Goal: Task Accomplishment & Management: Manage account settings

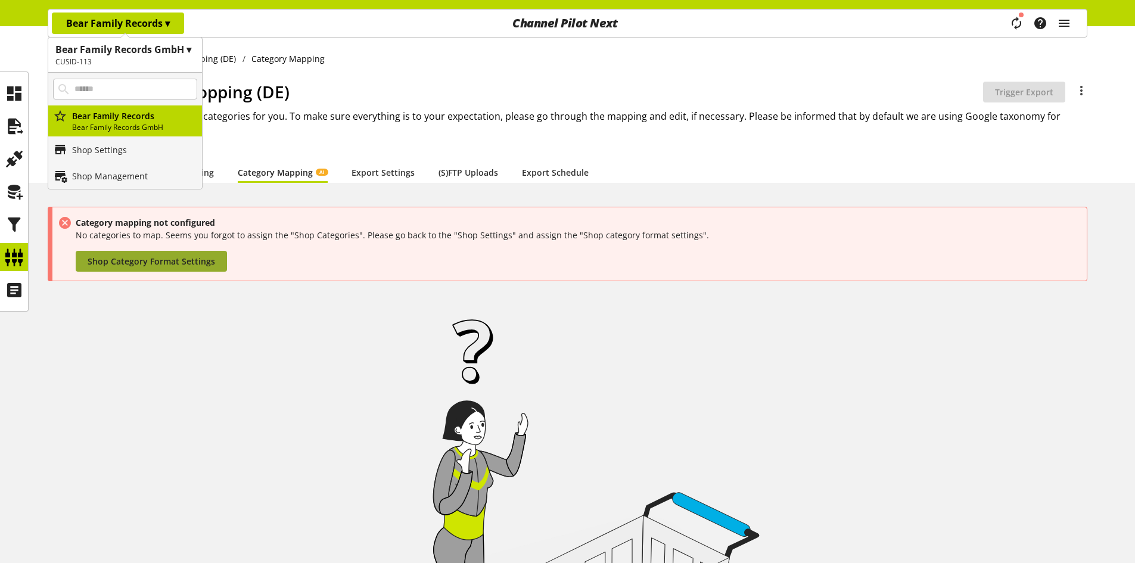
click at [164, 261] on span "Shop Category Format Settings" at bounding box center [151, 261] width 127 height 13
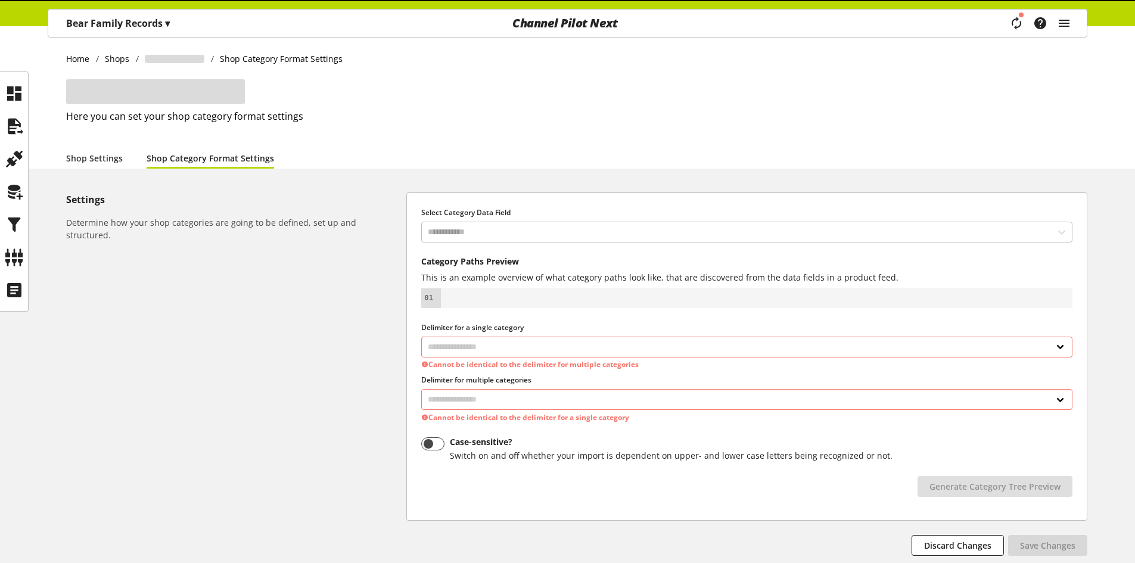
select select
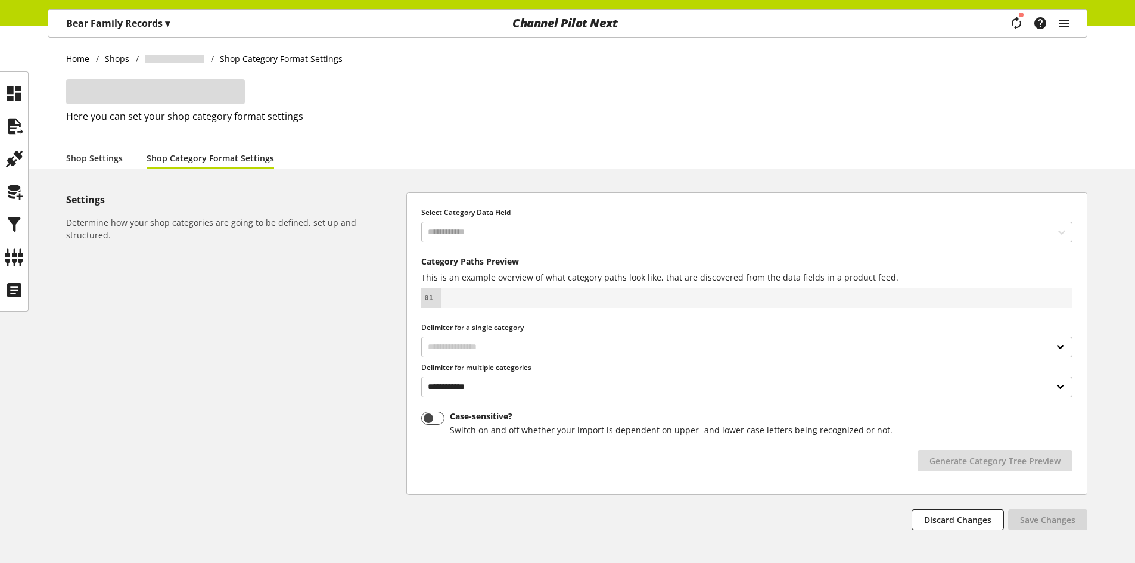
click at [157, 17] on p "Bear Family Records ▾" at bounding box center [118, 23] width 104 height 14
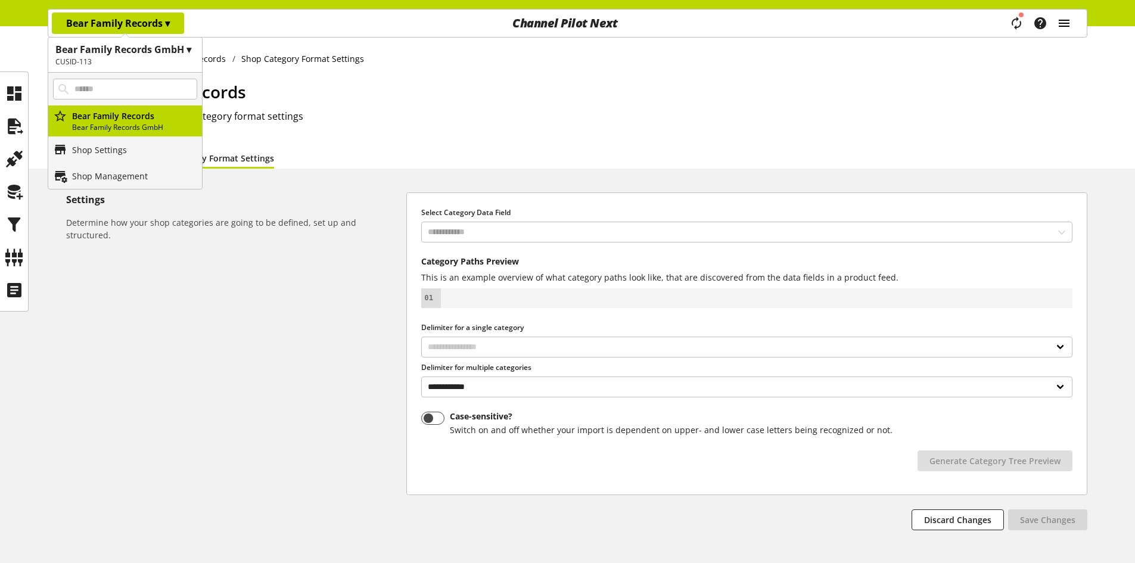
click at [1063, 19] on icon "main navigation" at bounding box center [1064, 23] width 14 height 21
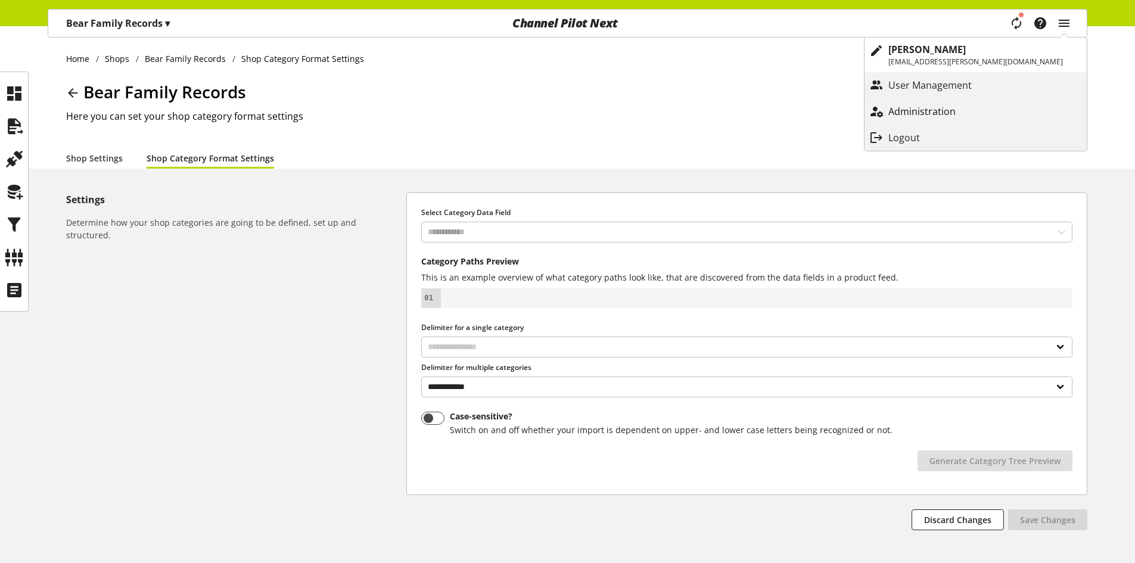
click at [979, 105] on p "Administration" at bounding box center [933, 111] width 91 height 14
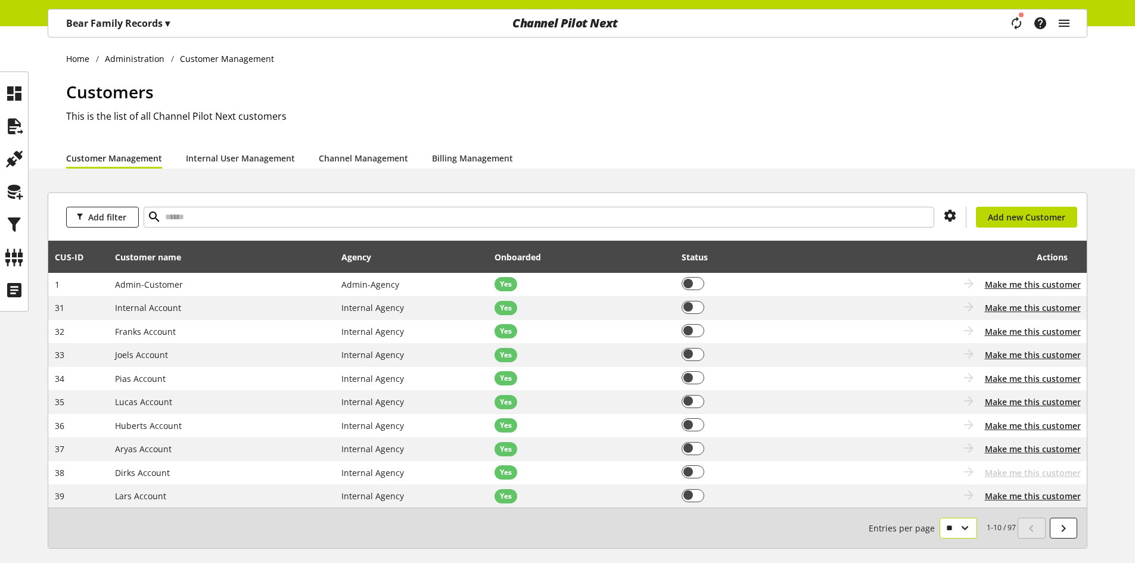
click at [967, 528] on select "** ** ** ***" at bounding box center [958, 528] width 38 height 21
select select "***"
click at [939, 538] on select "** ** ** ***" at bounding box center [958, 528] width 38 height 21
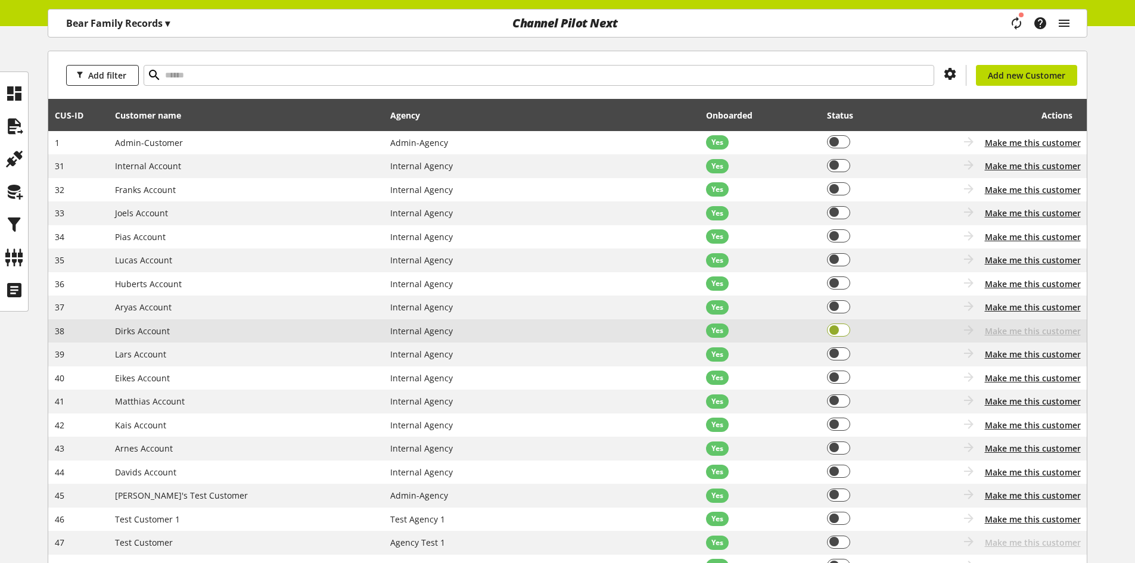
scroll to position [119, 0]
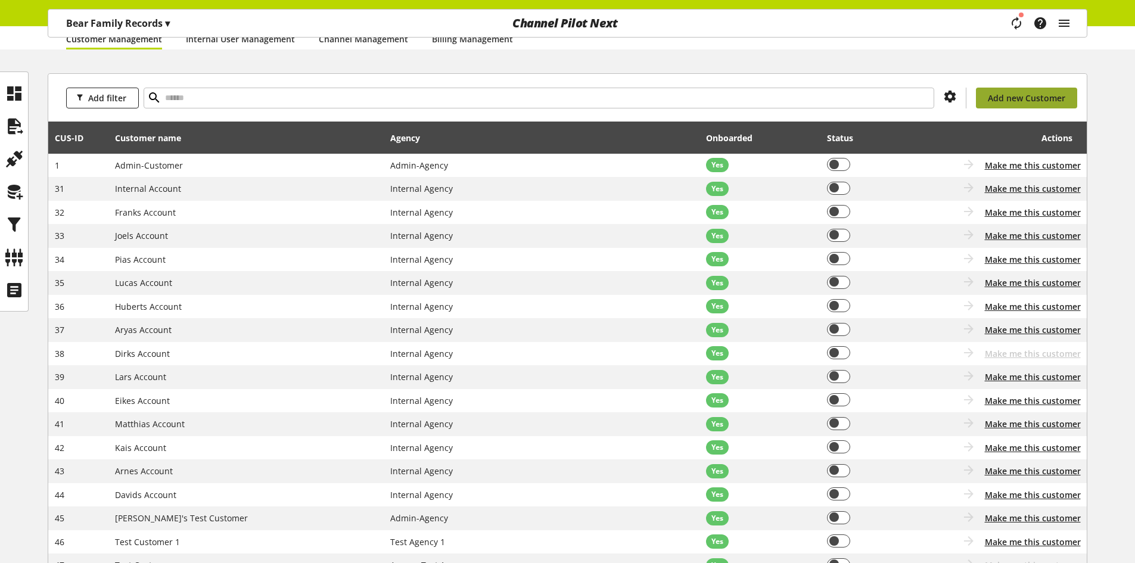
click at [1001, 107] on link "Add new Customer" at bounding box center [1026, 98] width 101 height 21
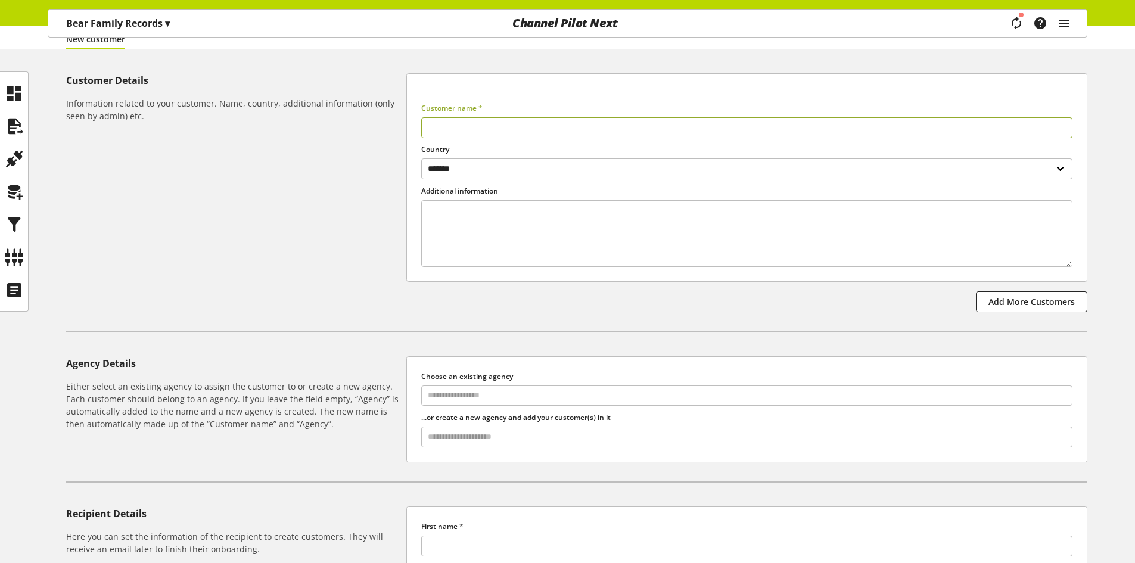
click at [507, 130] on input "text" at bounding box center [746, 127] width 651 height 21
click at [513, 129] on input "text" at bounding box center [746, 127] width 651 height 21
type input "**********"
click at [538, 163] on select "**********" at bounding box center [746, 168] width 651 height 21
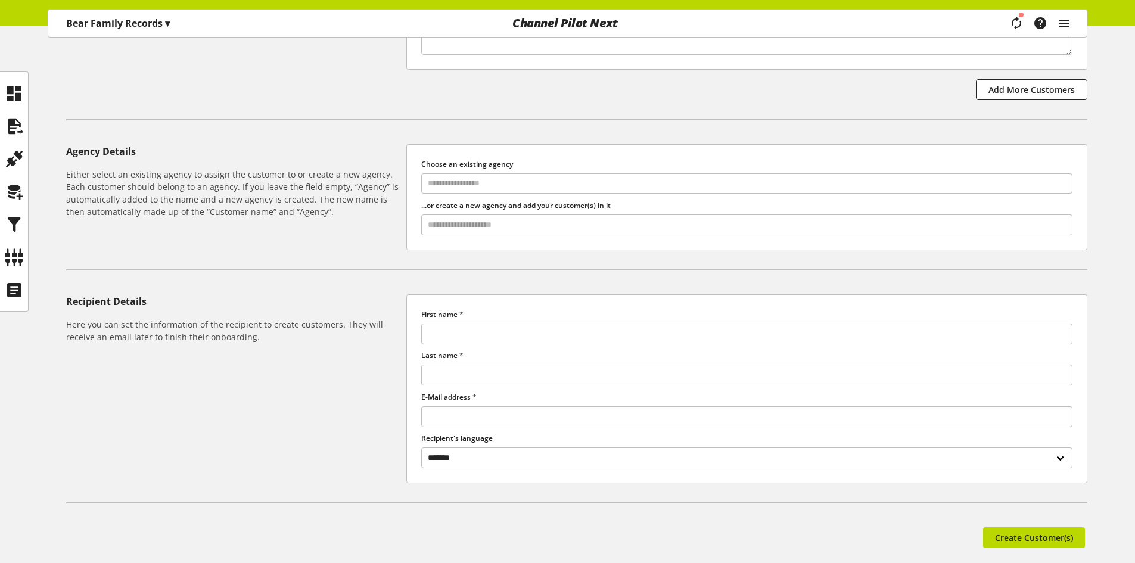
scroll to position [357, 0]
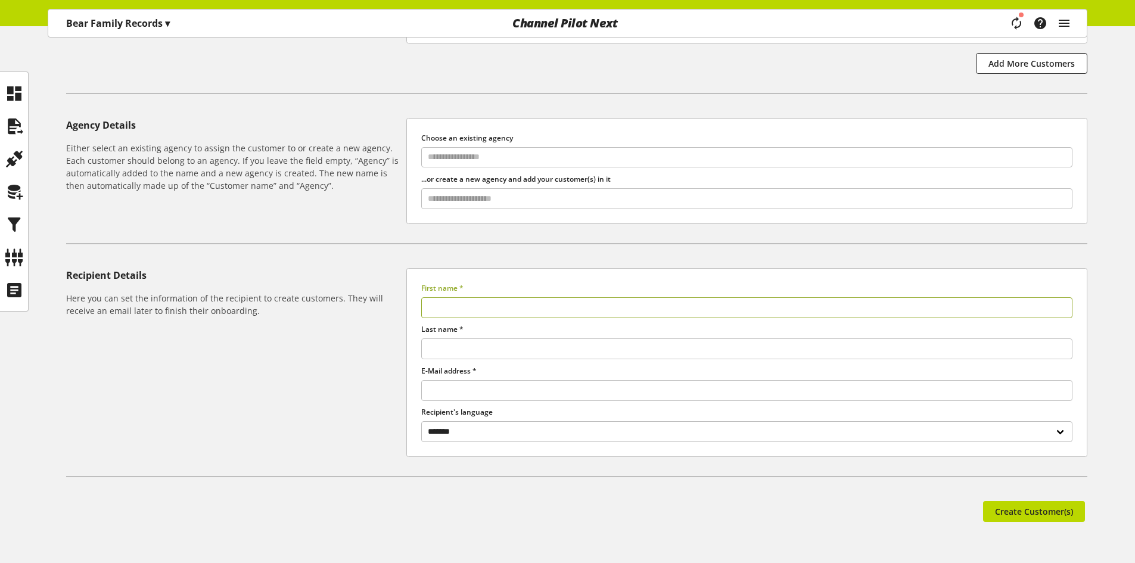
click at [515, 303] on input "text" at bounding box center [746, 307] width 651 height 21
click at [456, 303] on input "text" at bounding box center [746, 307] width 651 height 21
type input "*****"
type input "*******"
type input "**********"
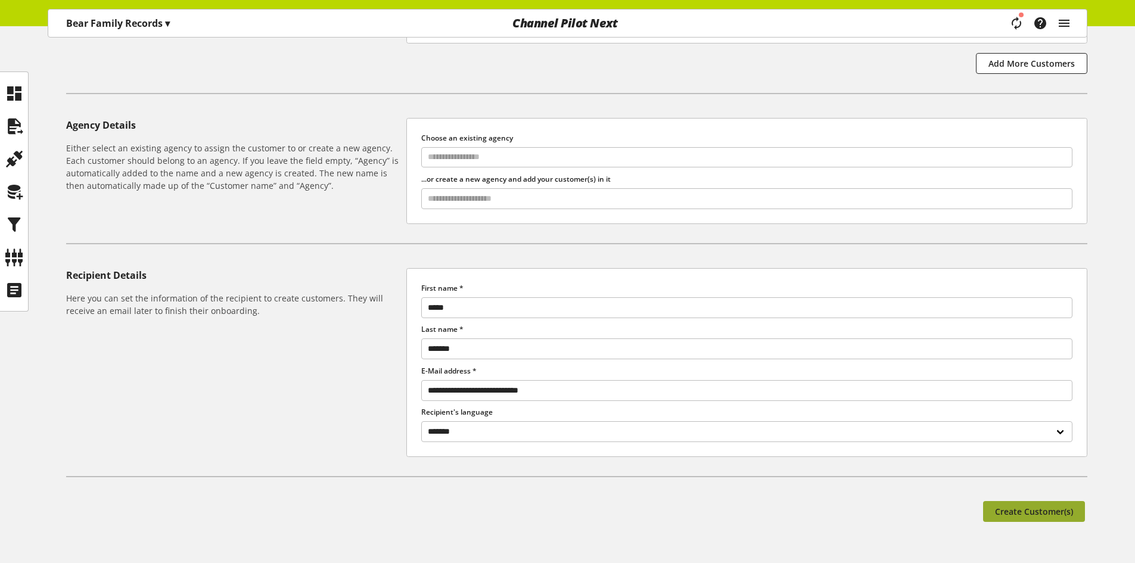
click at [1060, 508] on span "Create Customer(s)" at bounding box center [1034, 511] width 78 height 13
type input "**********"
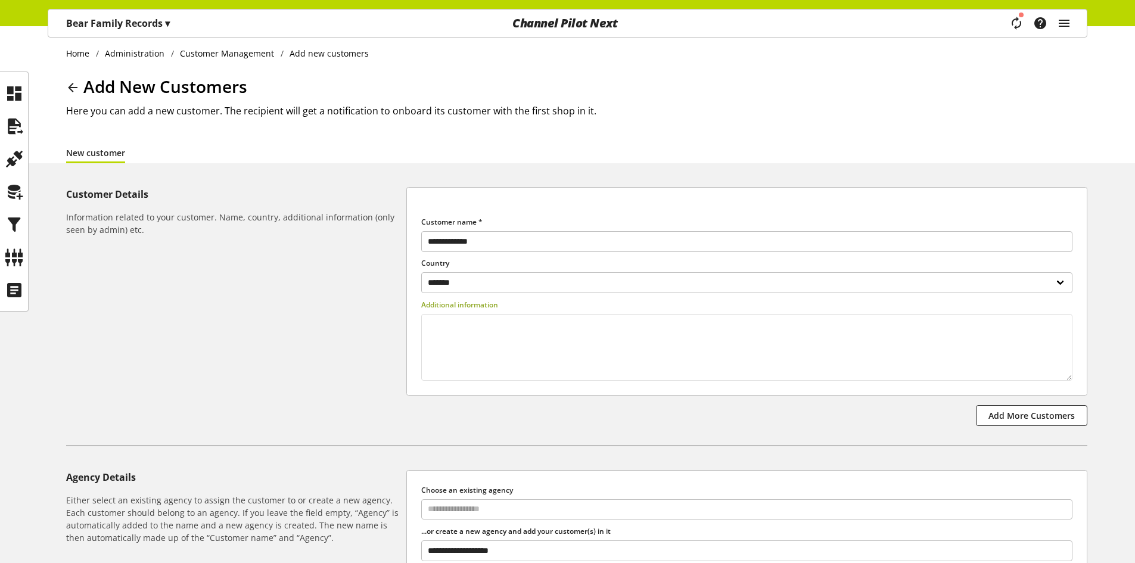
scroll to position [0, 0]
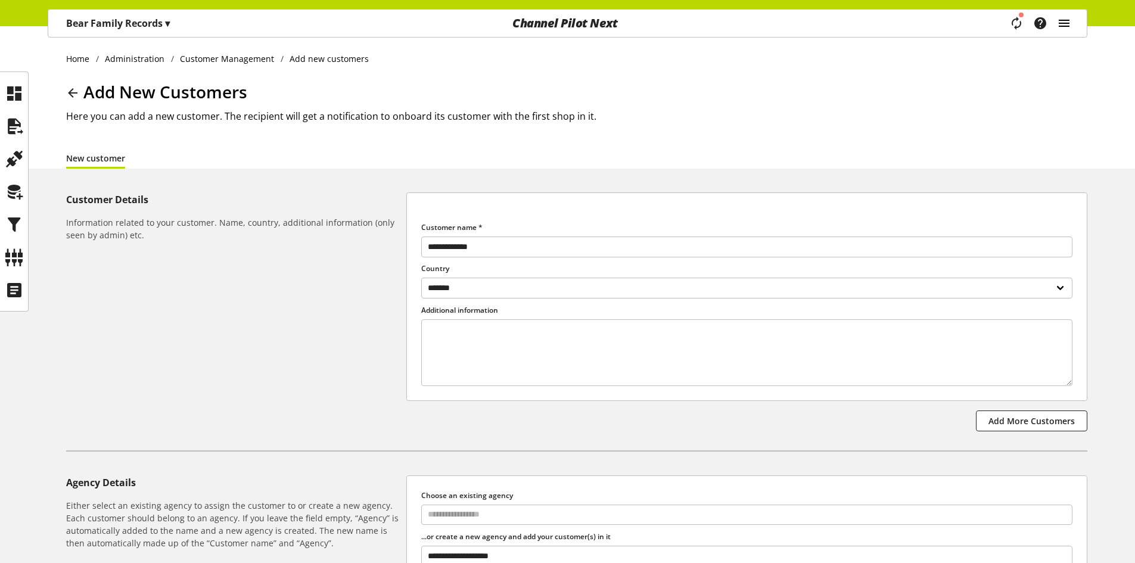
click at [1068, 24] on icon "main navigation" at bounding box center [1064, 23] width 14 height 21
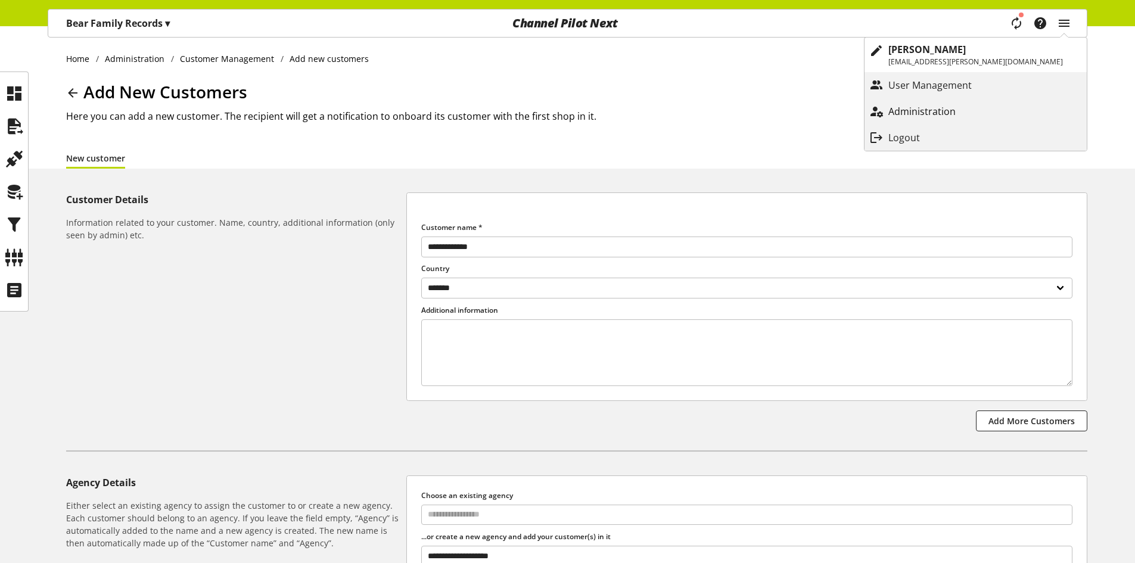
click at [979, 105] on p "Administration" at bounding box center [933, 111] width 91 height 14
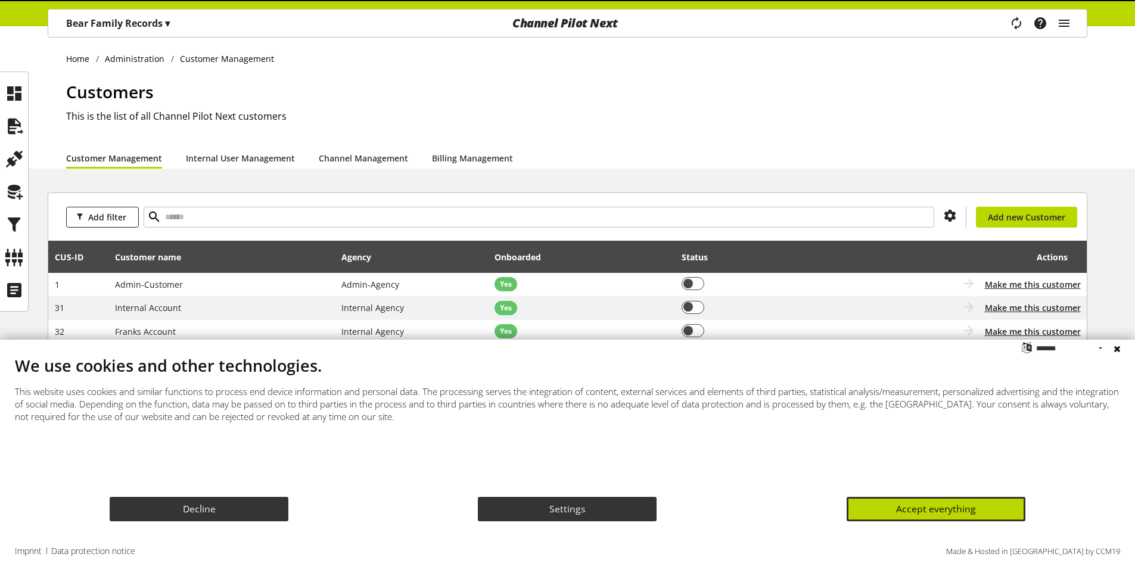
scroll to position [39, 0]
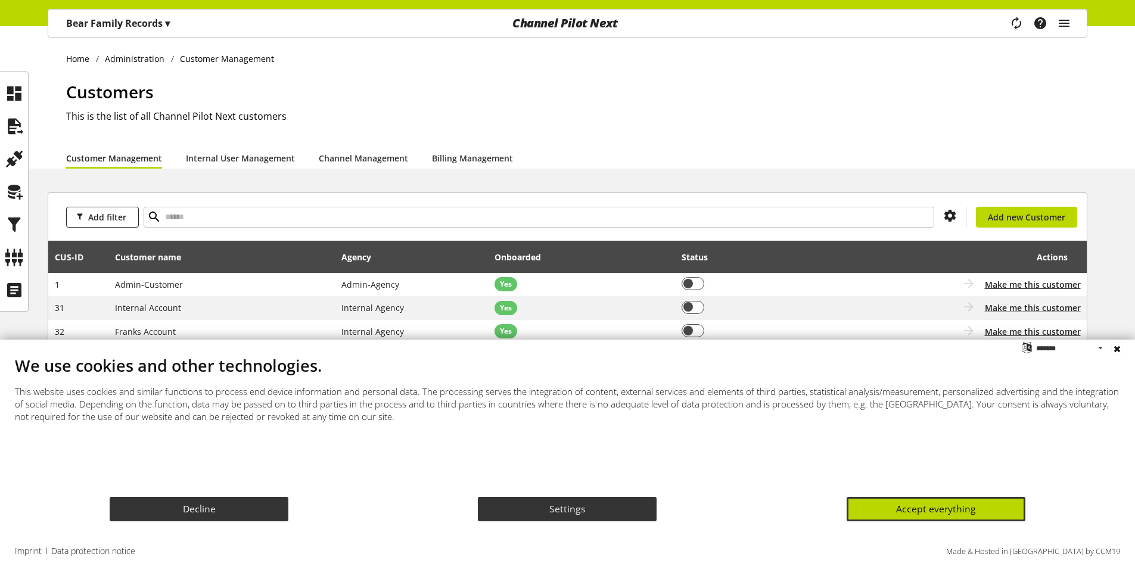
click at [1115, 348] on button "Close" at bounding box center [1117, 349] width 18 height 18
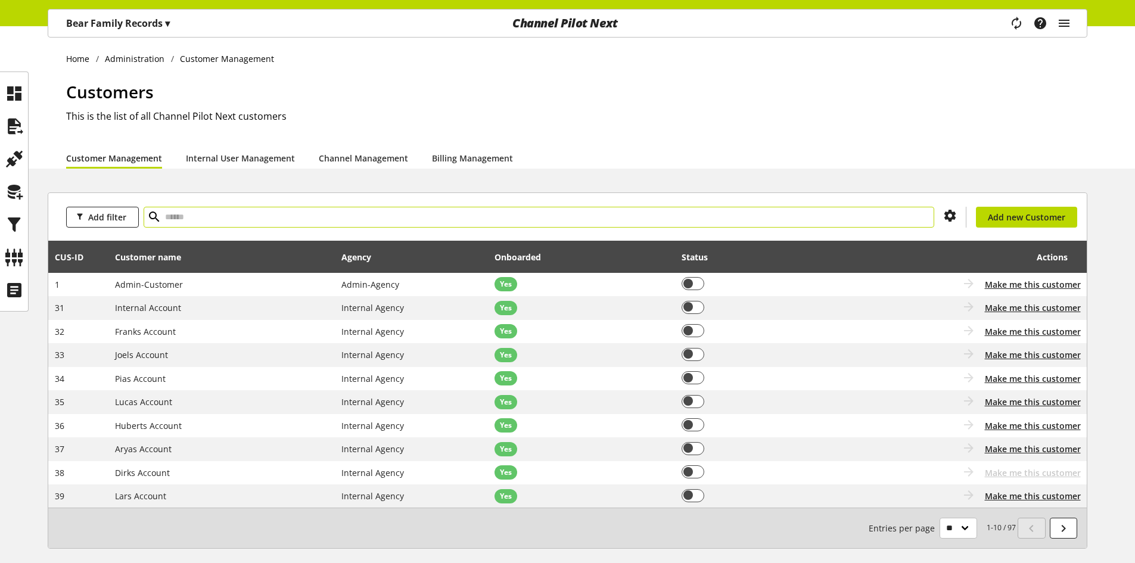
click at [264, 211] on input "text" at bounding box center [539, 217] width 790 height 21
type input "*****"
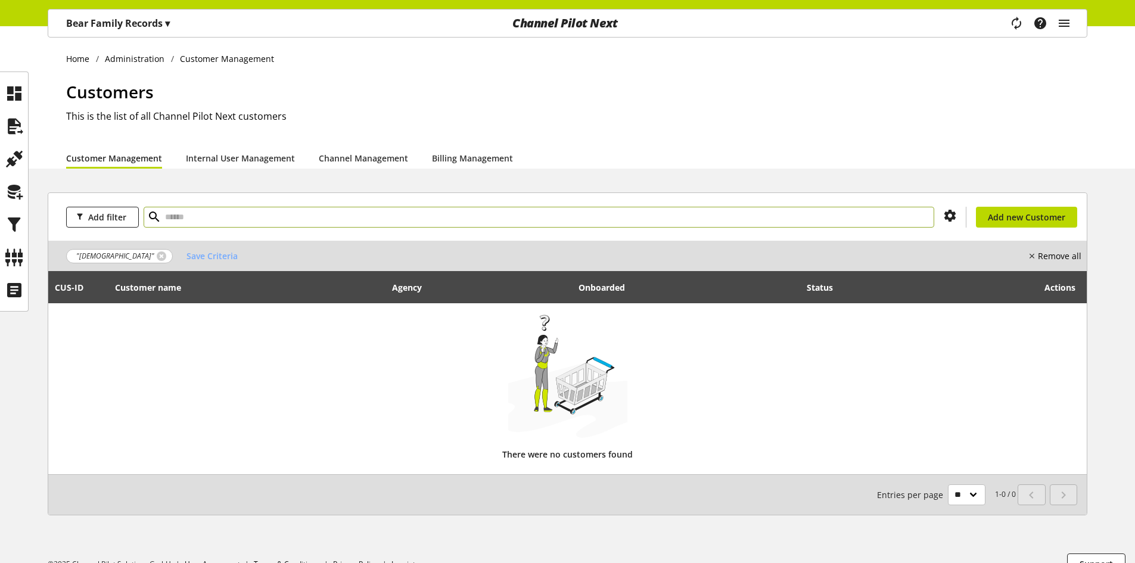
click at [264, 211] on input "text" at bounding box center [539, 217] width 790 height 21
click at [157, 254] on link at bounding box center [162, 256] width 10 height 10
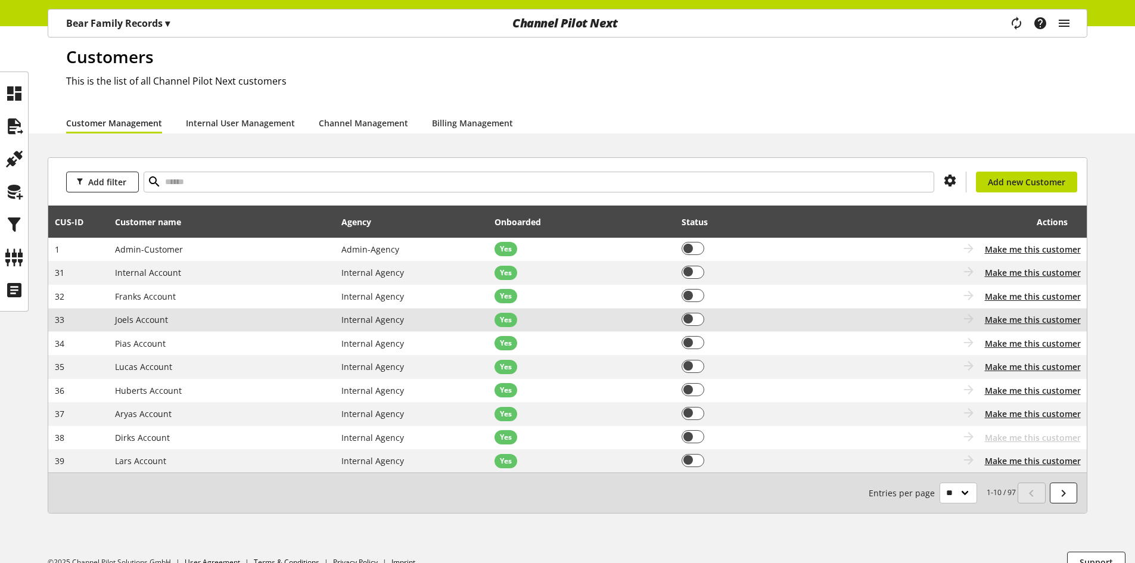
scroll to position [54, 0]
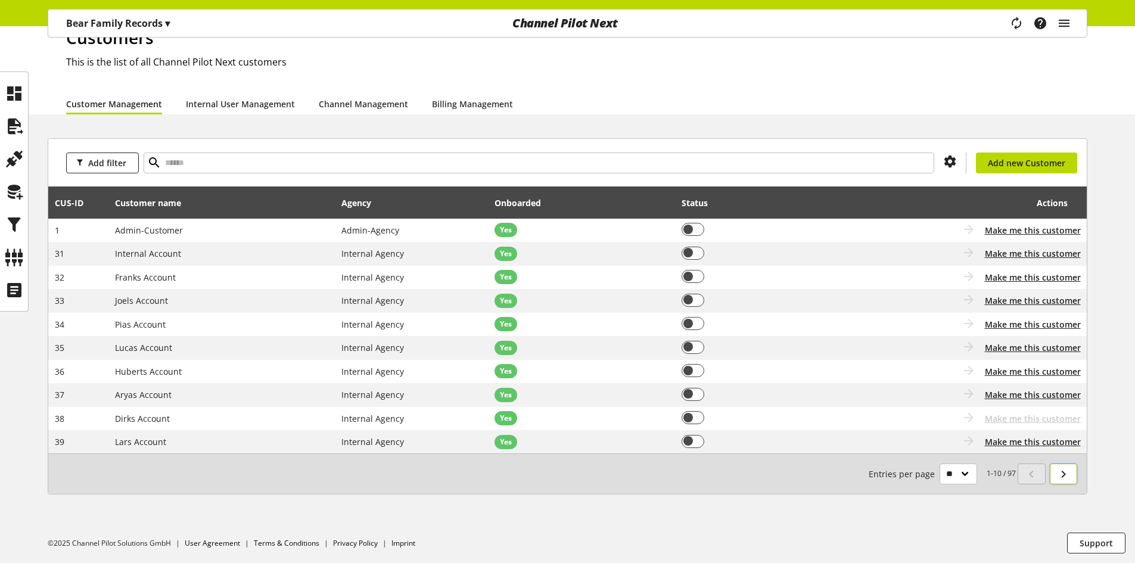
click at [1061, 479] on icon at bounding box center [1063, 473] width 14 height 21
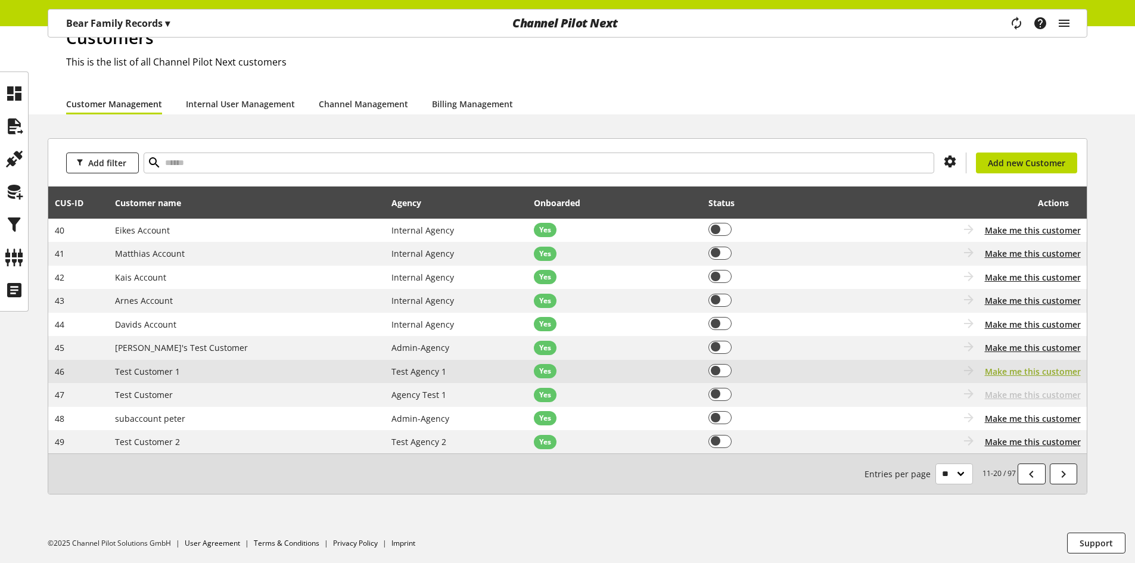
click at [1020, 372] on span "Make me this customer" at bounding box center [1033, 371] width 96 height 13
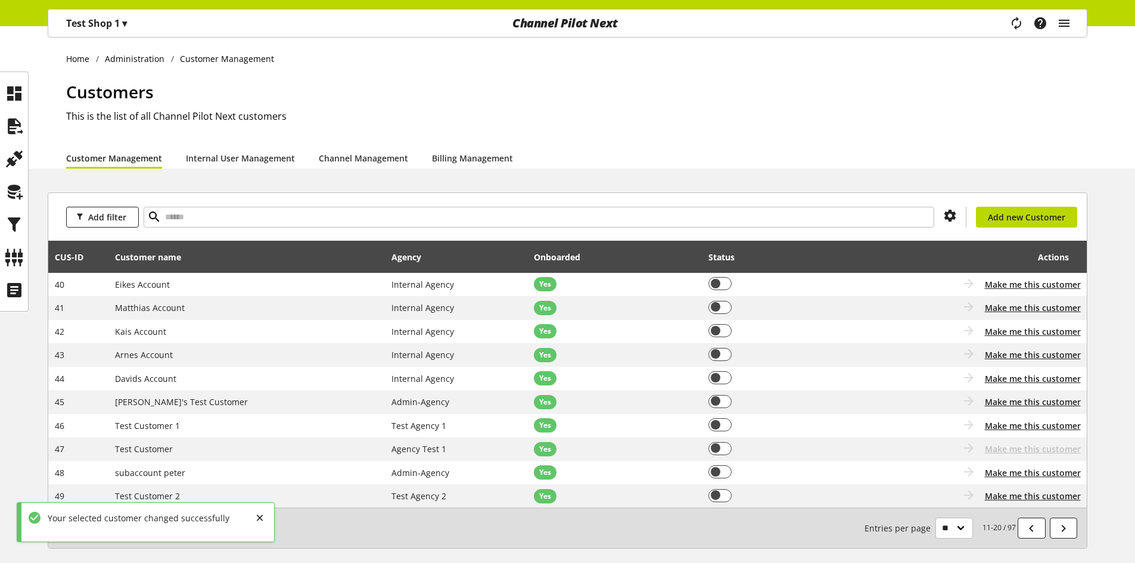
click at [126, 23] on span "▾" at bounding box center [124, 23] width 5 height 13
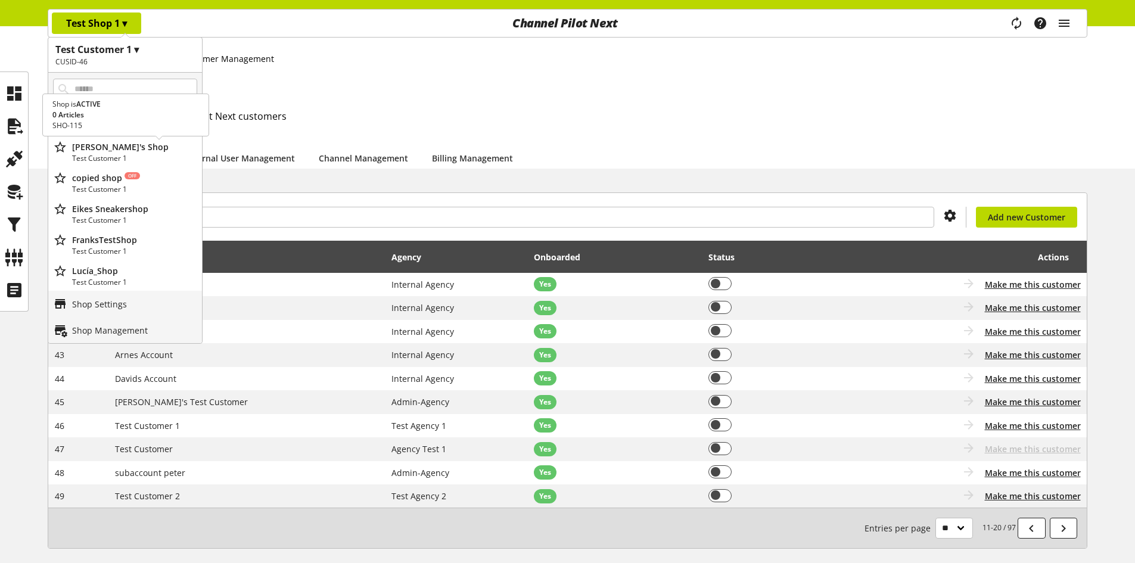
click at [126, 149] on p "[PERSON_NAME]'s Shop" at bounding box center [134, 147] width 125 height 13
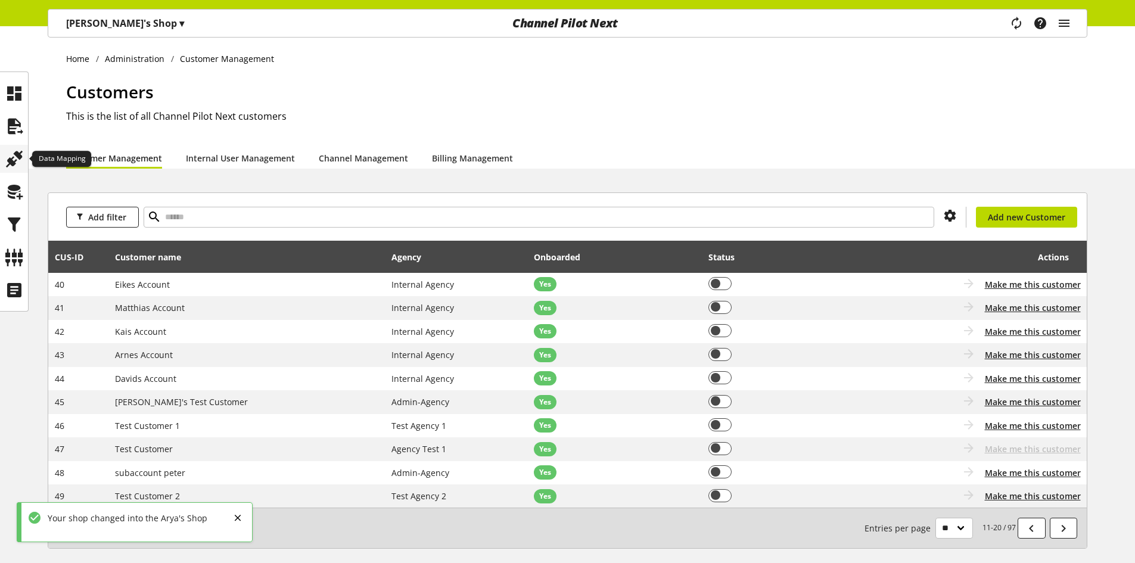
click at [18, 158] on icon at bounding box center [14, 159] width 19 height 24
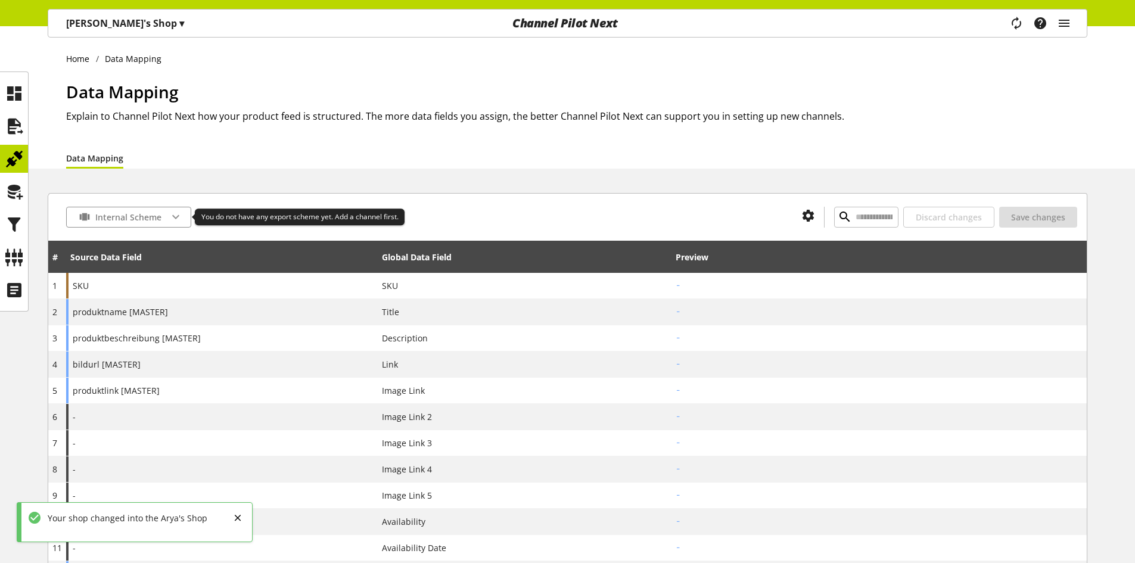
click at [107, 217] on div "Internal Scheme" at bounding box center [128, 217] width 125 height 21
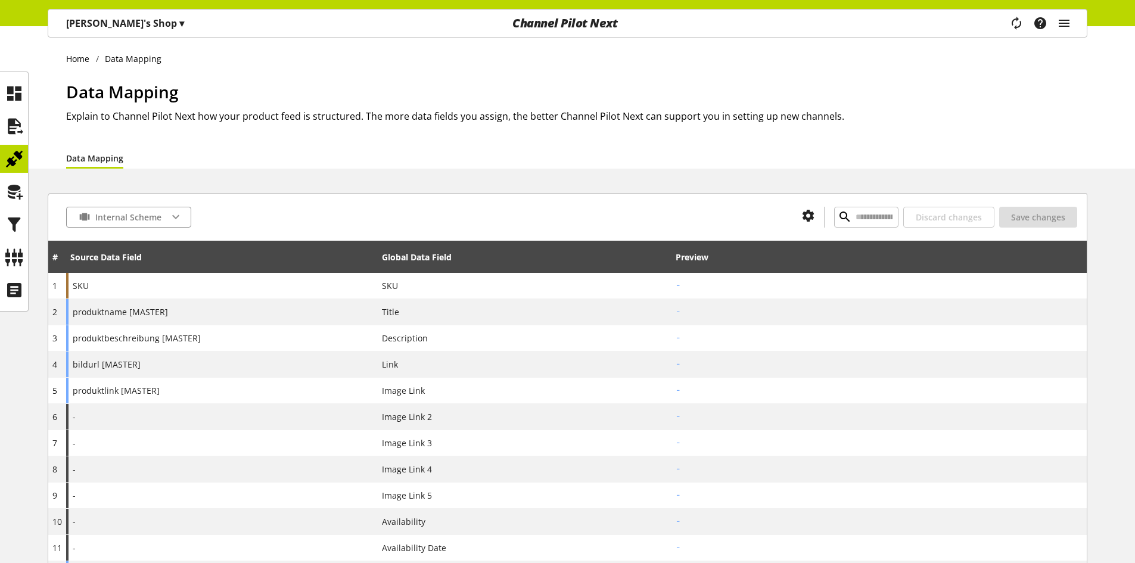
click at [93, 24] on p "Arya's Shop ▾" at bounding box center [125, 23] width 118 height 14
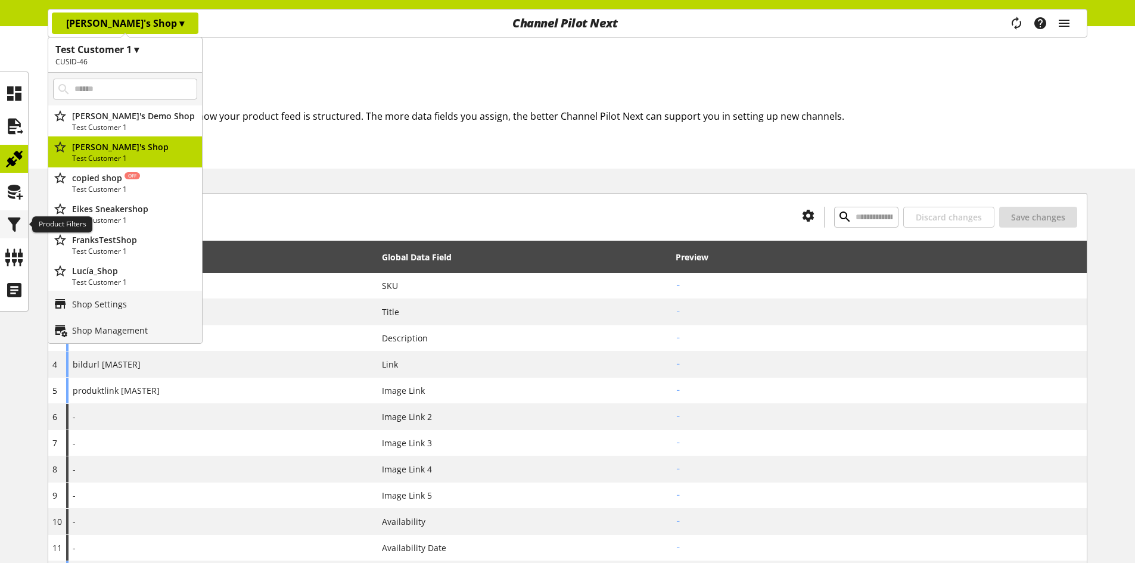
click at [23, 226] on icon at bounding box center [14, 225] width 19 height 24
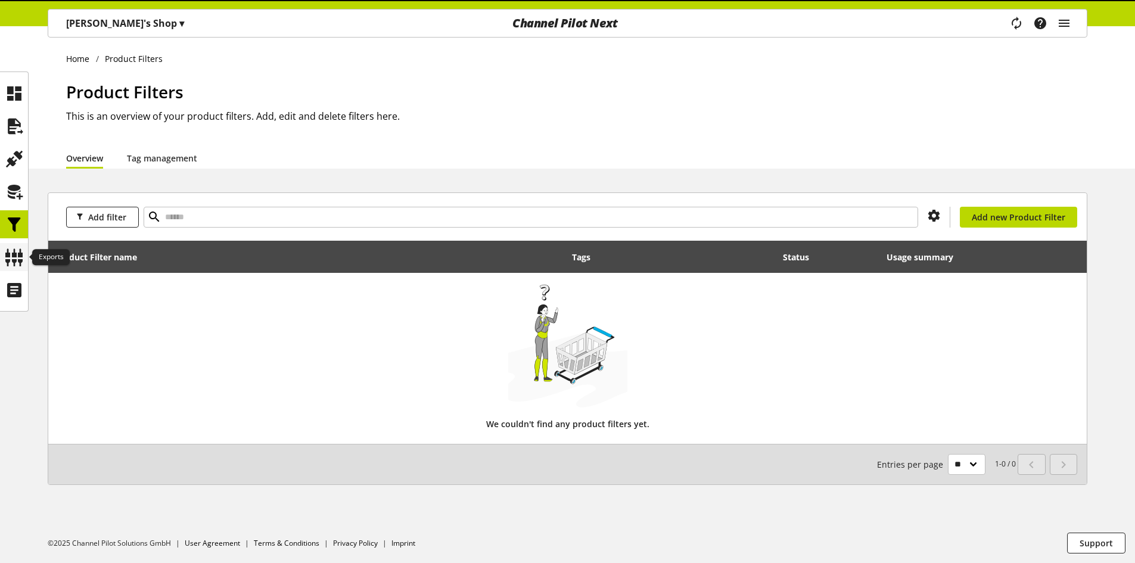
click at [15, 256] on icon at bounding box center [14, 257] width 19 height 24
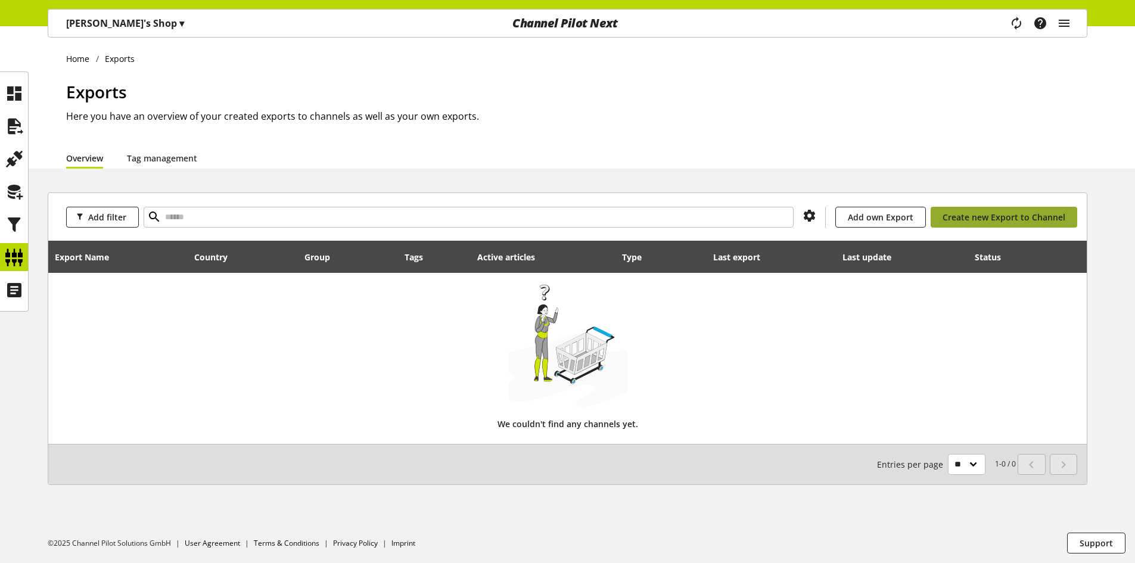
click at [982, 215] on span "Create new Export to Channel" at bounding box center [1003, 217] width 123 height 13
select select "**"
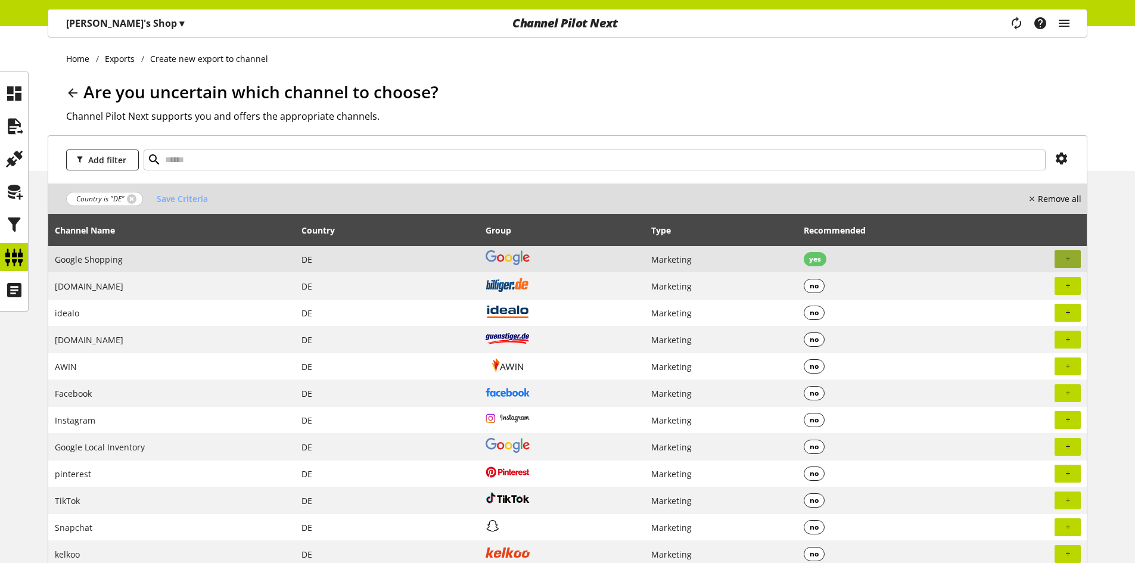
click at [1072, 258] on span "button" at bounding box center [1067, 259] width 11 height 11
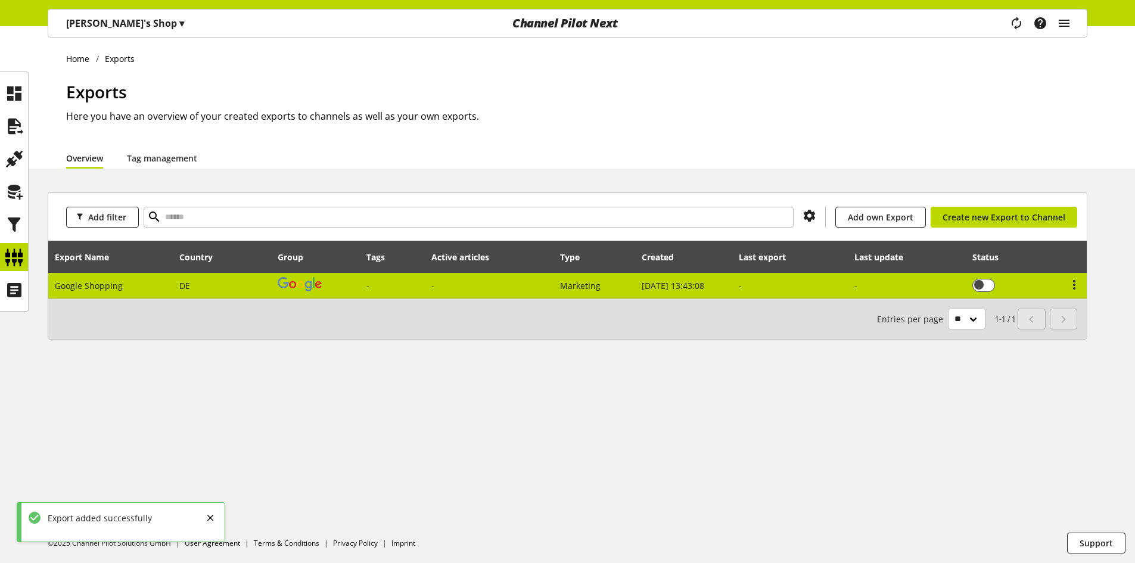
click at [301, 277] on img at bounding box center [300, 284] width 44 height 14
select select "********"
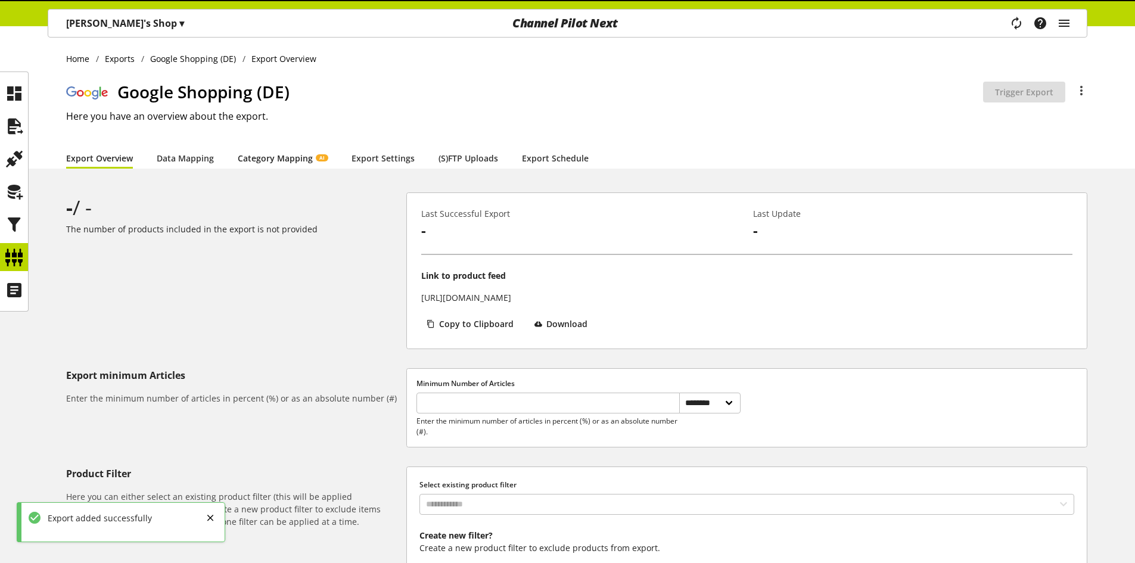
click at [295, 152] on link "Category Mapping AI" at bounding box center [283, 158] width 90 height 13
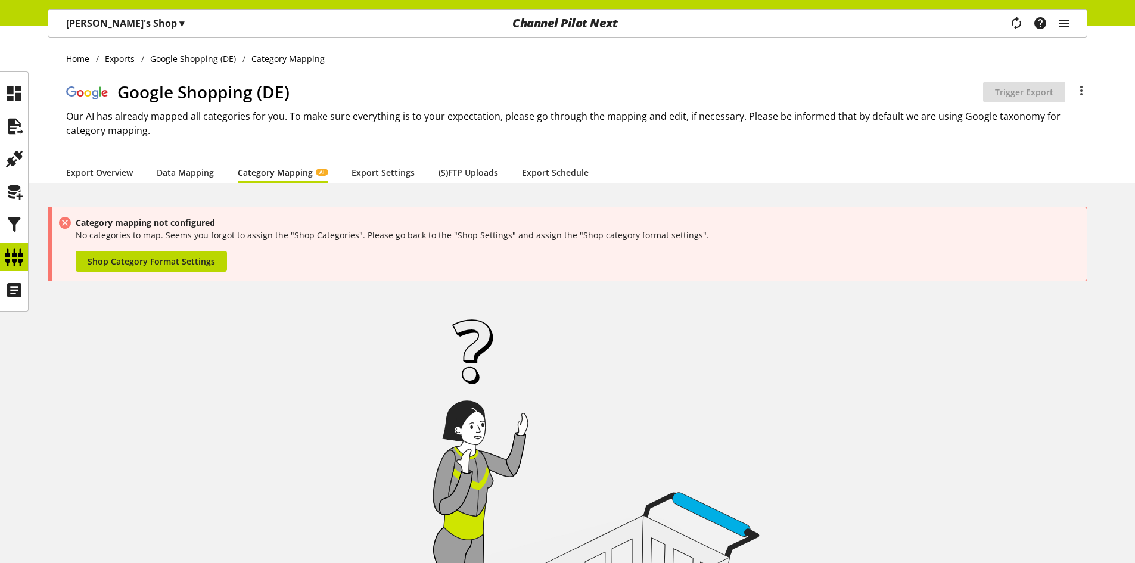
click at [154, 248] on div "Category mapping not configured No categories to map. Seems you forgot to assig…" at bounding box center [578, 243] width 1005 height 55
click at [154, 259] on span "Shop Category Format Settings" at bounding box center [151, 261] width 127 height 13
select select
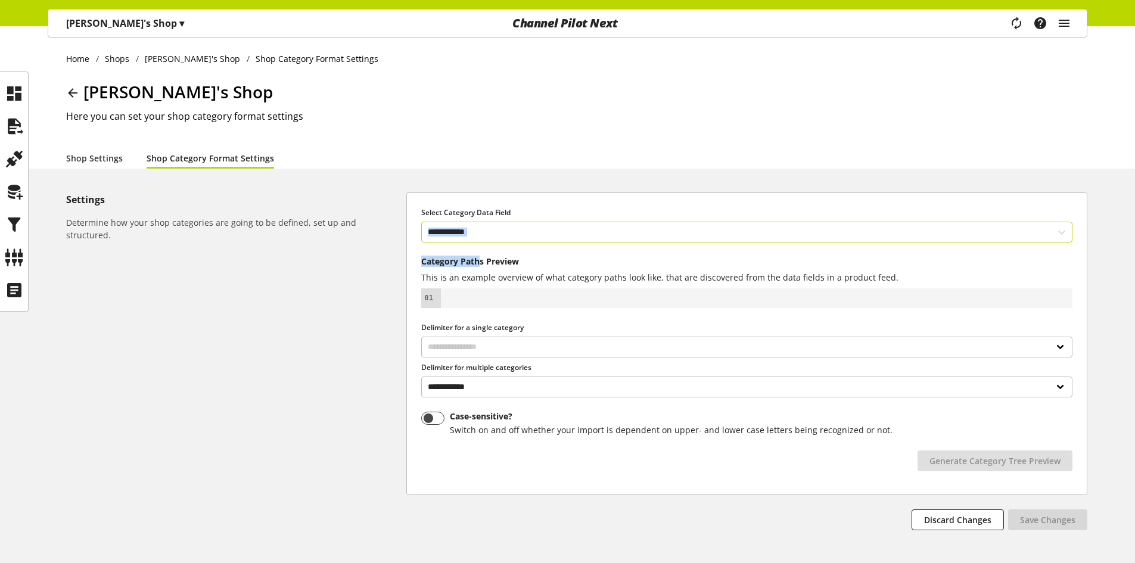
type textarea "**********"
click at [486, 241] on div "**********" at bounding box center [747, 343] width 680 height 301
click at [499, 235] on input "text" at bounding box center [746, 232] width 651 height 21
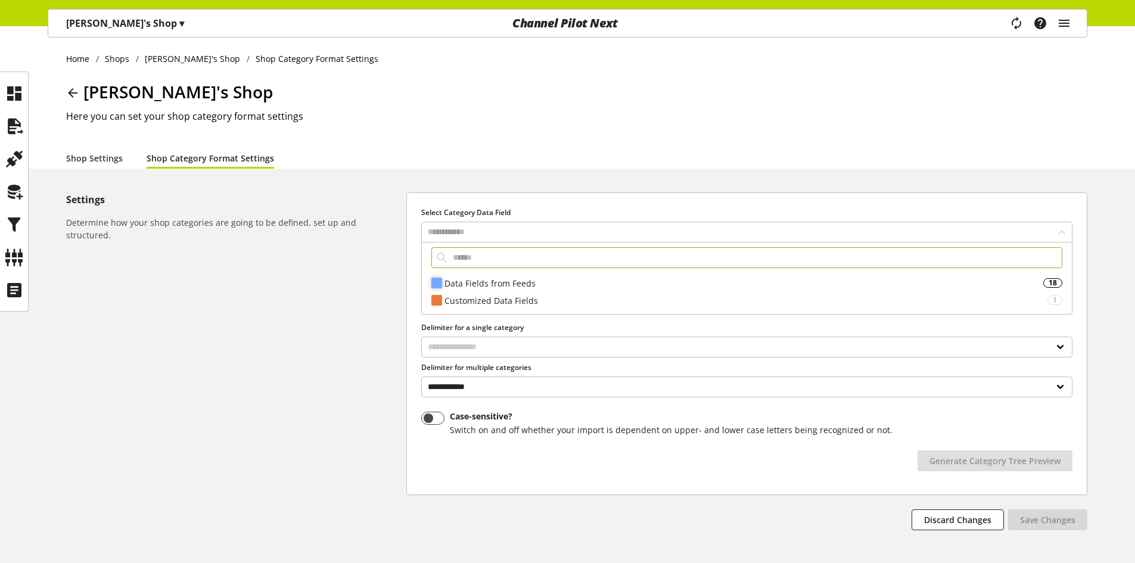
click at [499, 285] on div "Data Fields from Feeds" at bounding box center [743, 283] width 599 height 13
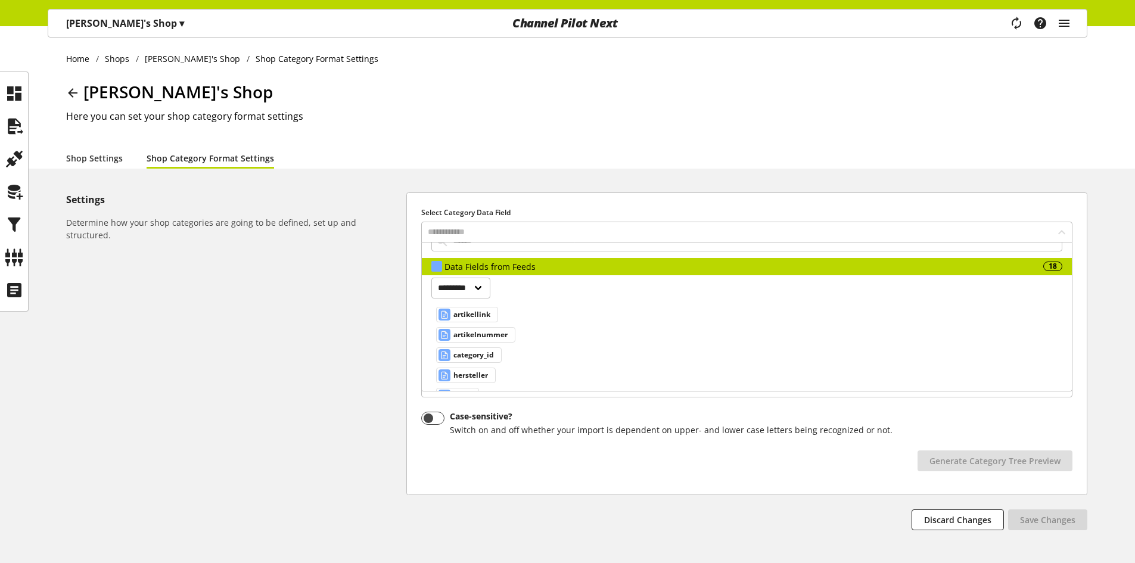
scroll to position [76, 0]
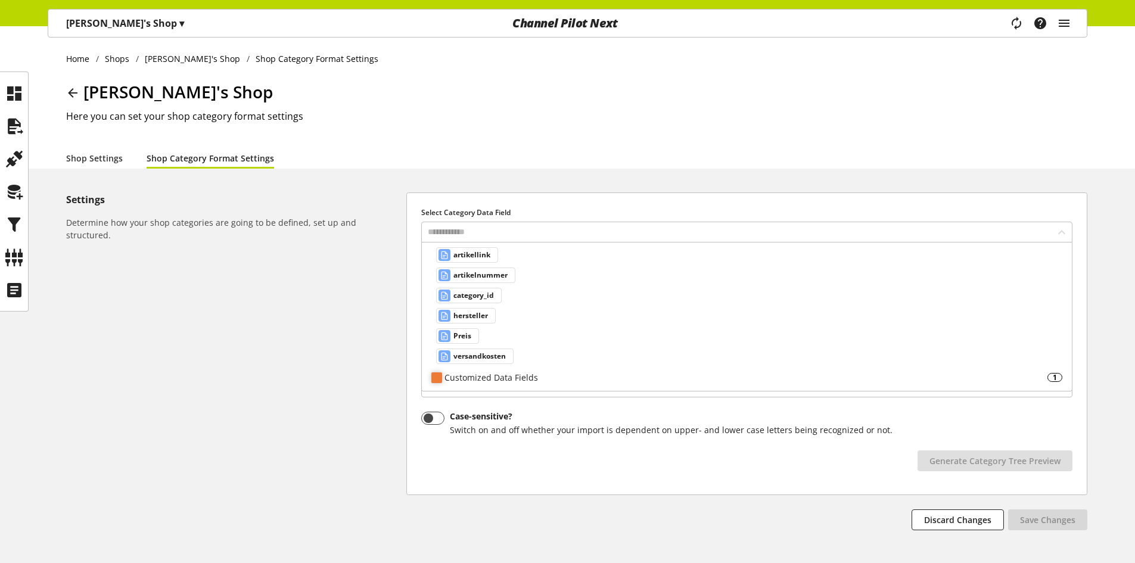
click at [496, 376] on div "Customized Data Fields" at bounding box center [745, 377] width 603 height 13
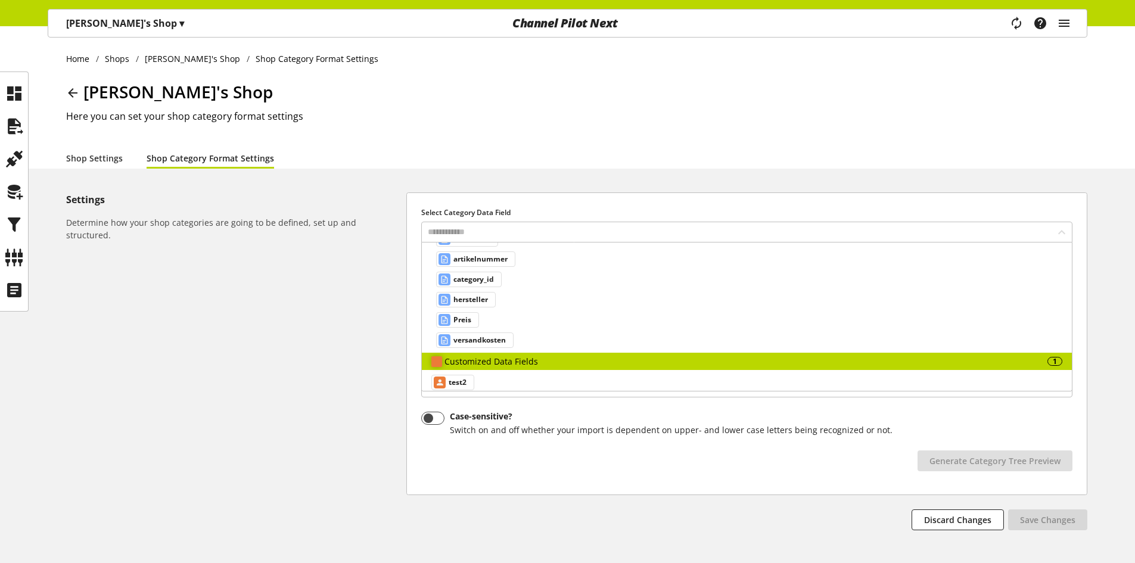
scroll to position [101, 0]
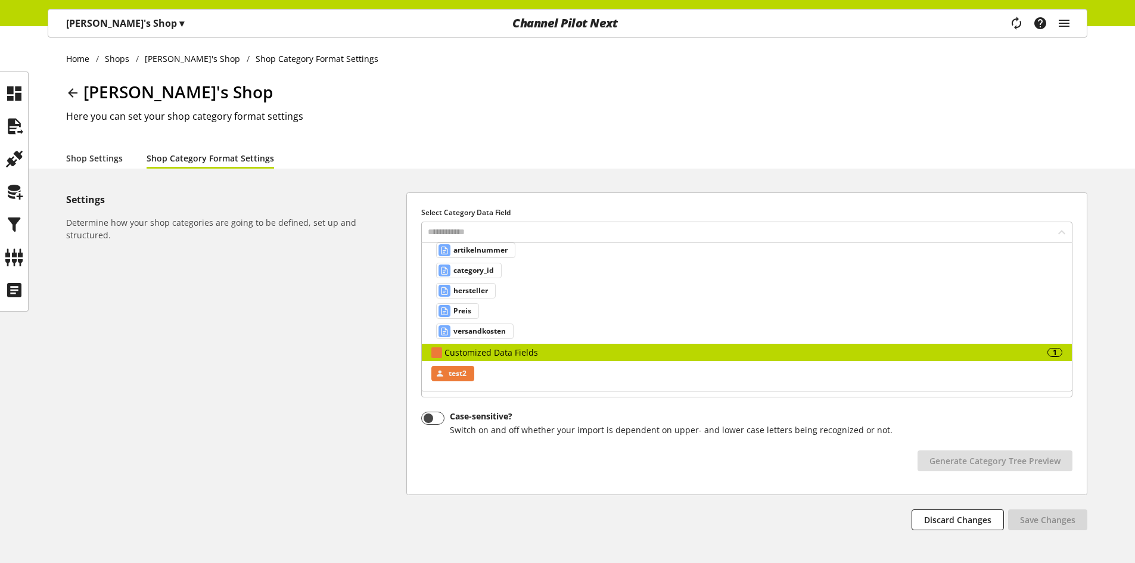
click at [463, 376] on span "test2" at bounding box center [458, 373] width 18 height 14
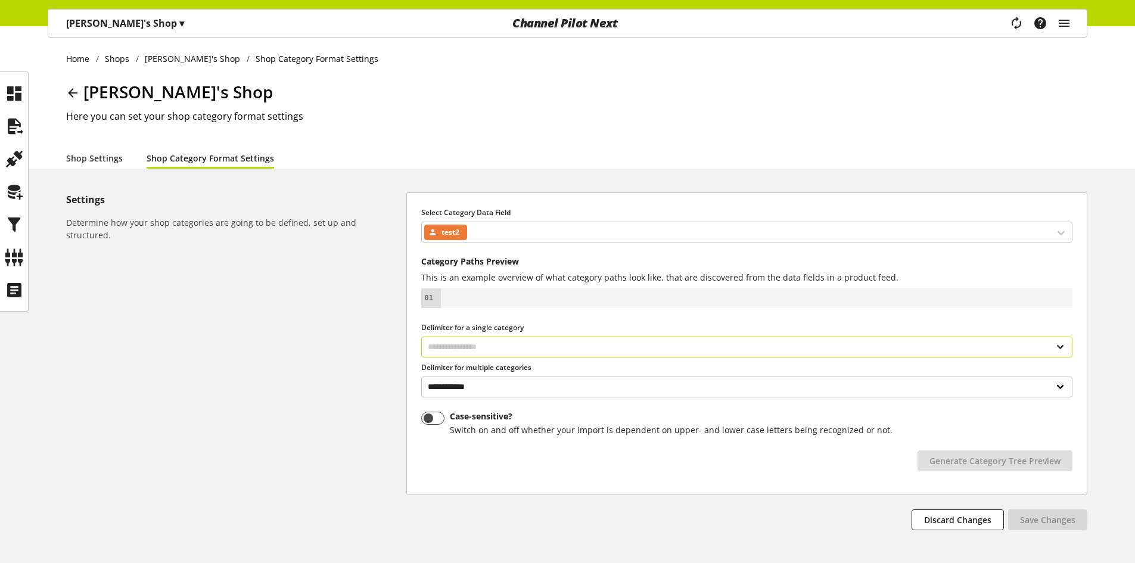
click at [546, 350] on select "**********" at bounding box center [746, 347] width 651 height 21
select select "*"
click at [421, 337] on select "**********" at bounding box center [746, 347] width 651 height 21
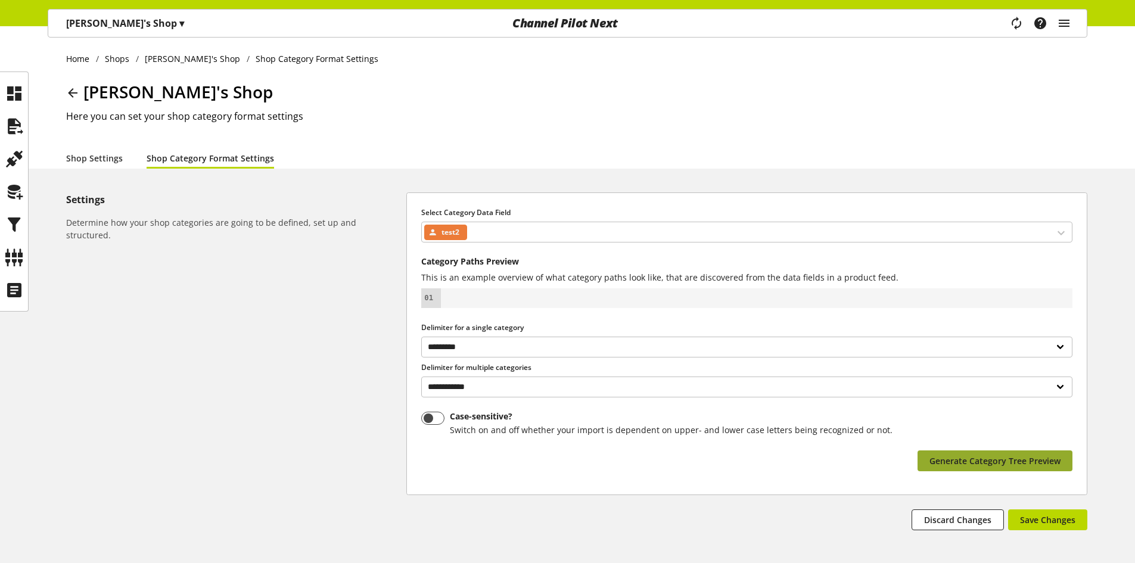
click at [936, 460] on span "Generate Category Tree Preview" at bounding box center [994, 460] width 131 height 13
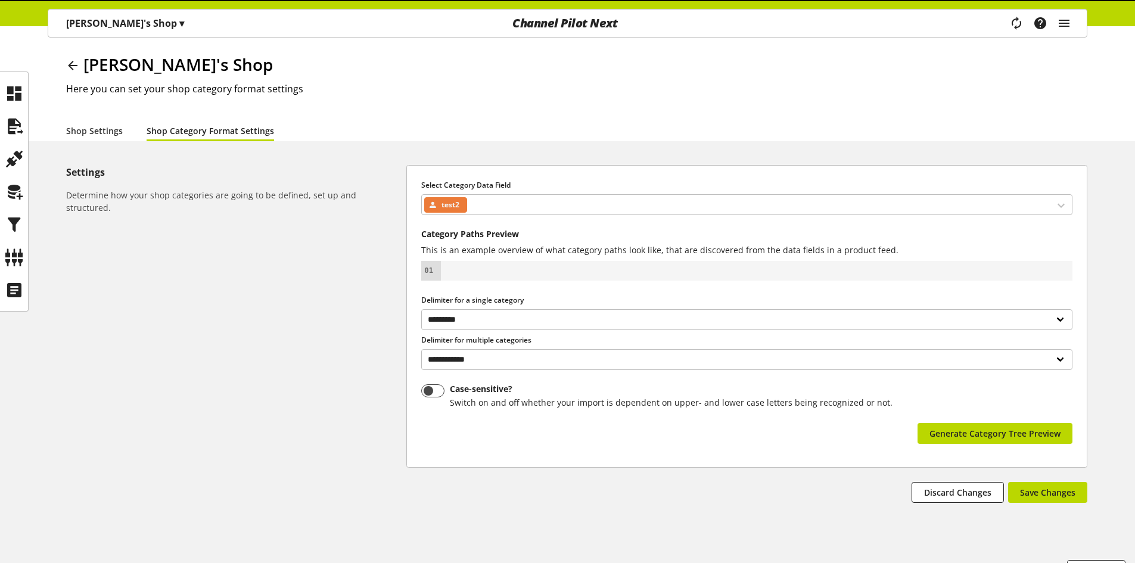
scroll to position [55, 0]
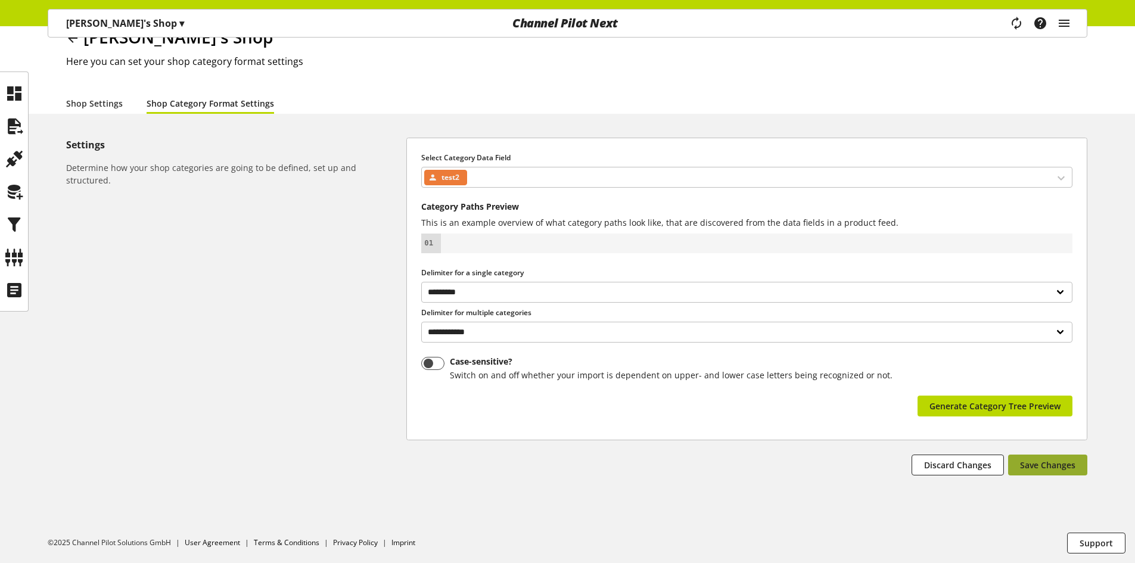
click at [1033, 460] on span "Save Changes" at bounding box center [1047, 465] width 55 height 13
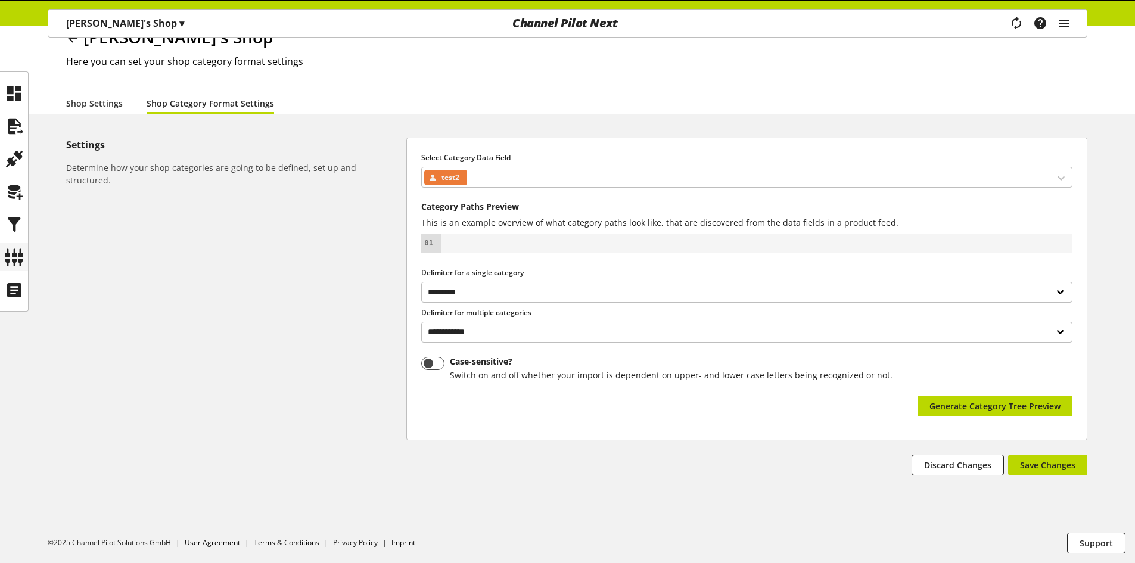
click at [16, 255] on icon at bounding box center [14, 257] width 19 height 24
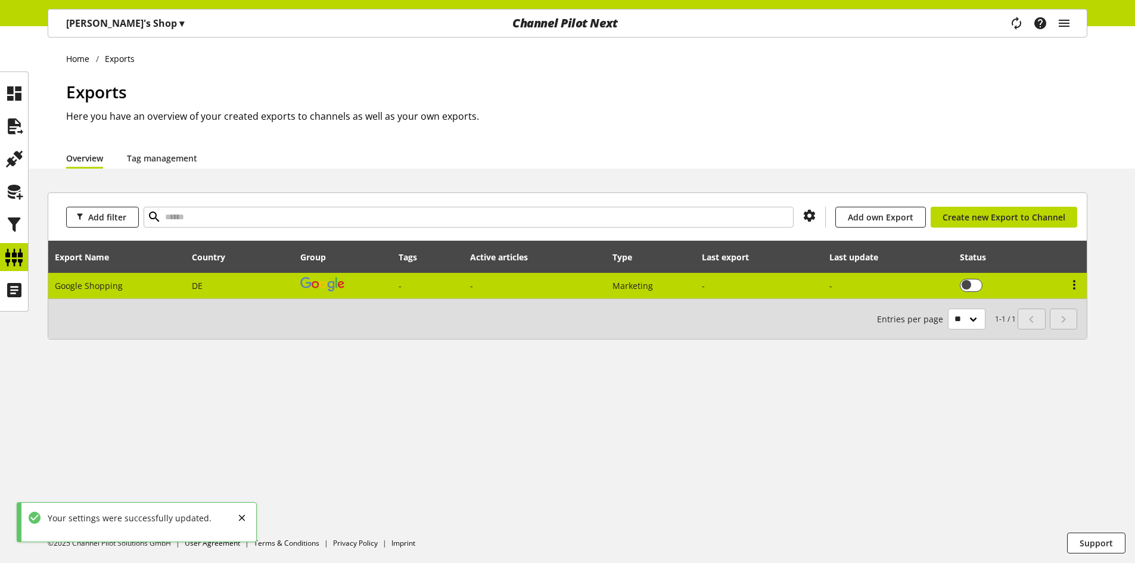
click at [261, 276] on td "DE" at bounding box center [240, 286] width 108 height 26
select select "********"
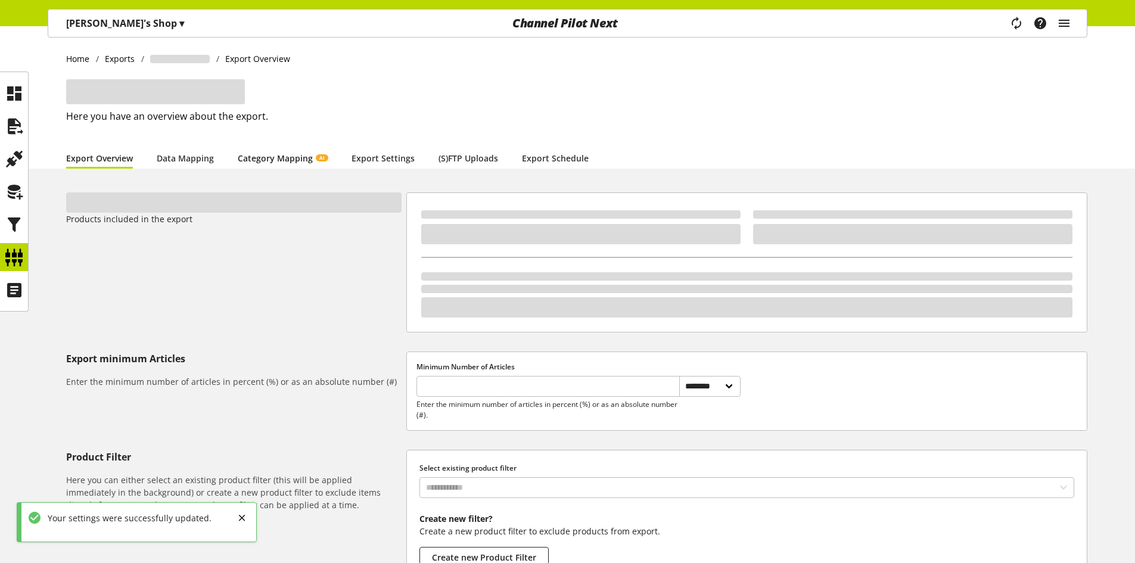
click at [287, 155] on link "Category Mapping AI" at bounding box center [283, 158] width 90 height 13
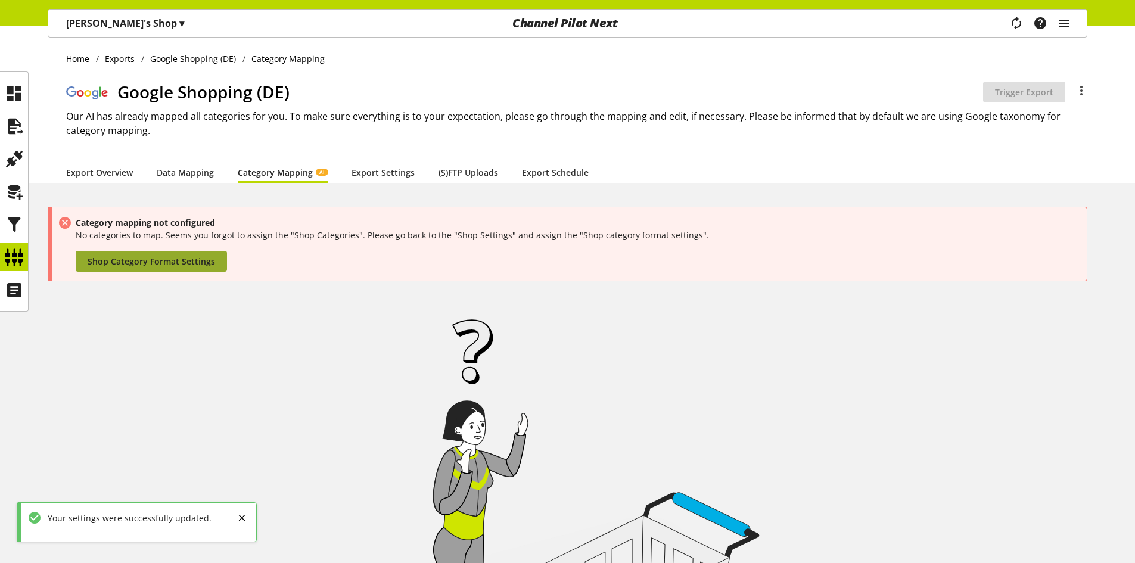
click at [172, 266] on span "Shop Category Format Settings" at bounding box center [151, 261] width 127 height 13
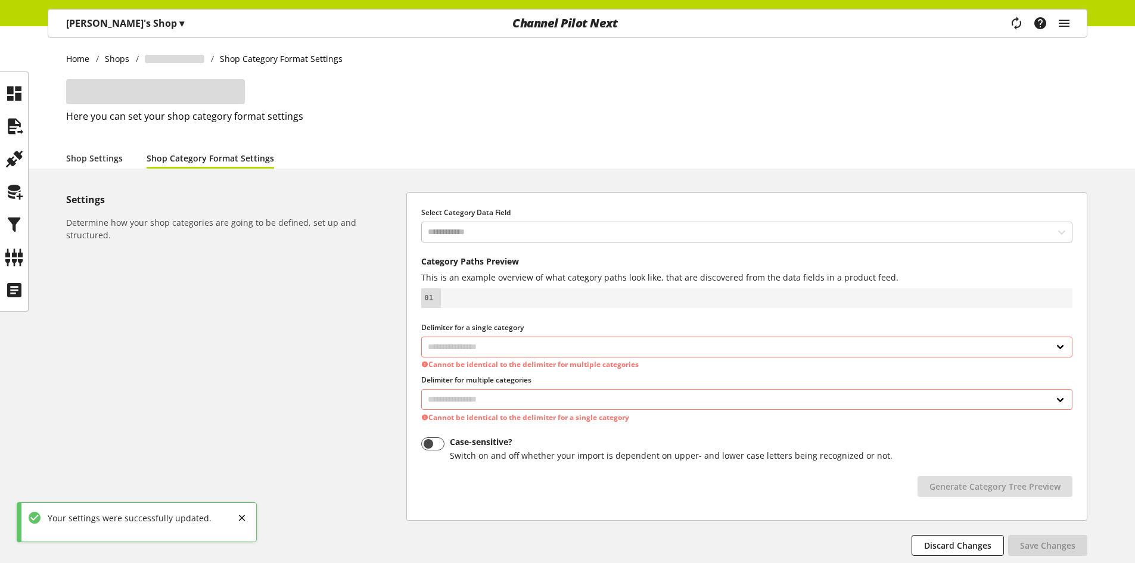
select select "*"
select select
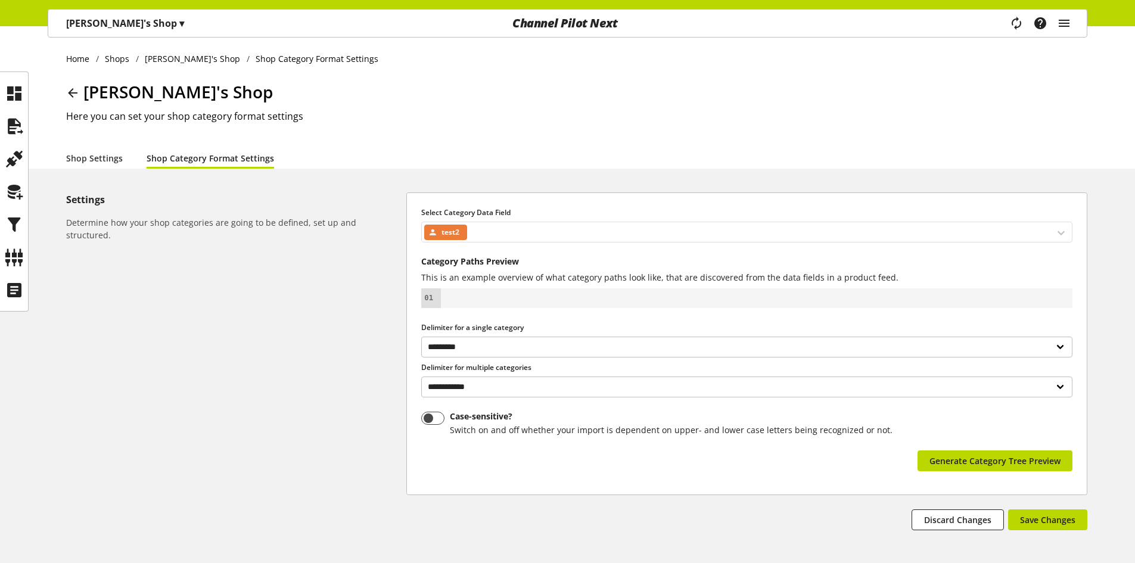
click at [531, 228] on div "test2" at bounding box center [746, 232] width 651 height 21
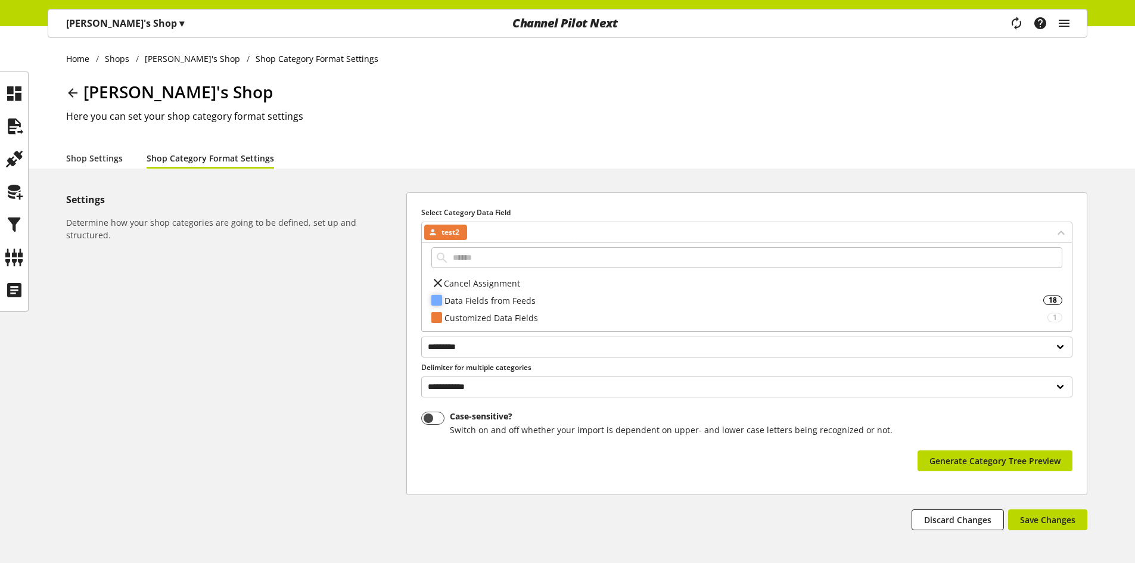
click at [521, 297] on div "Data Fields from Feeds" at bounding box center [743, 300] width 599 height 13
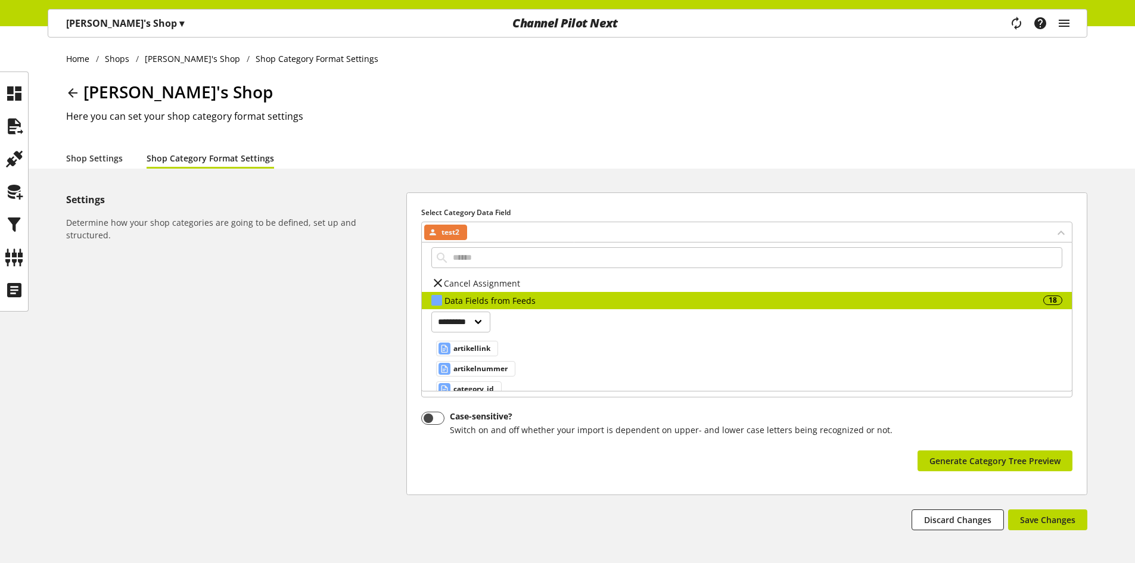
click at [490, 380] on div "category_id" at bounding box center [473, 389] width 84 height 20
click at [488, 386] on span "category_id" at bounding box center [473, 389] width 41 height 14
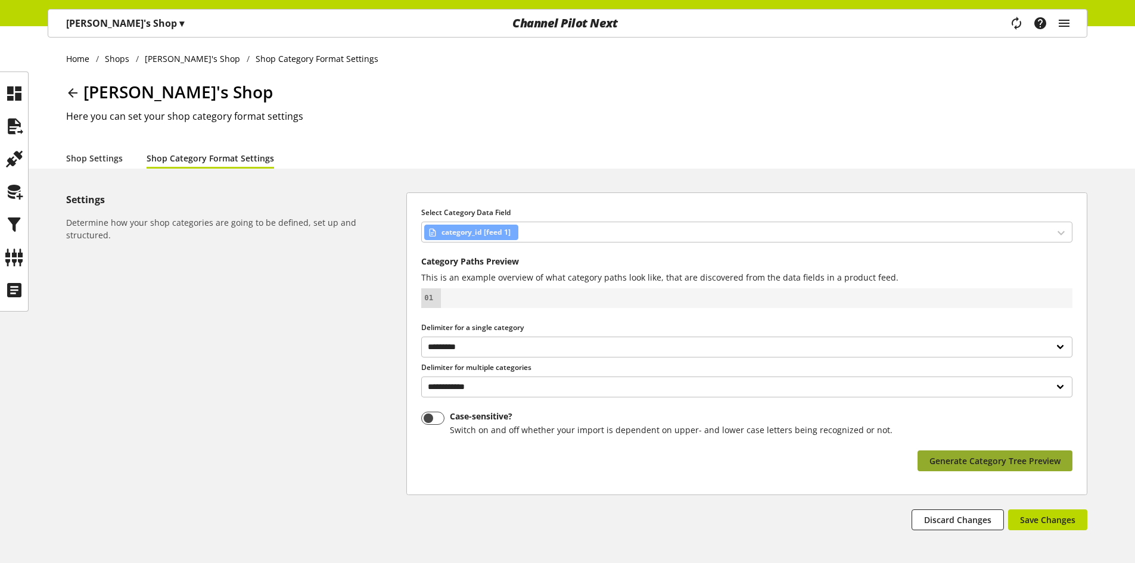
click at [957, 460] on span "Generate Category Tree Preview" at bounding box center [994, 460] width 131 height 13
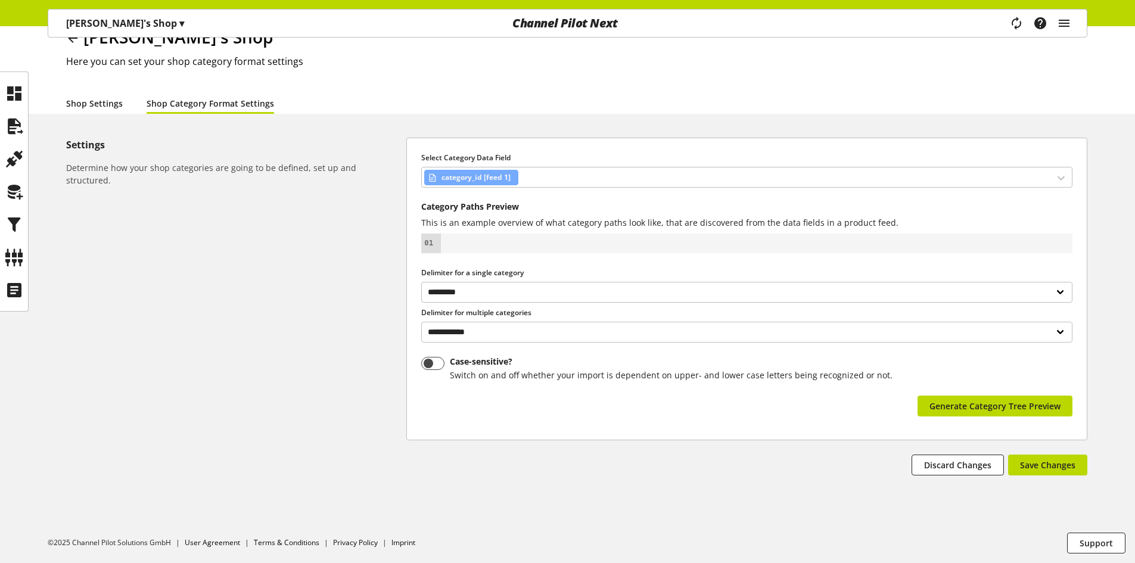
click at [78, 109] on link "Shop Settings" at bounding box center [94, 103] width 57 height 13
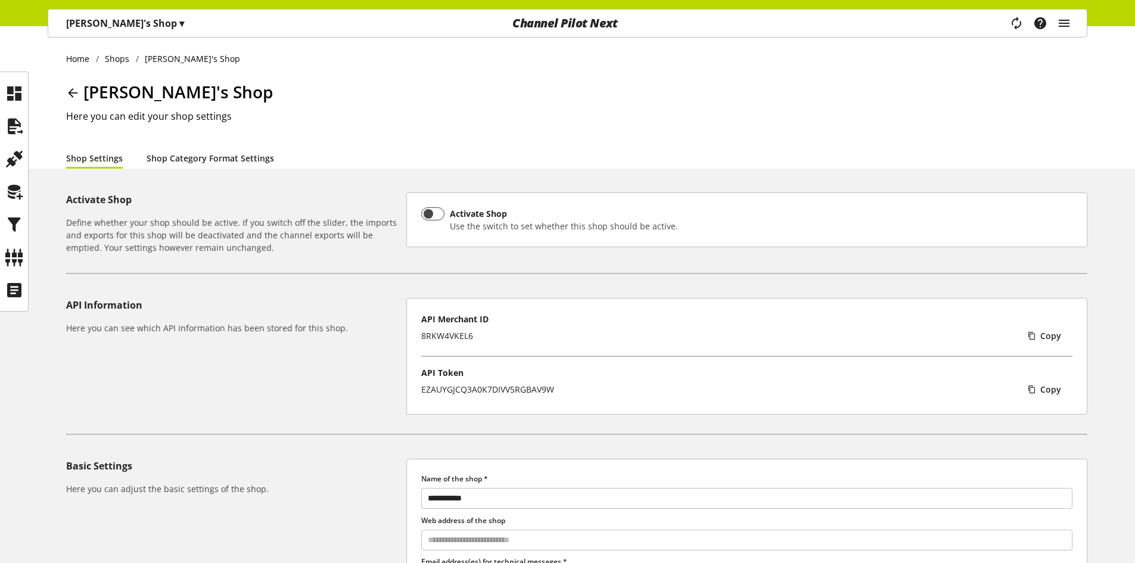
click at [175, 152] on link "Shop Category Format Settings" at bounding box center [210, 158] width 127 height 13
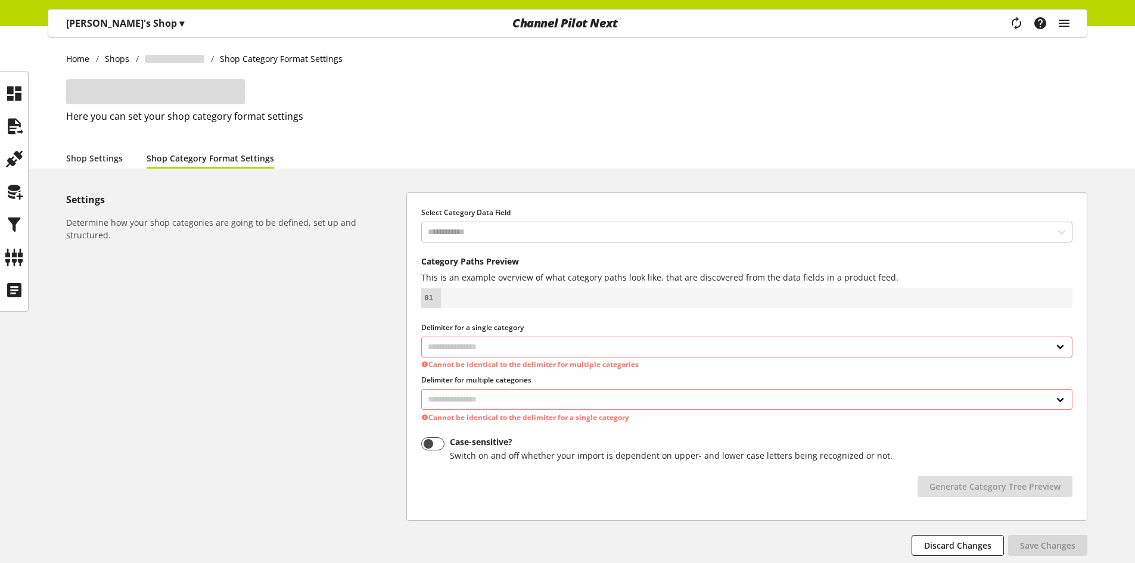
select select "*"
select select
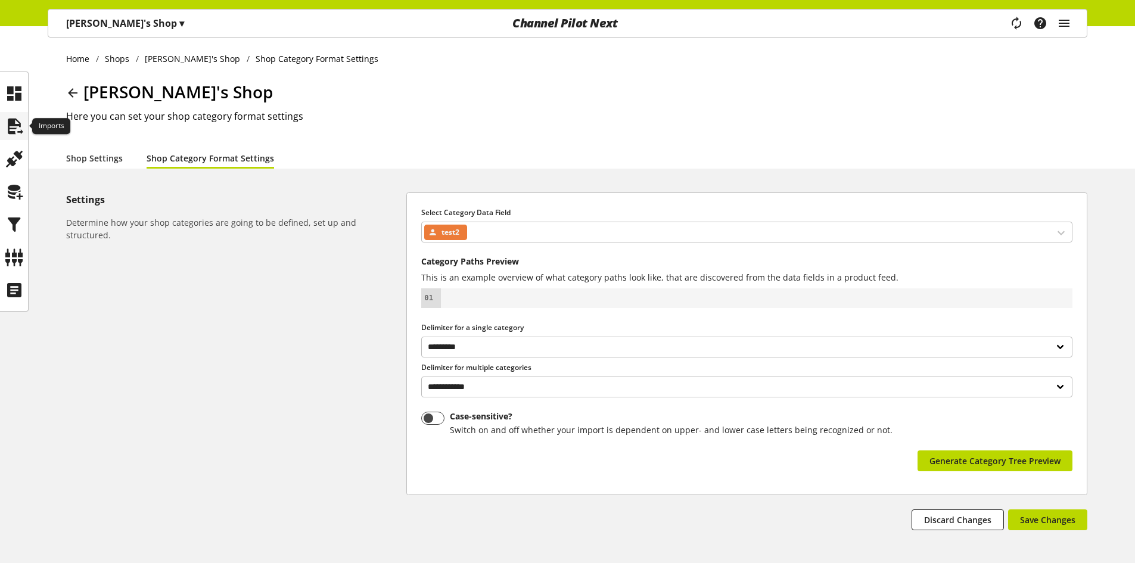
click at [14, 116] on icon at bounding box center [14, 126] width 19 height 24
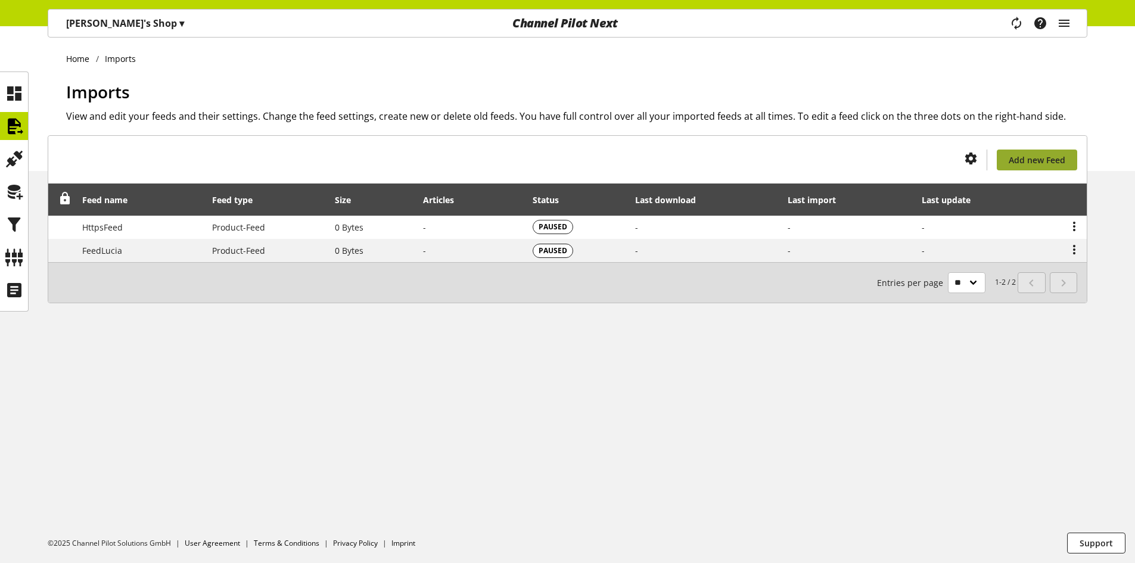
click at [1013, 168] on link "Add new Feed" at bounding box center [1037, 160] width 80 height 21
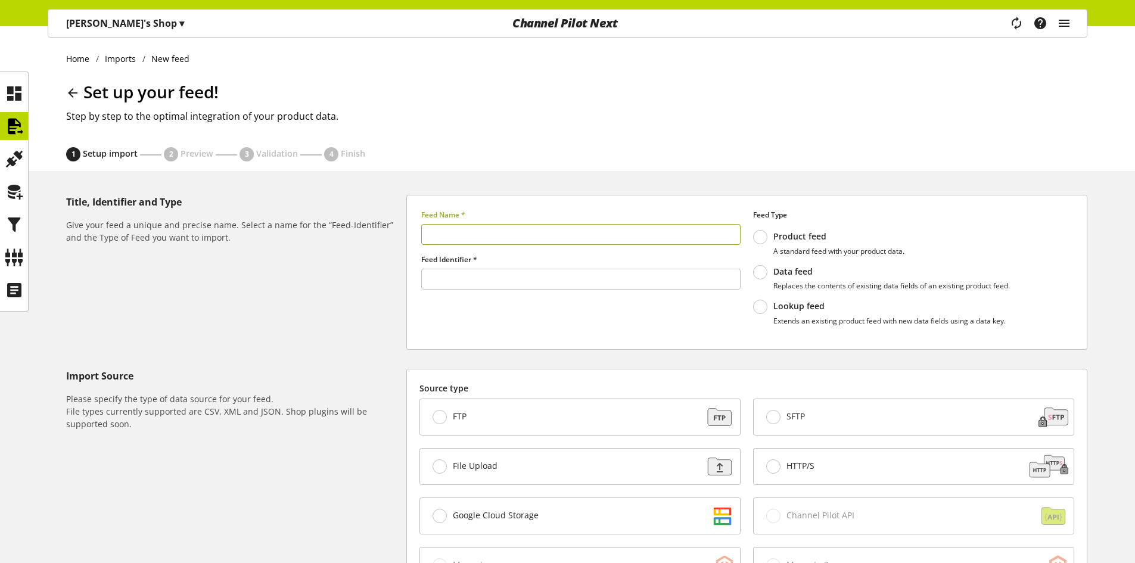
type input "******"
click at [461, 238] on input "text" at bounding box center [580, 234] width 319 height 21
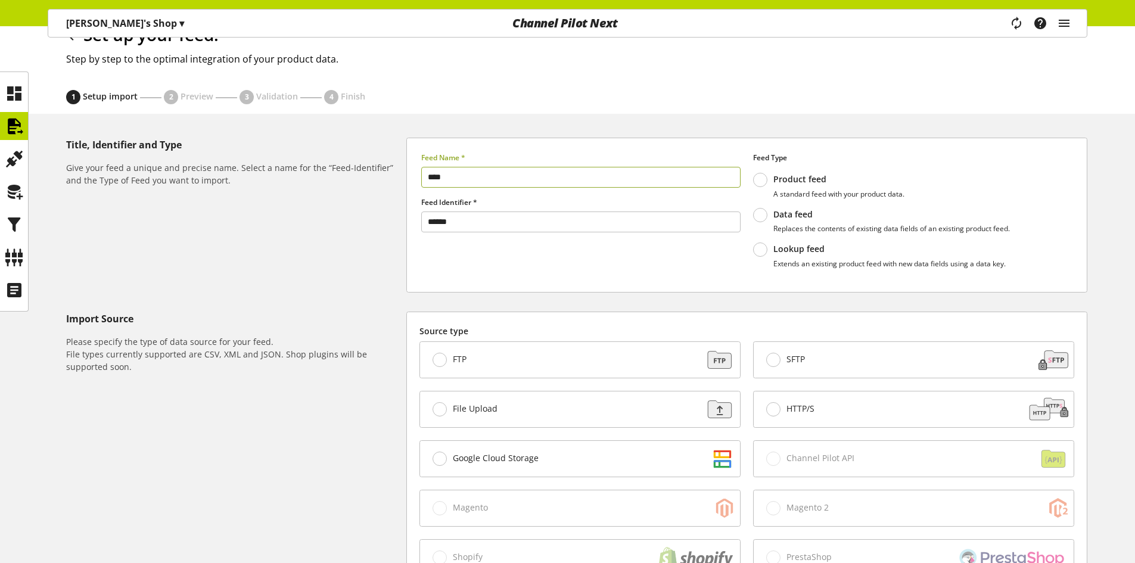
scroll to position [179, 0]
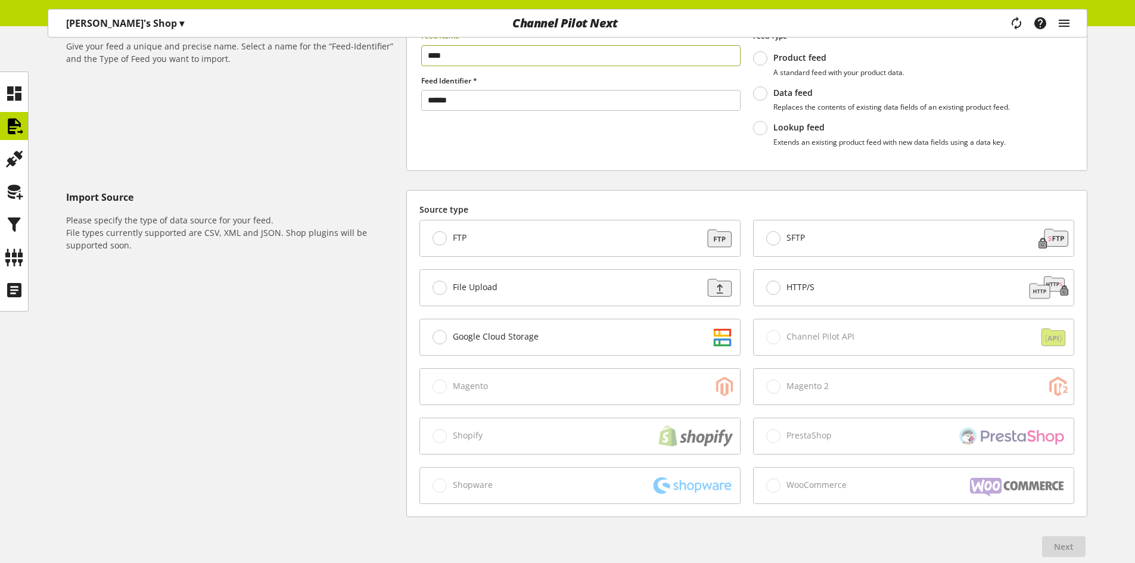
type input "****"
click at [520, 288] on div "File Upload" at bounding box center [580, 288] width 320 height 36
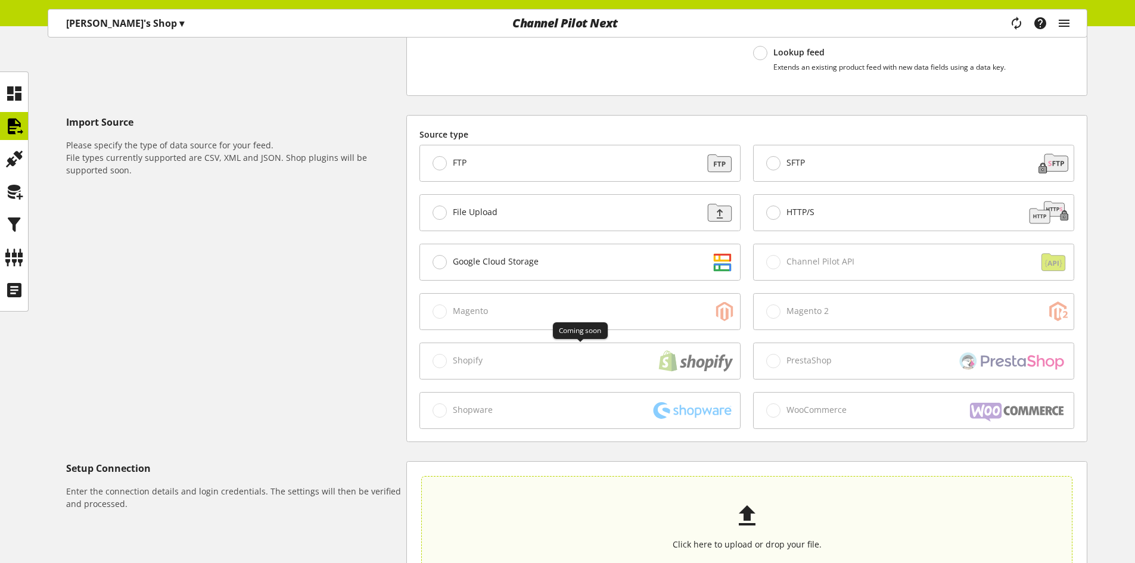
scroll to position [357, 0]
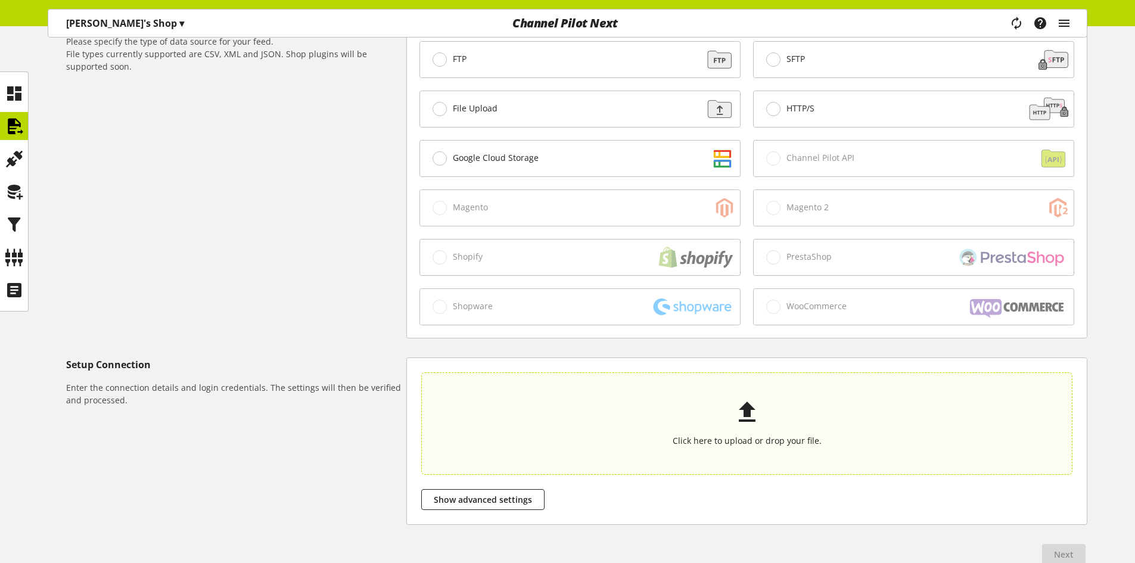
click at [571, 447] on section "Click here to upload or drop your file." at bounding box center [747, 423] width 646 height 97
click at [571, 447] on input "Click here to upload or drop your file." at bounding box center [746, 423] width 651 height 102
type input "**********"
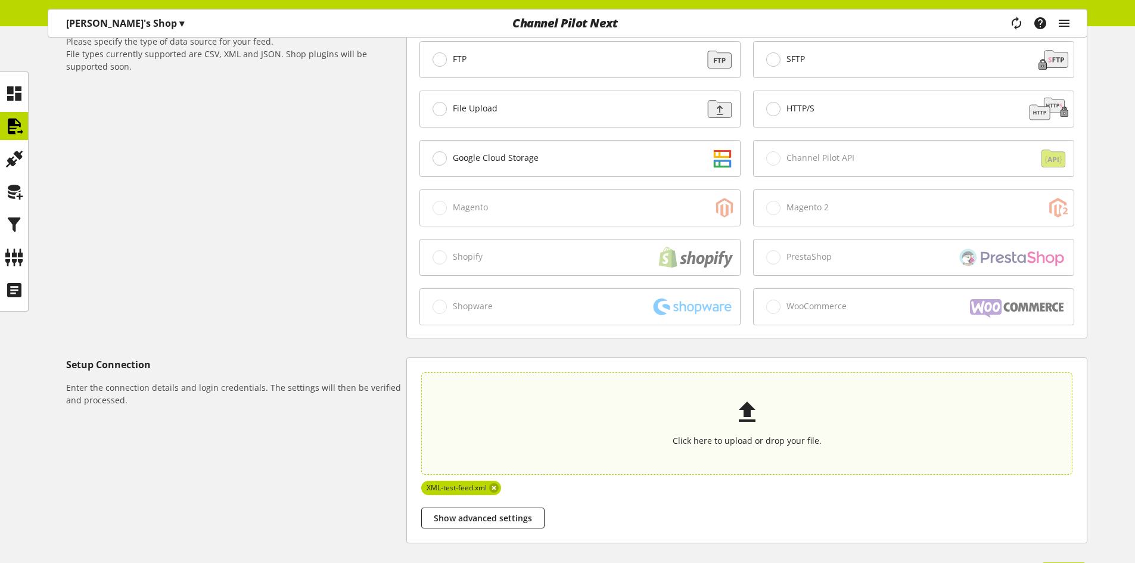
scroll to position [446, 0]
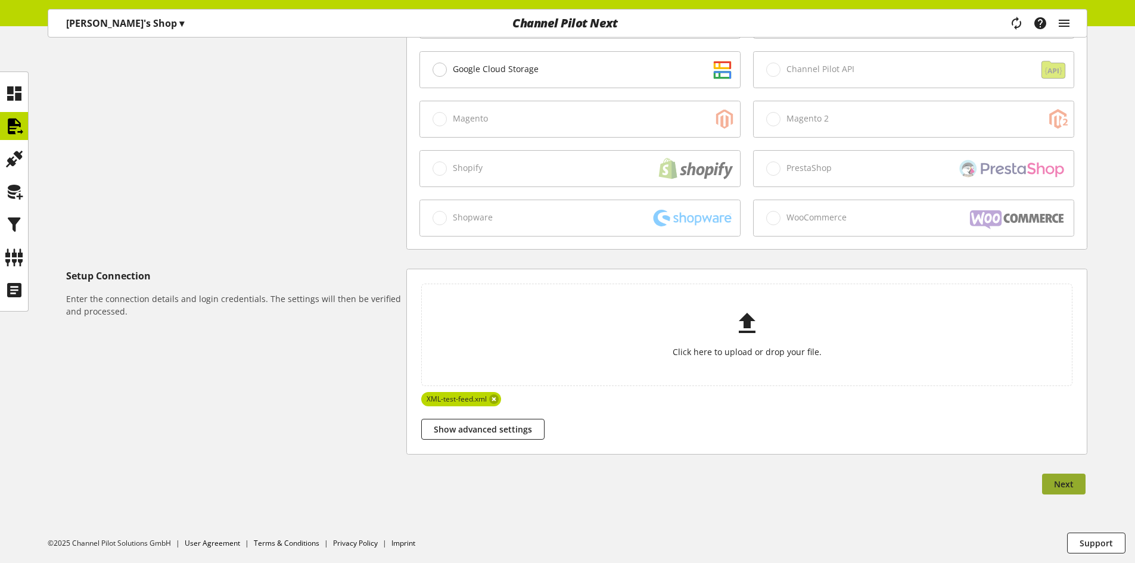
click at [1044, 482] on button "Next" at bounding box center [1063, 484] width 43 height 21
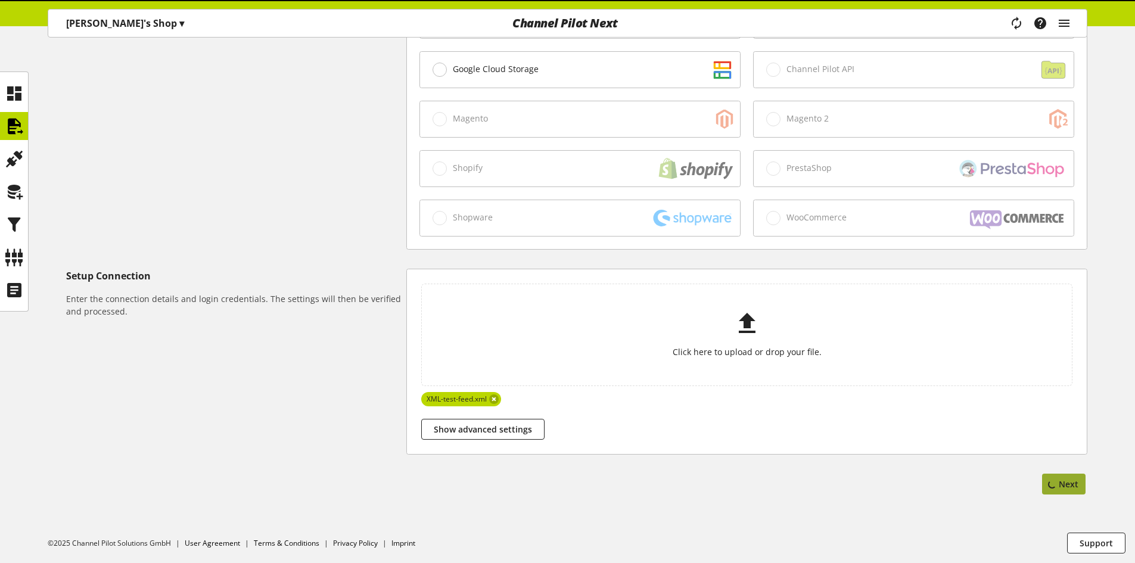
select select "*****"
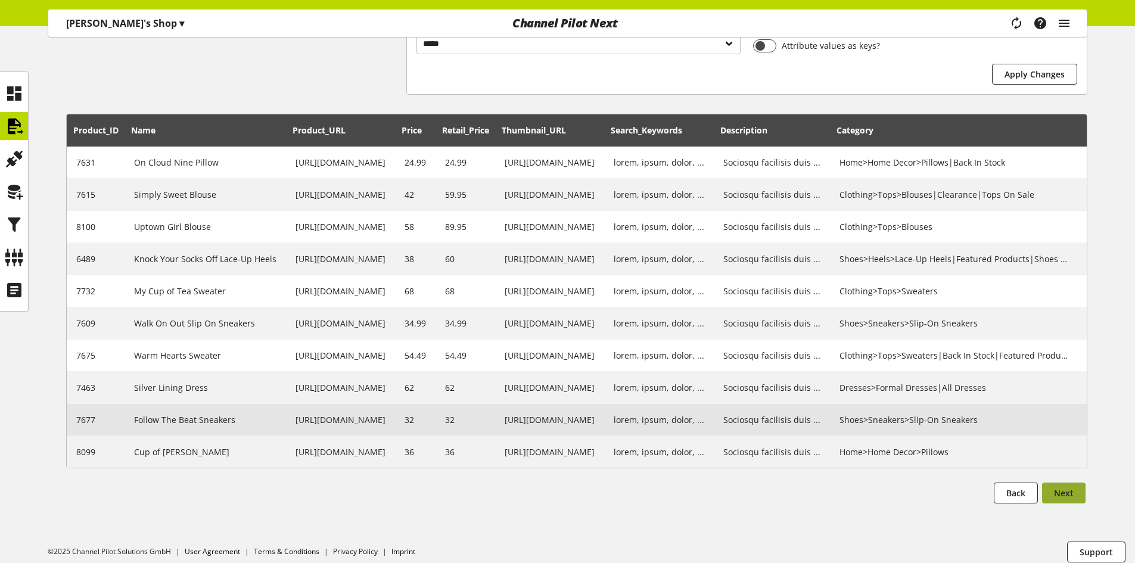
scroll to position [293, 0]
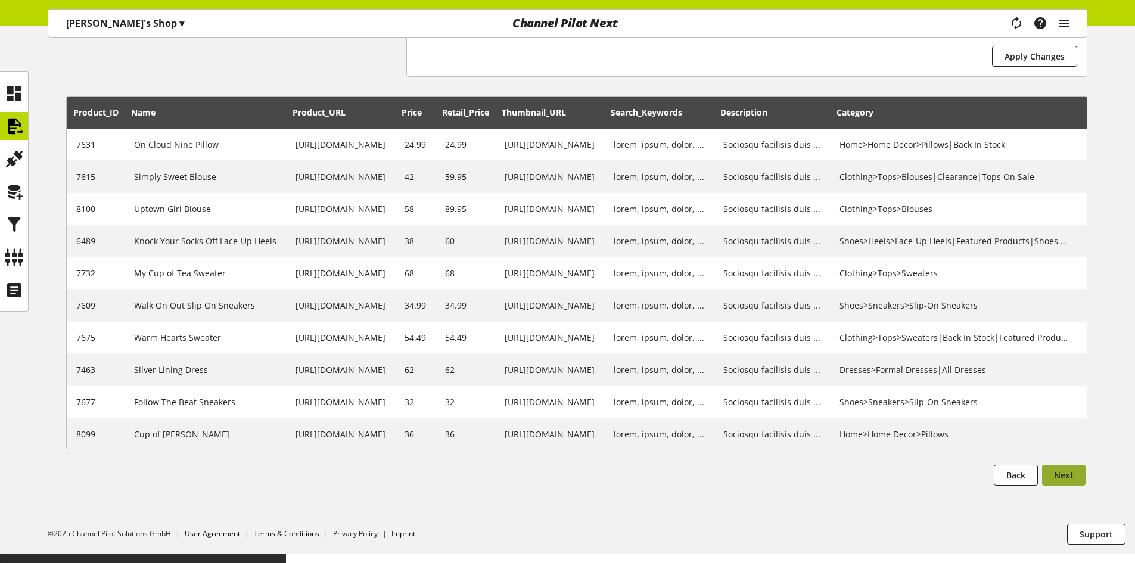
click at [1057, 481] on span "Next" at bounding box center [1064, 475] width 20 height 13
select select
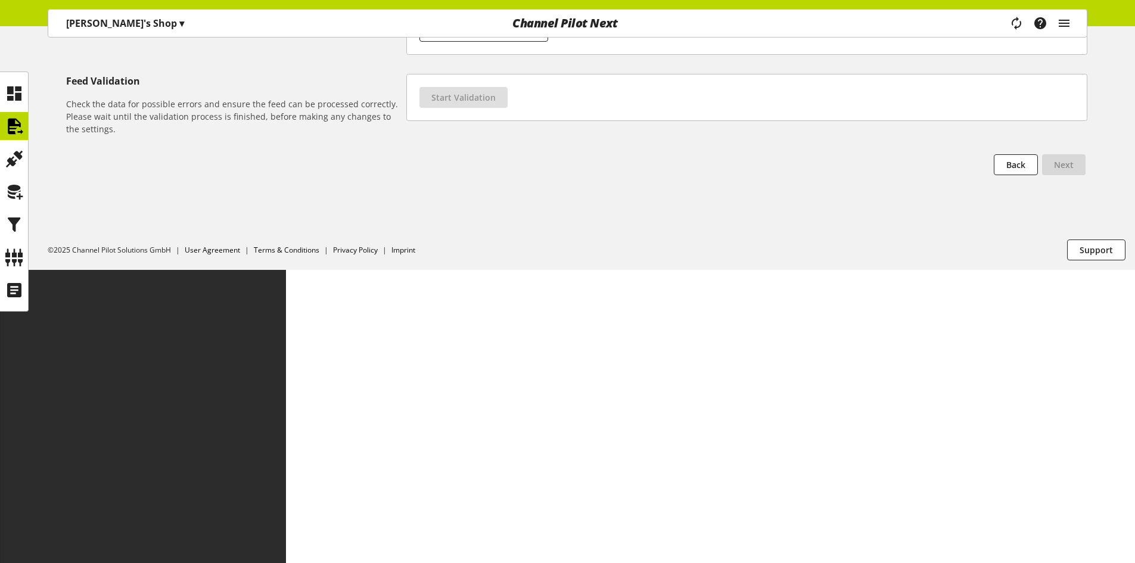
scroll to position [0, 0]
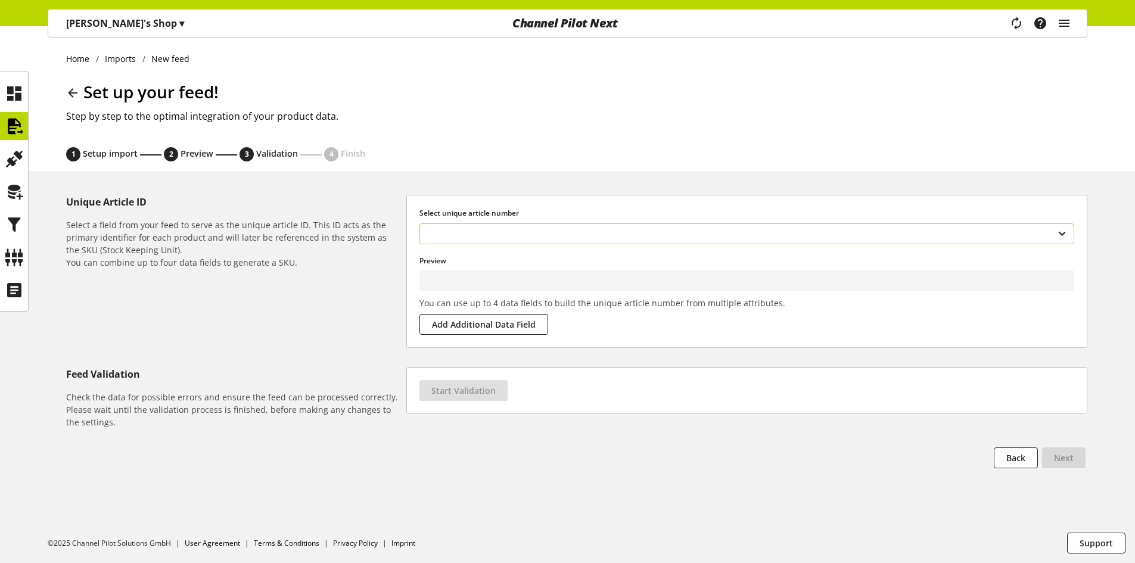
click at [581, 233] on select "**********" at bounding box center [746, 233] width 655 height 21
type input "****"
click at [471, 383] on button "Start Validation" at bounding box center [463, 390] width 88 height 21
select select "********"
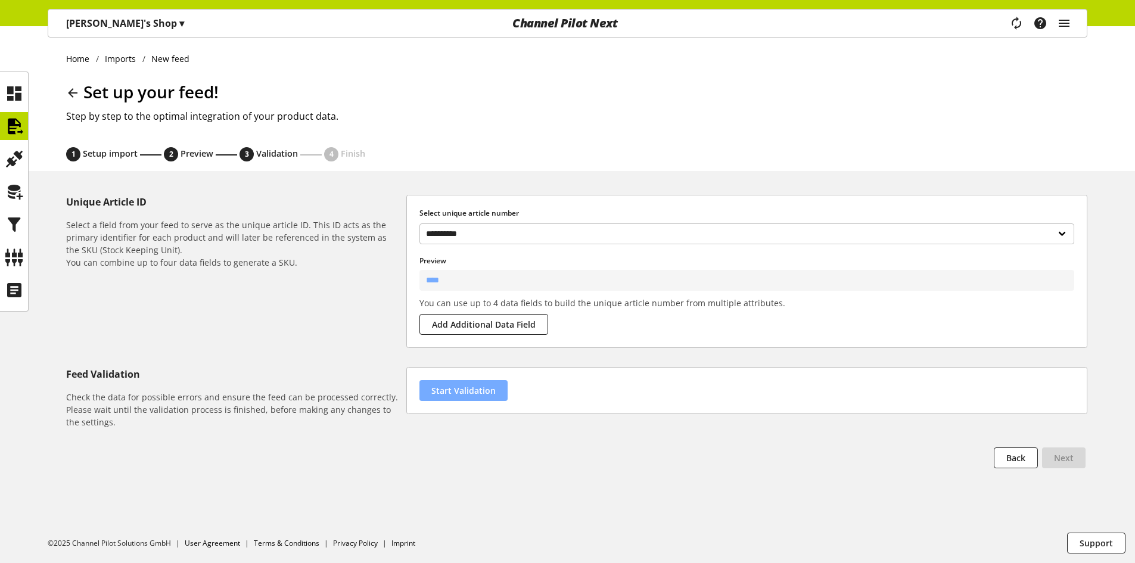
select select "********"
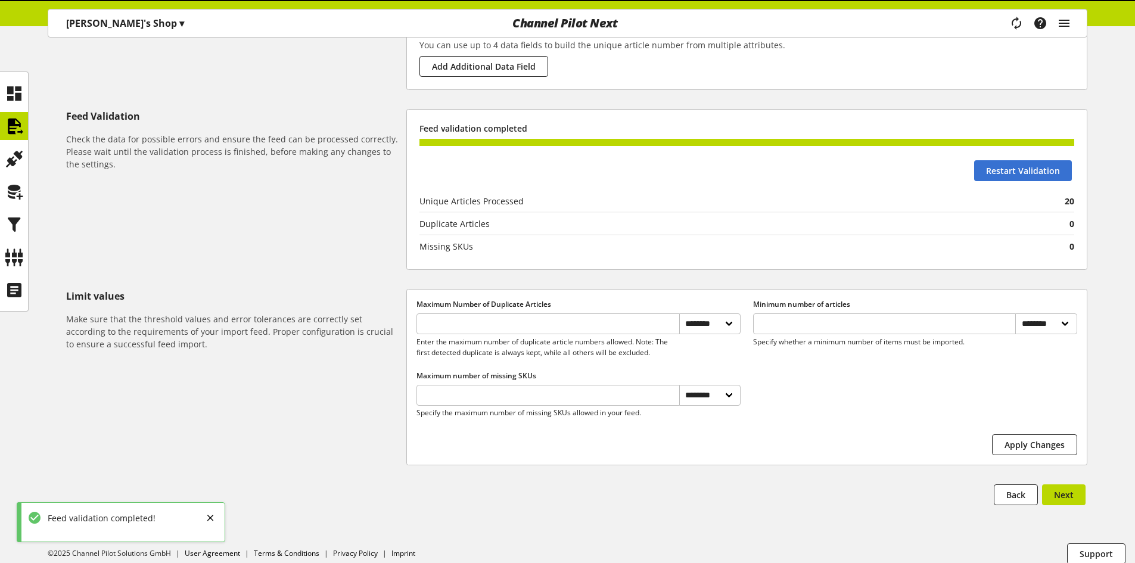
scroll to position [269, 0]
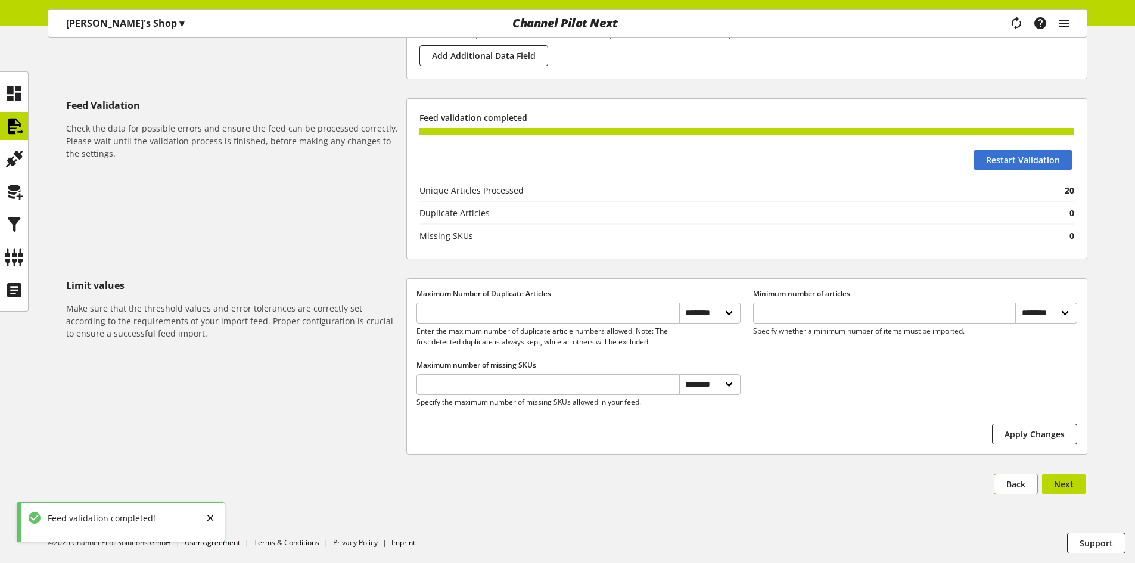
click at [1036, 481] on button "Back" at bounding box center [1016, 484] width 44 height 21
select select "*****"
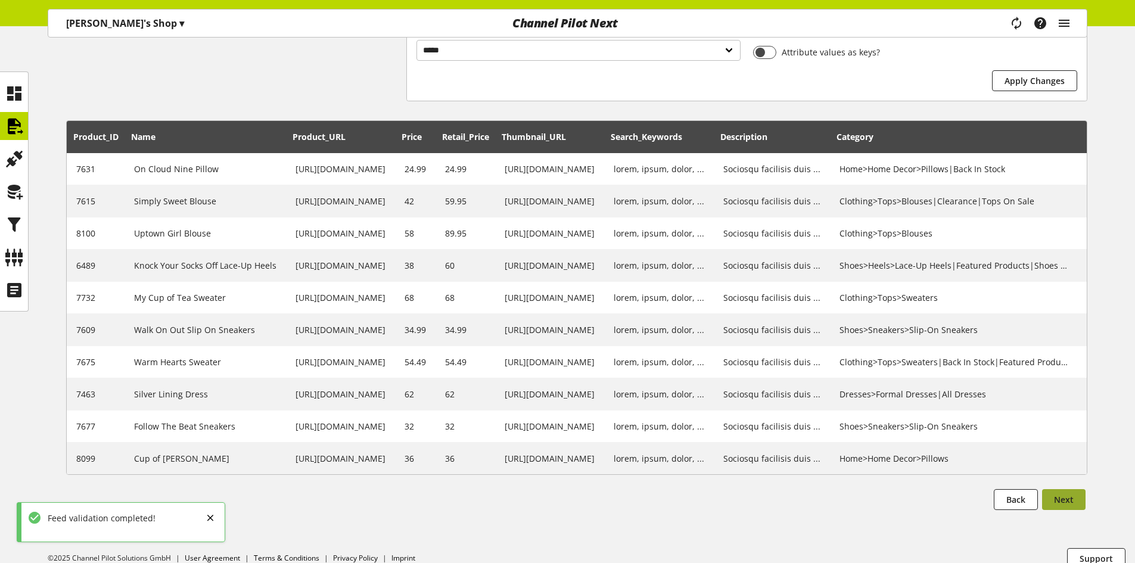
click at [1064, 506] on span "Next" at bounding box center [1064, 499] width 20 height 13
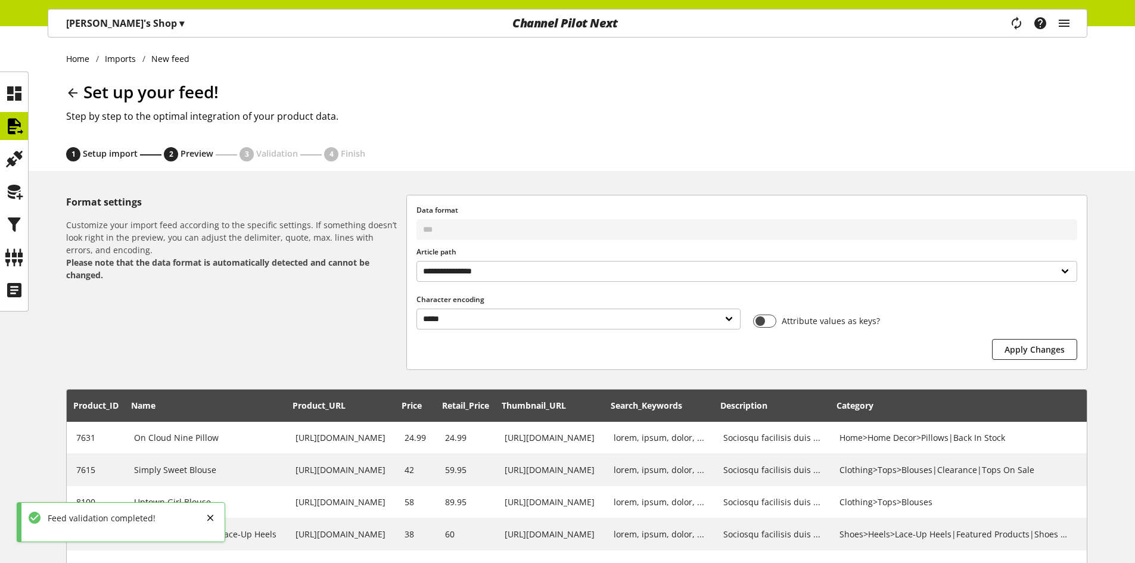
select select
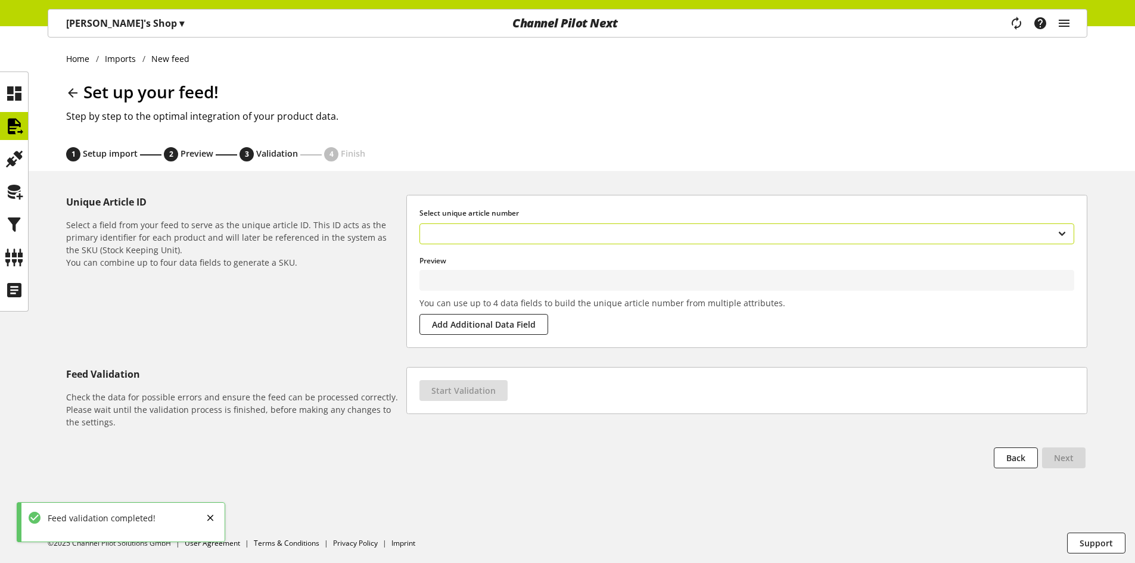
click at [702, 235] on select "**********" at bounding box center [746, 233] width 655 height 21
type input "****"
click at [475, 400] on button "Start Validation" at bounding box center [463, 390] width 88 height 21
select select "********"
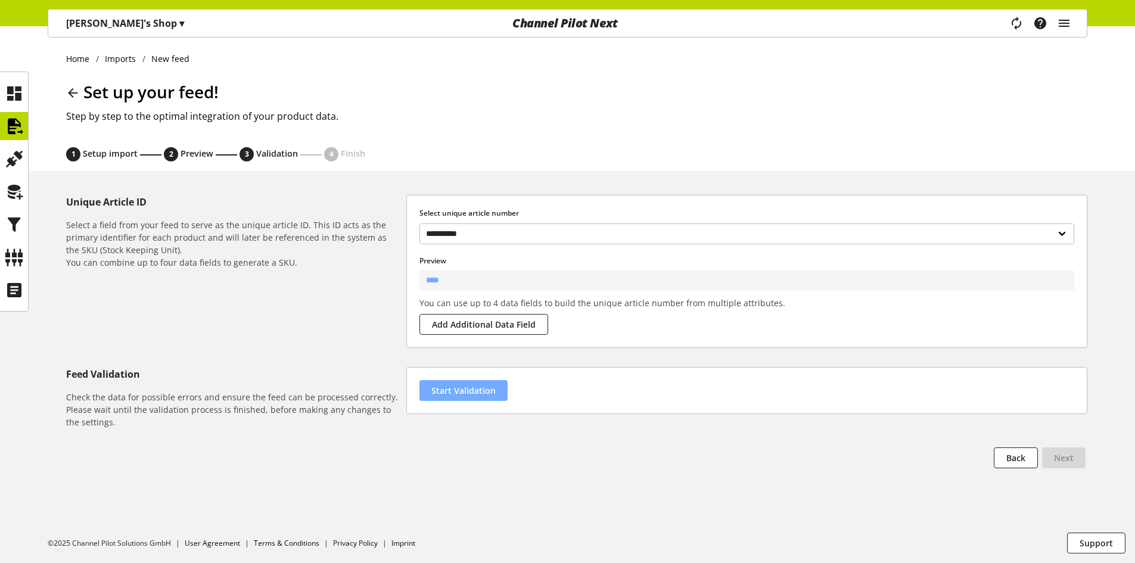
select select "********"
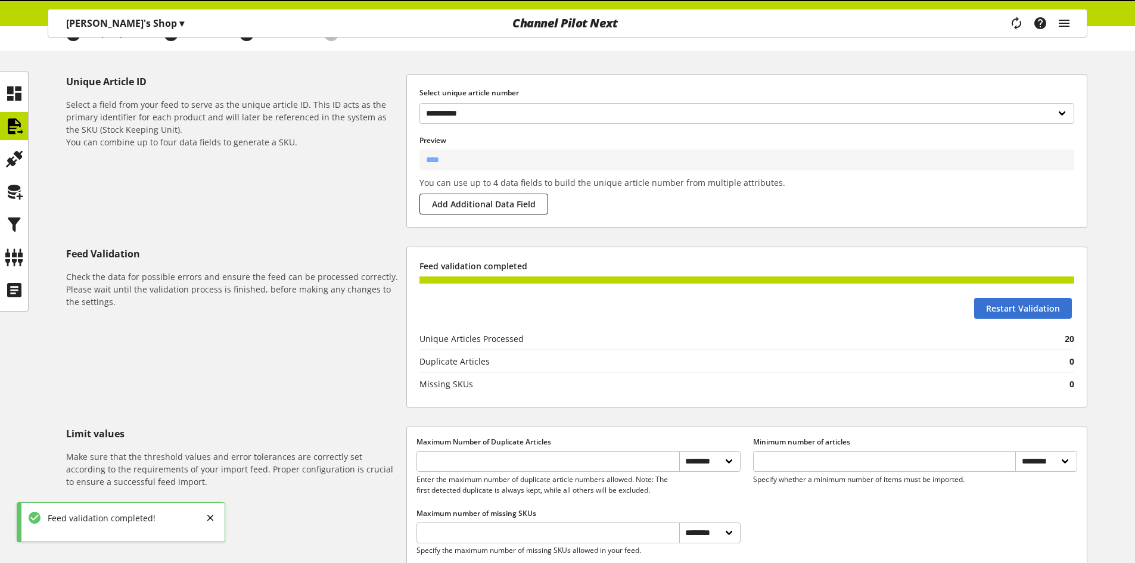
scroll to position [238, 0]
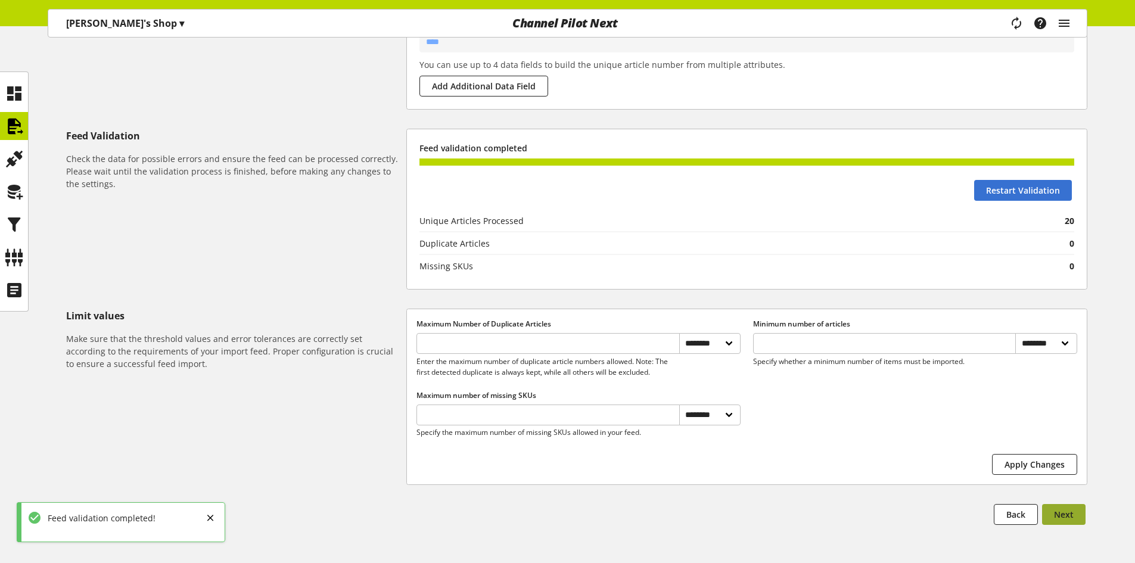
click at [1073, 519] on button "Next" at bounding box center [1063, 514] width 43 height 21
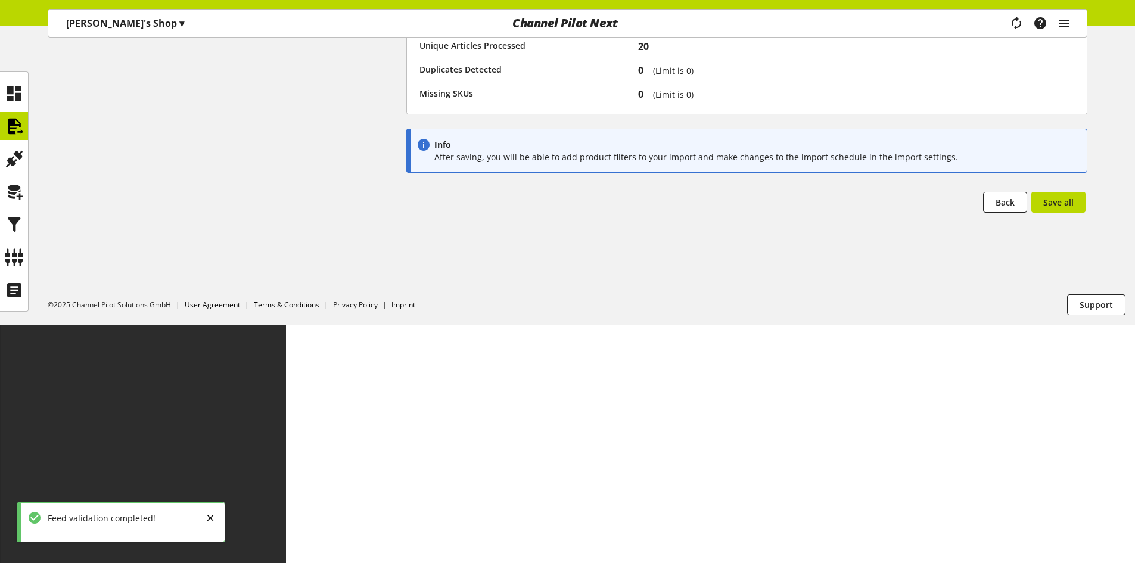
scroll to position [0, 0]
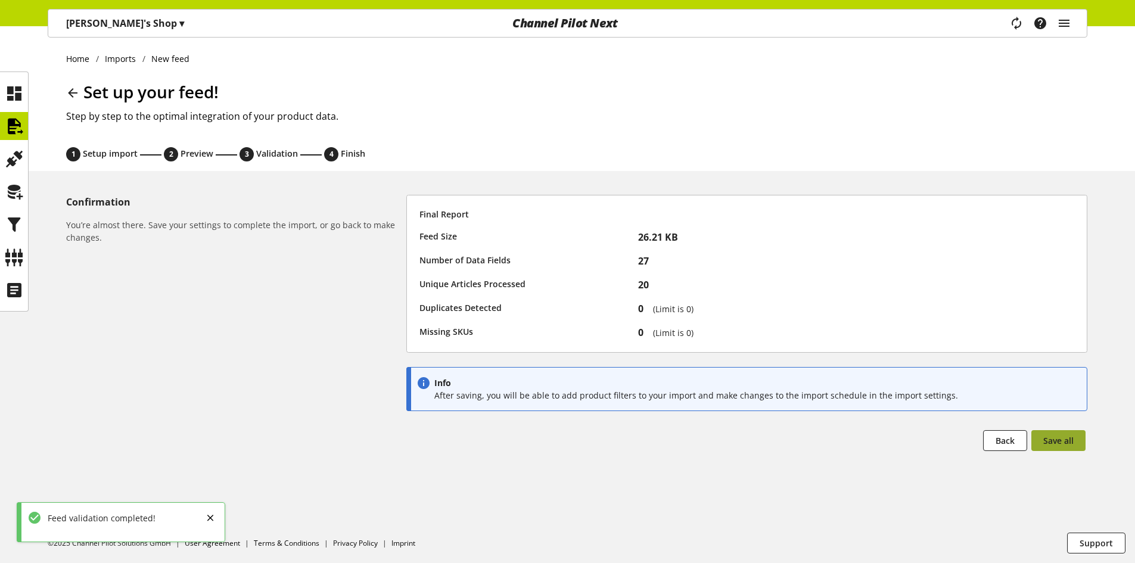
click at [1063, 439] on span "Save all" at bounding box center [1058, 440] width 30 height 13
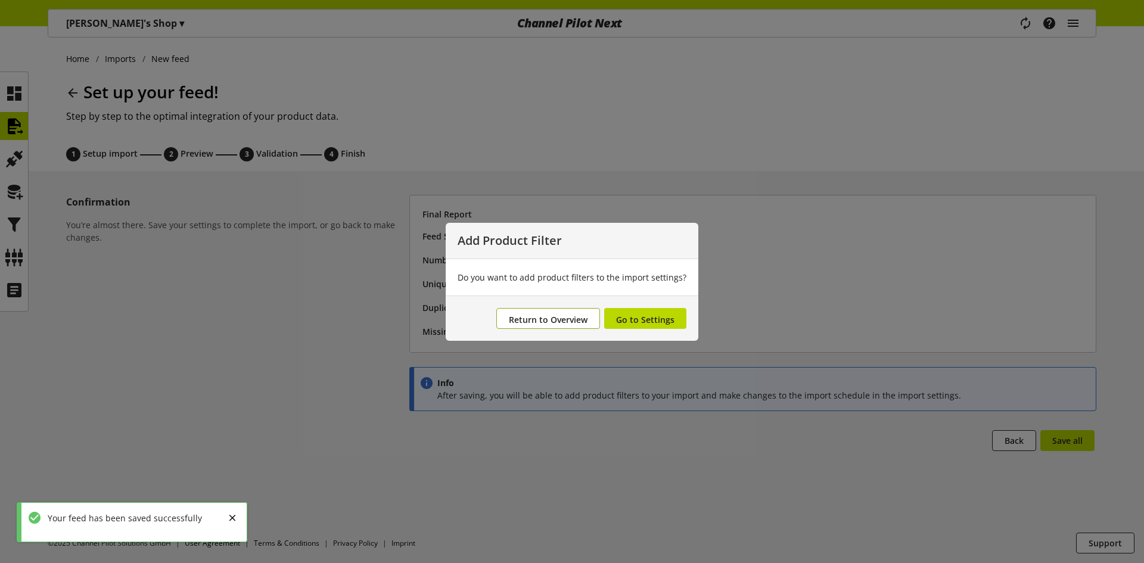
click at [558, 322] on span "Return to Overview" at bounding box center [548, 319] width 79 height 11
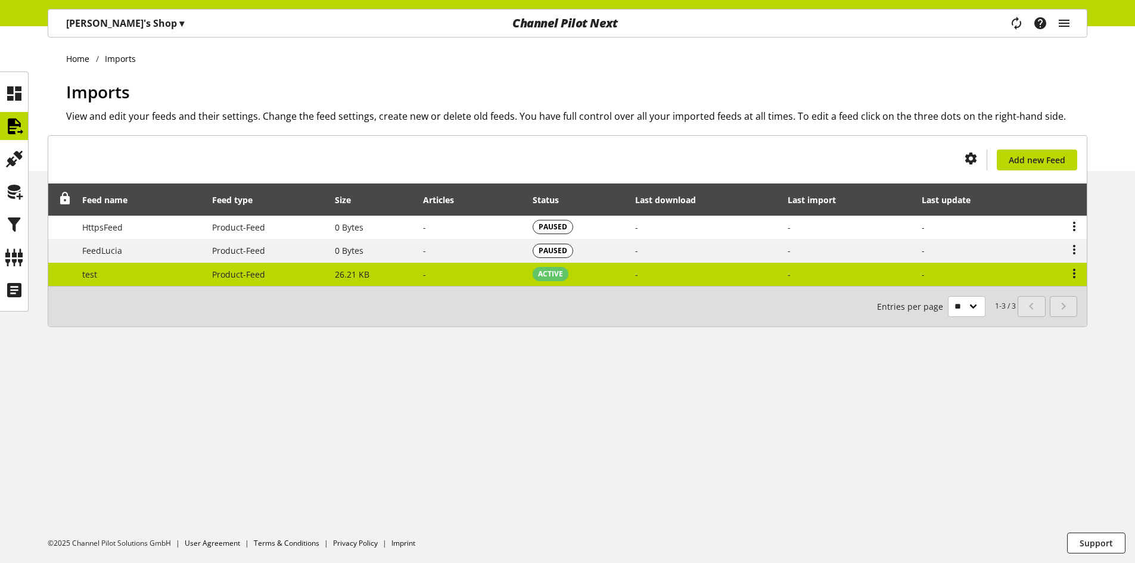
click at [374, 279] on td "26.21 KB" at bounding box center [373, 274] width 88 height 23
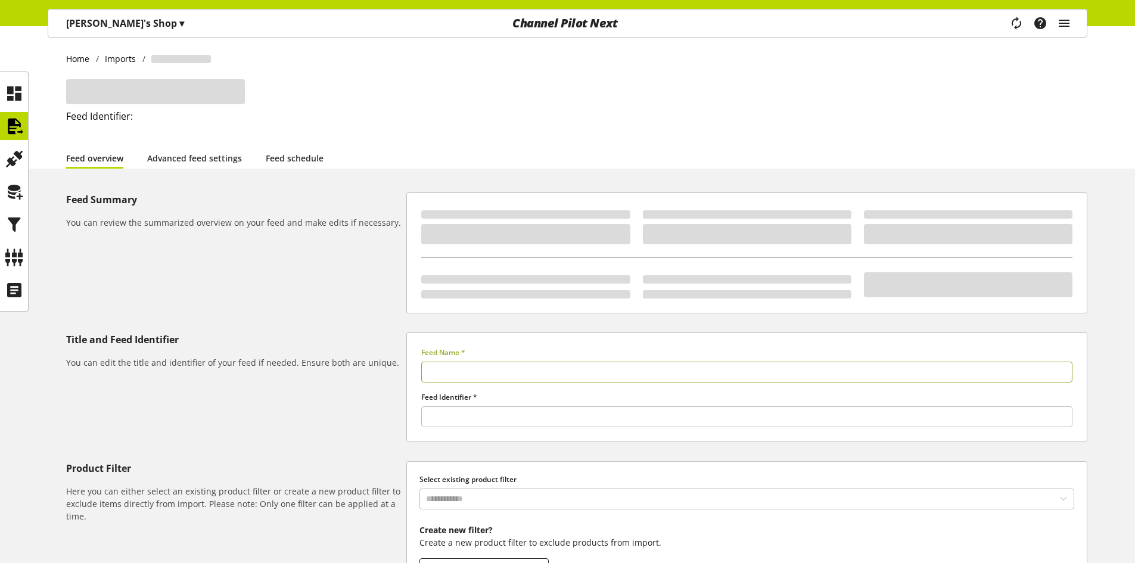
type input "****"
type input "******"
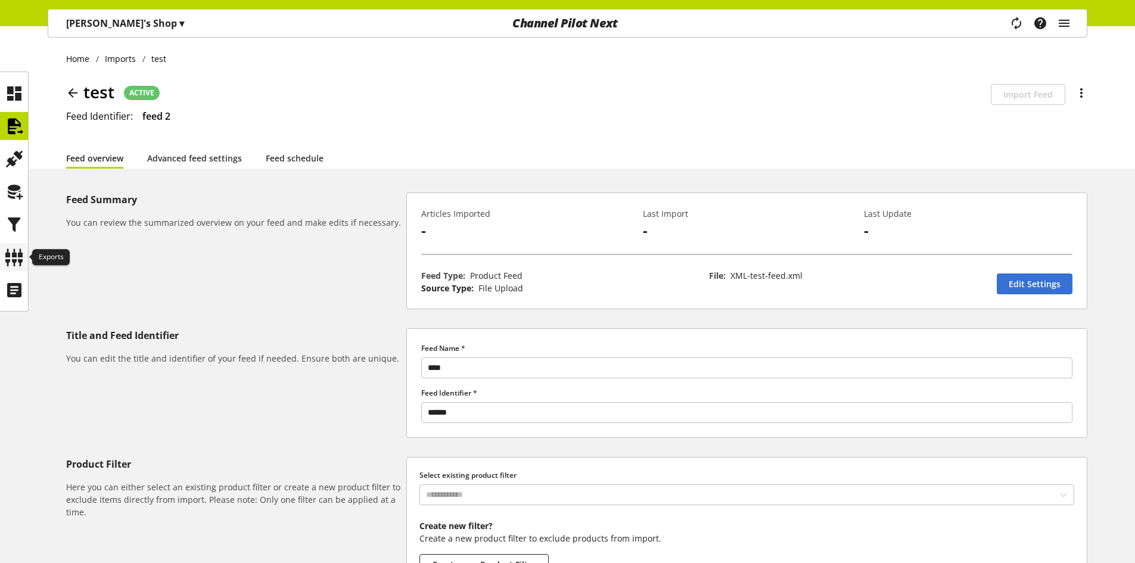
click at [19, 251] on icon at bounding box center [14, 257] width 19 height 24
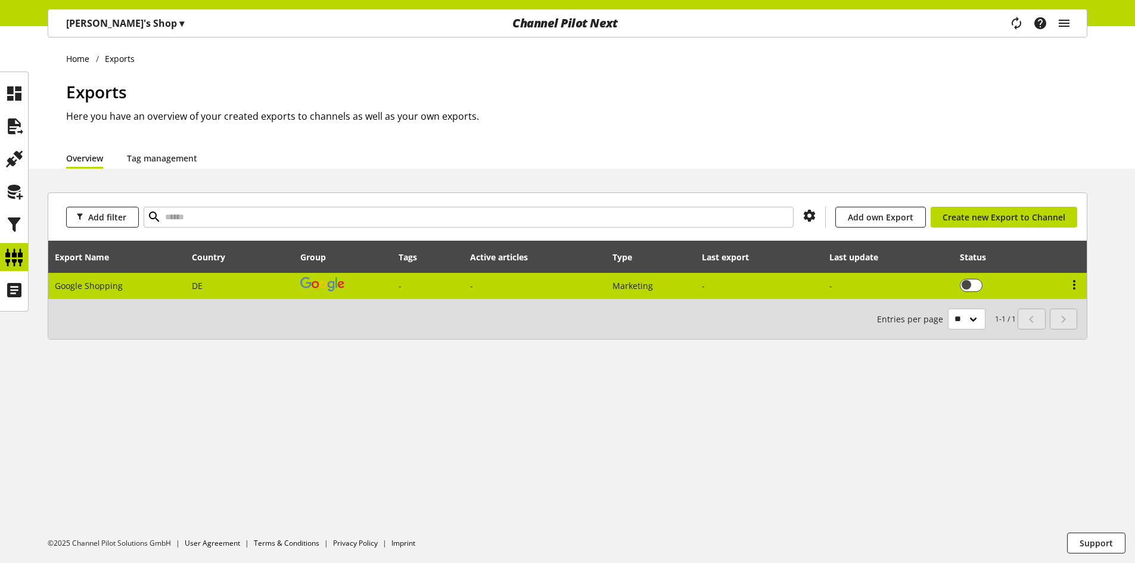
click at [150, 275] on td "Google Shopping" at bounding box center [117, 286] width 138 height 26
select select "********"
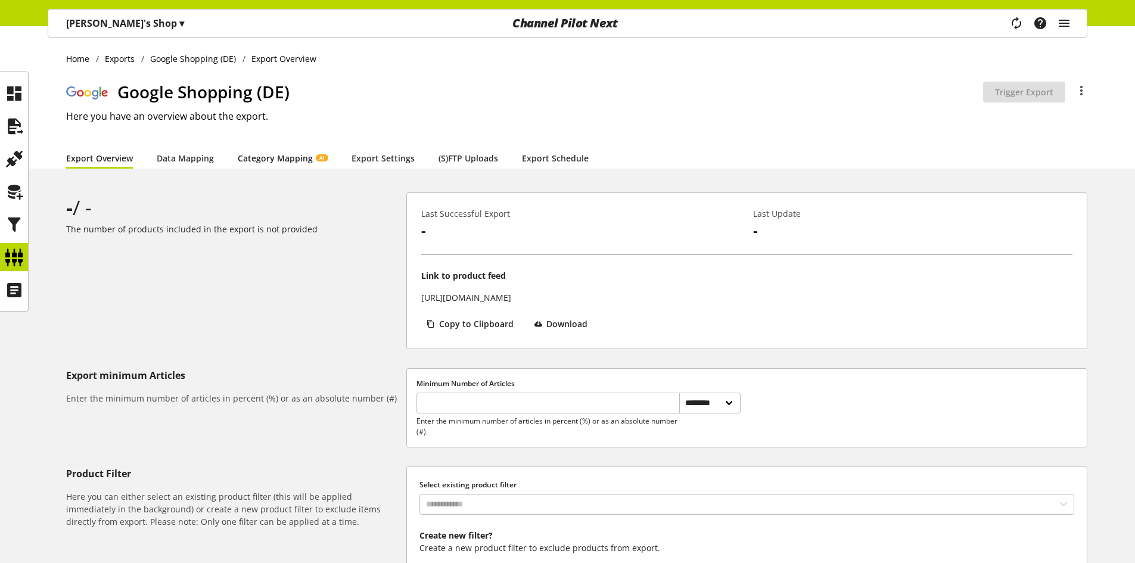
click at [297, 154] on link "Category Mapping AI" at bounding box center [283, 158] width 90 height 13
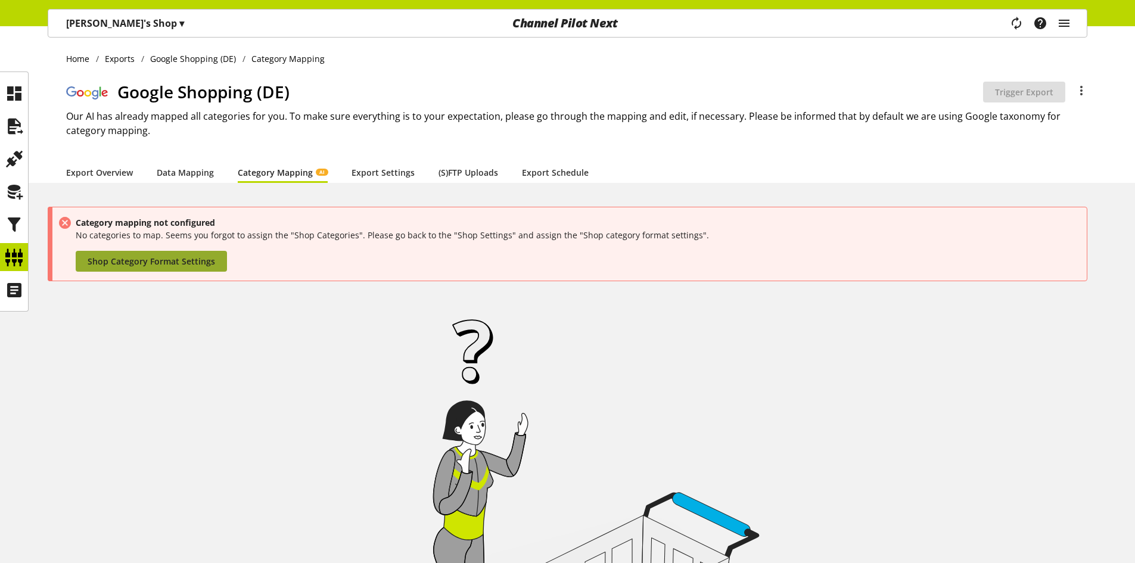
click at [191, 254] on link "Shop Category Format Settings" at bounding box center [151, 261] width 151 height 21
select select "*"
select select
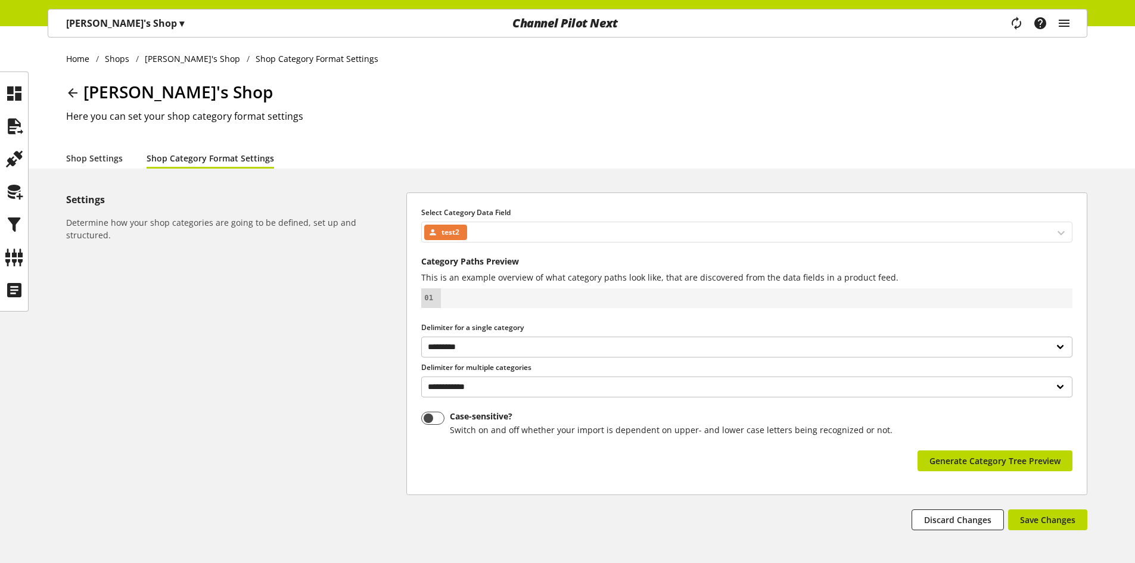
click at [1058, 231] on div "test2" at bounding box center [746, 232] width 651 height 21
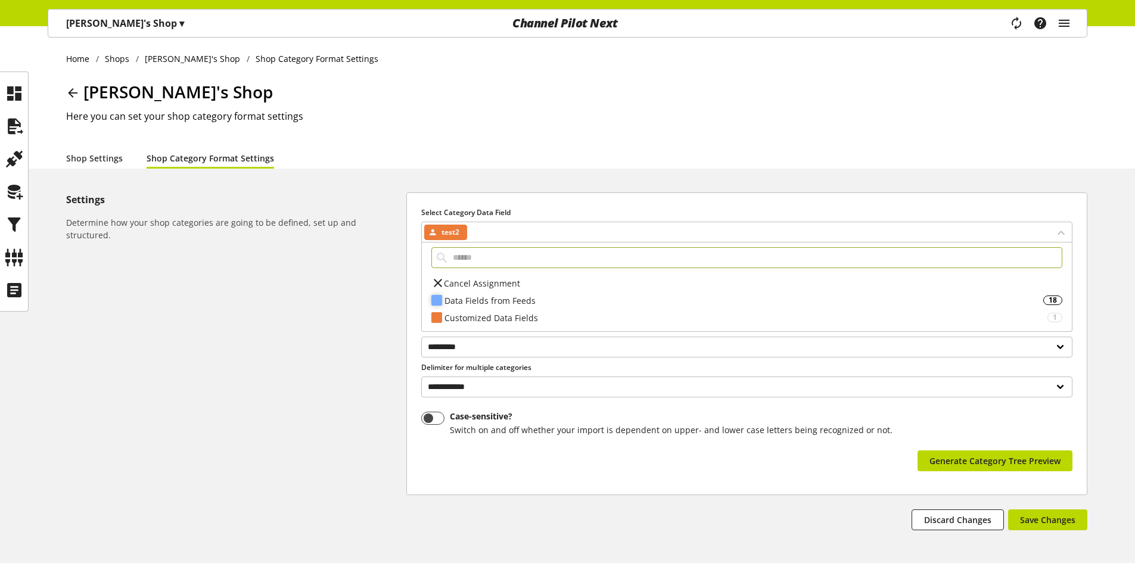
click at [558, 303] on div "Data Fields from Feeds" at bounding box center [743, 300] width 599 height 13
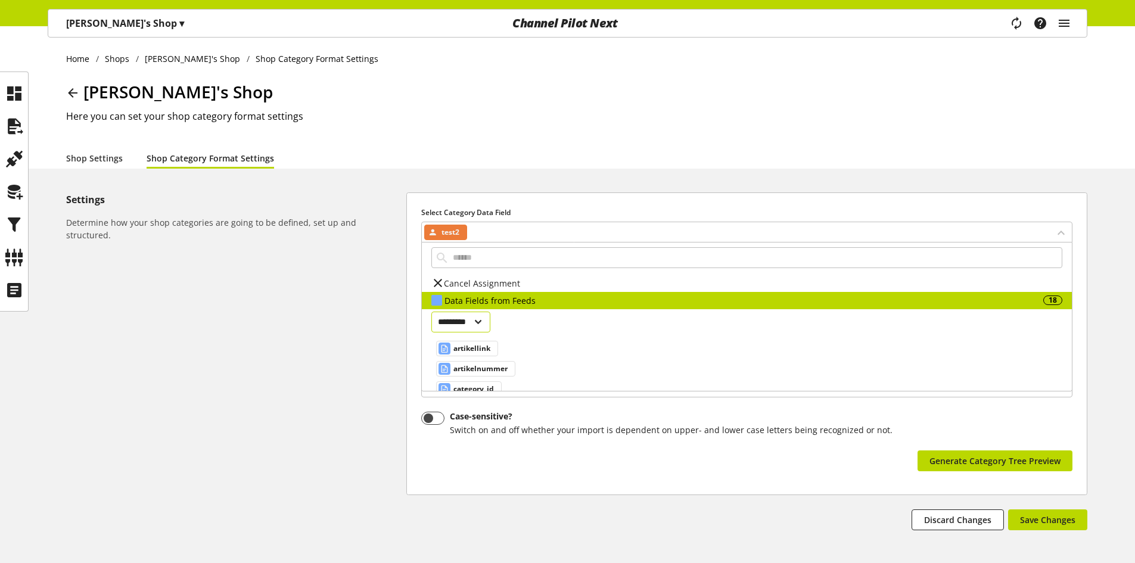
click at [490, 313] on select "********* *********" at bounding box center [460, 322] width 59 height 21
click at [482, 326] on select "********* *********" at bounding box center [460, 322] width 59 height 21
click at [483, 323] on select "********* *********" at bounding box center [460, 322] width 59 height 21
click at [357, 320] on div "Settings Determine how your shop categories are going to be defined, set up and…" at bounding box center [236, 361] width 340 height 338
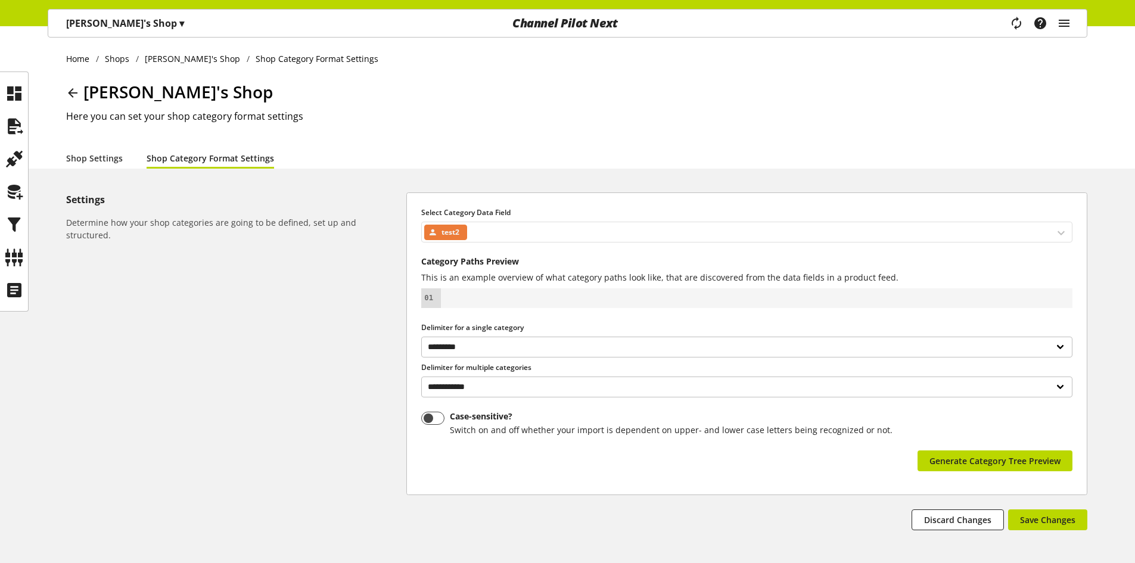
click at [461, 231] on div "test2" at bounding box center [445, 232] width 43 height 15
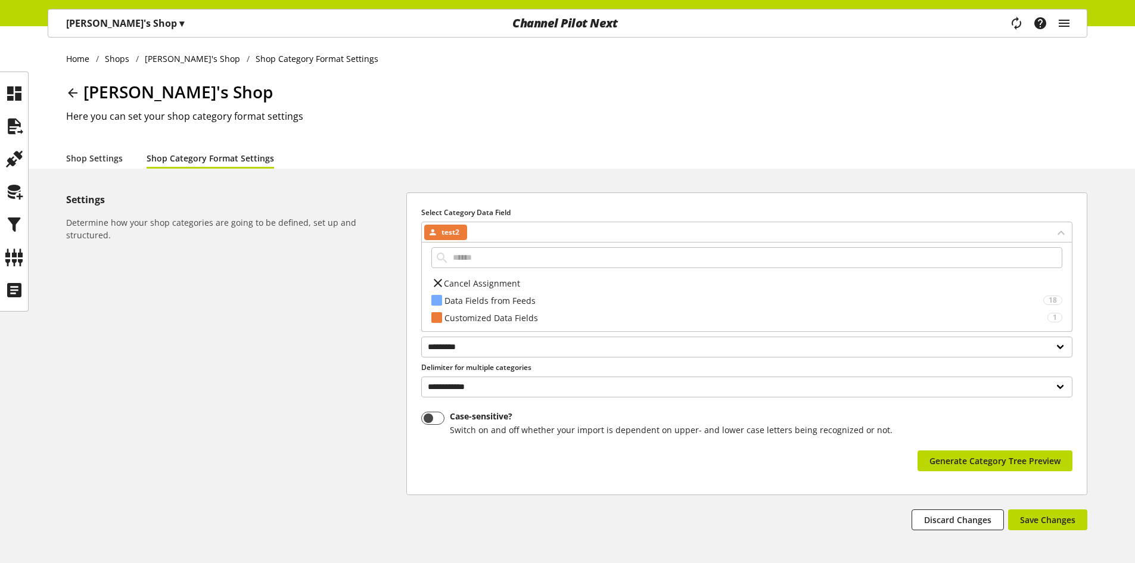
click at [437, 279] on icon at bounding box center [438, 282] width 14 height 21
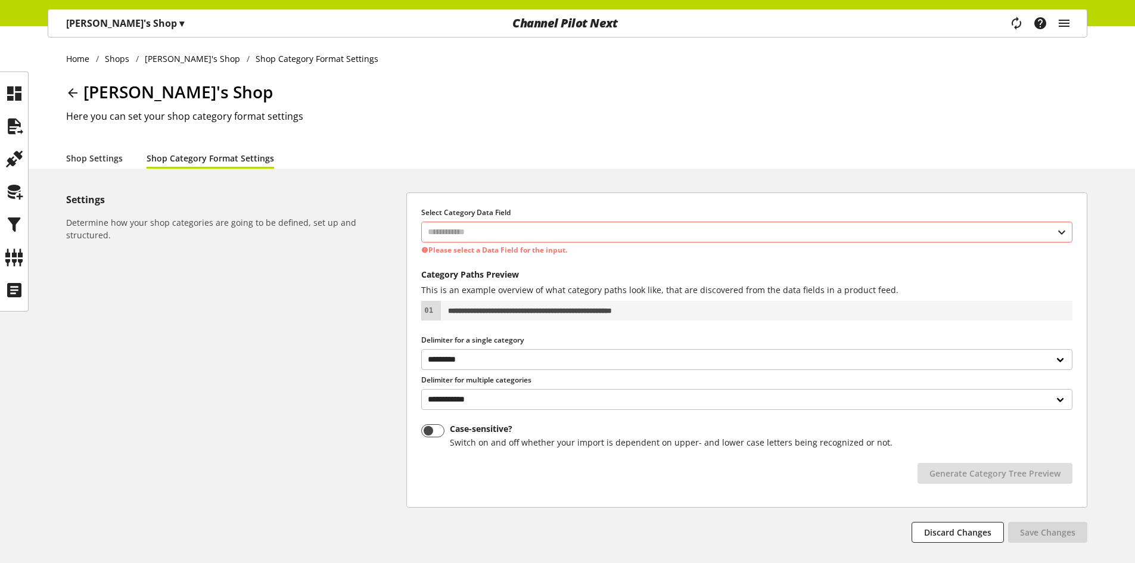
click at [473, 233] on input "text" at bounding box center [746, 232] width 651 height 21
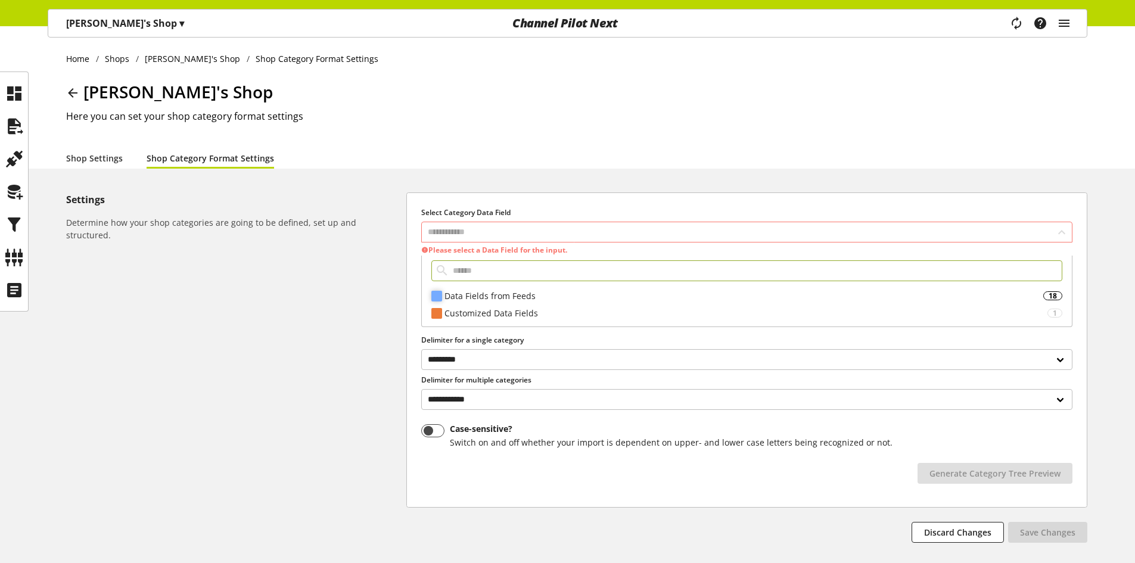
click at [467, 297] on div "Data Fields from Feeds" at bounding box center [743, 295] width 599 height 13
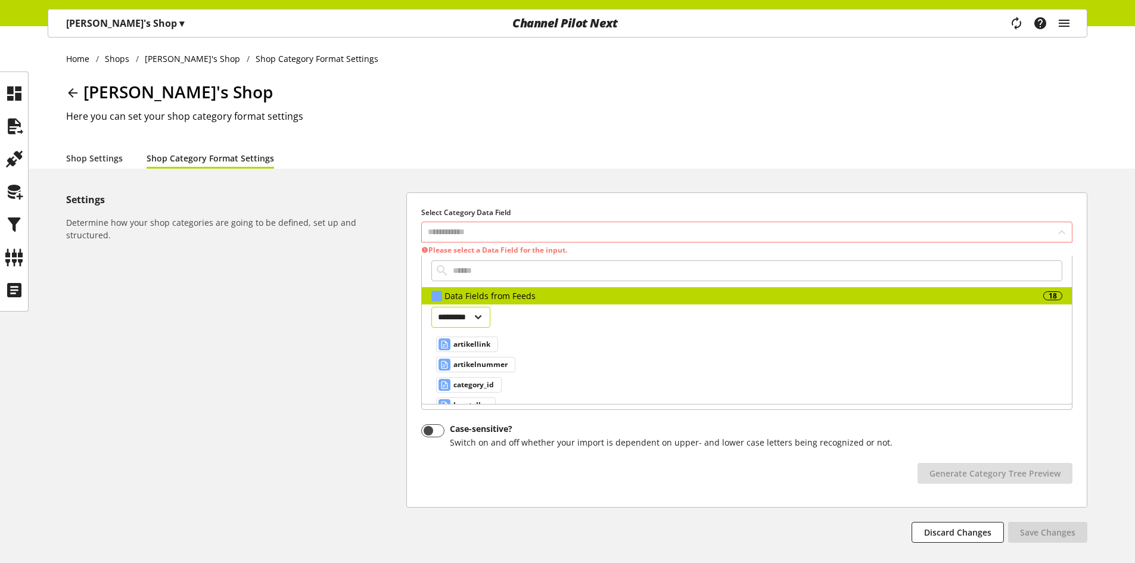
click at [469, 321] on select "********* *********" at bounding box center [460, 317] width 59 height 21
click at [362, 300] on div "Settings Determine how your shop categories are going to be defined, set up and…" at bounding box center [236, 367] width 340 height 350
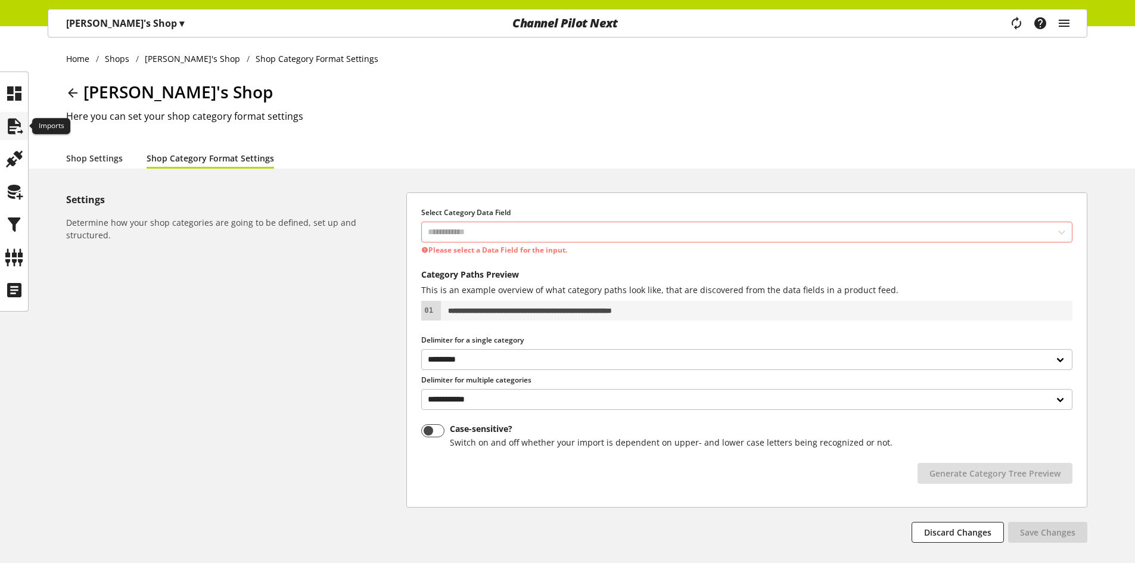
click at [12, 124] on icon at bounding box center [14, 126] width 19 height 24
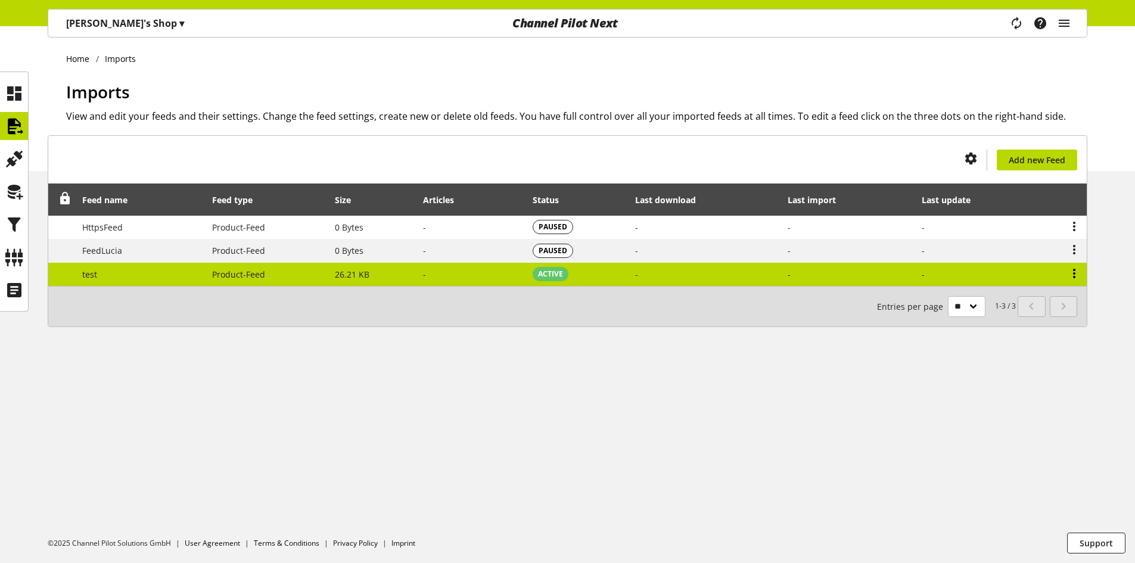
click at [1077, 271] on icon at bounding box center [1074, 273] width 14 height 21
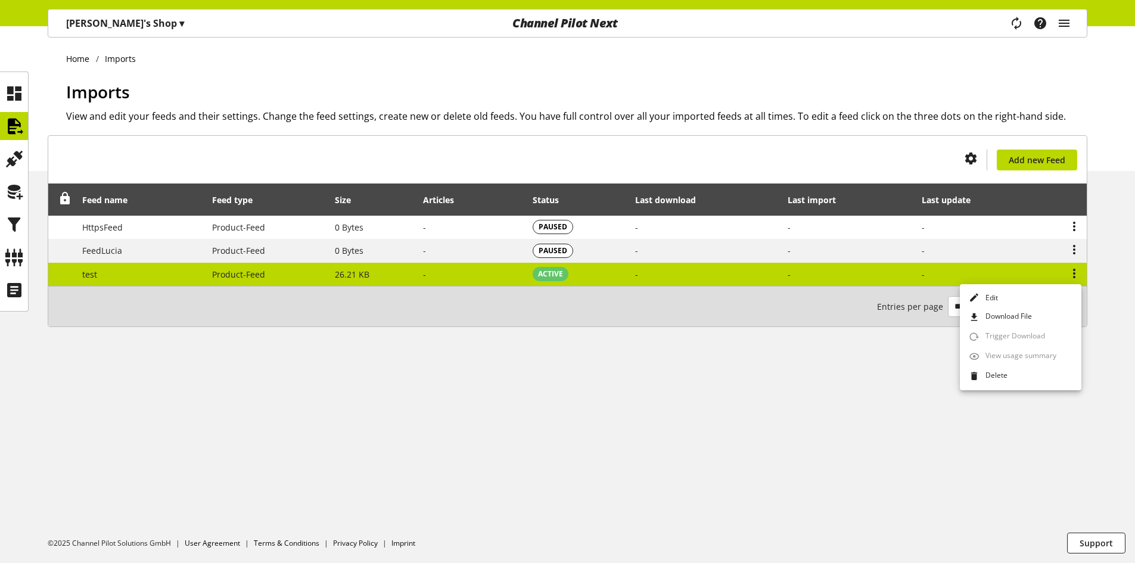
click at [893, 280] on td "-" at bounding box center [848, 274] width 134 height 23
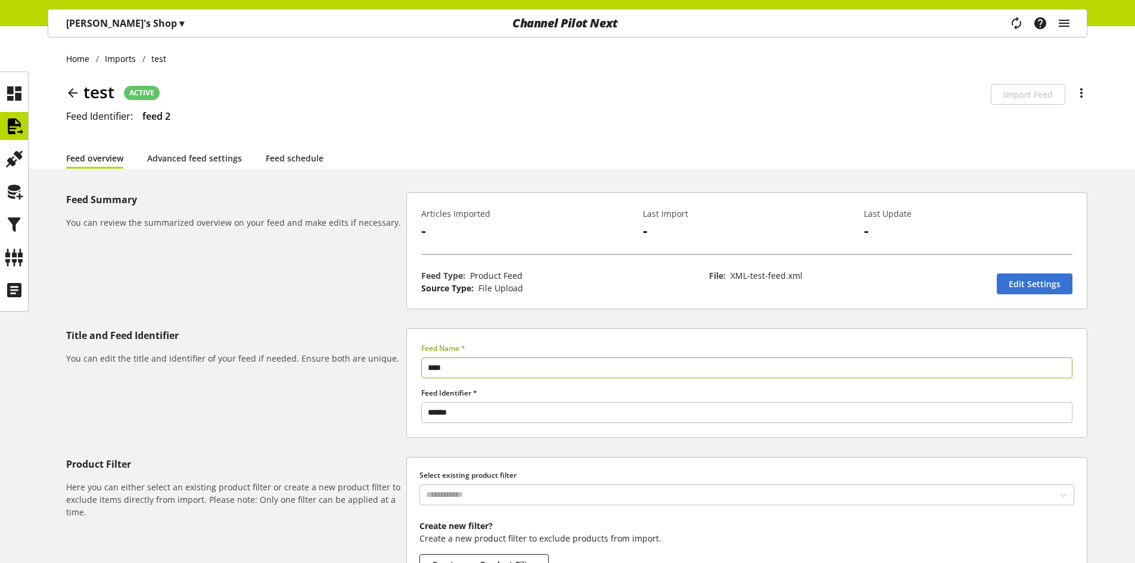
click at [1022, 273] on div "You don't have permission to edit the feed Edit Settings" at bounding box center [1034, 282] width 88 height 38
click at [1025, 282] on span "Edit Settings" at bounding box center [1034, 284] width 52 height 13
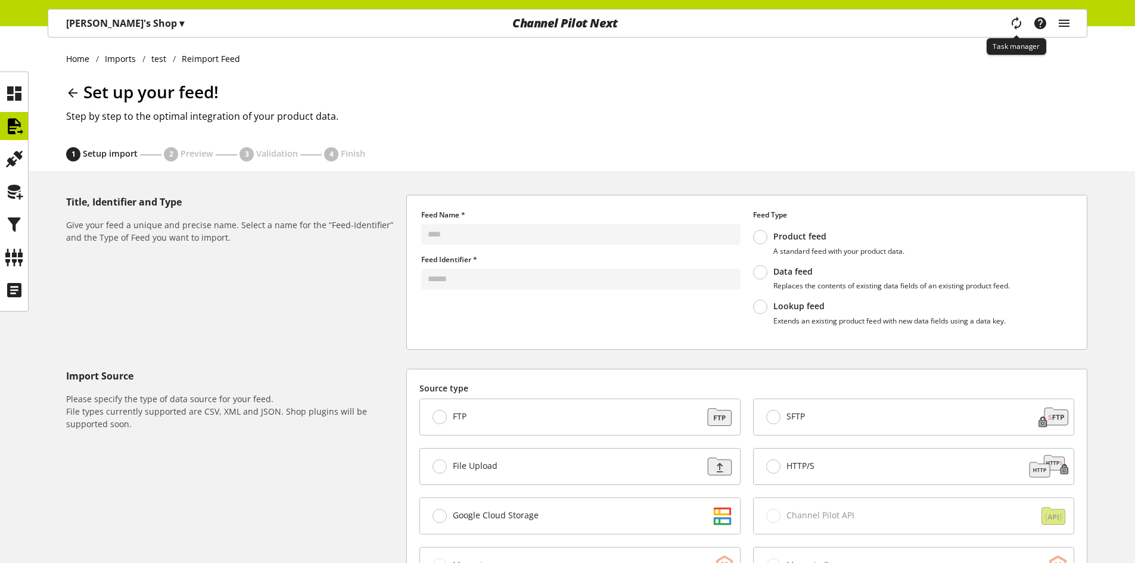
click at [1017, 15] on span "main navigation" at bounding box center [1016, 23] width 14 height 21
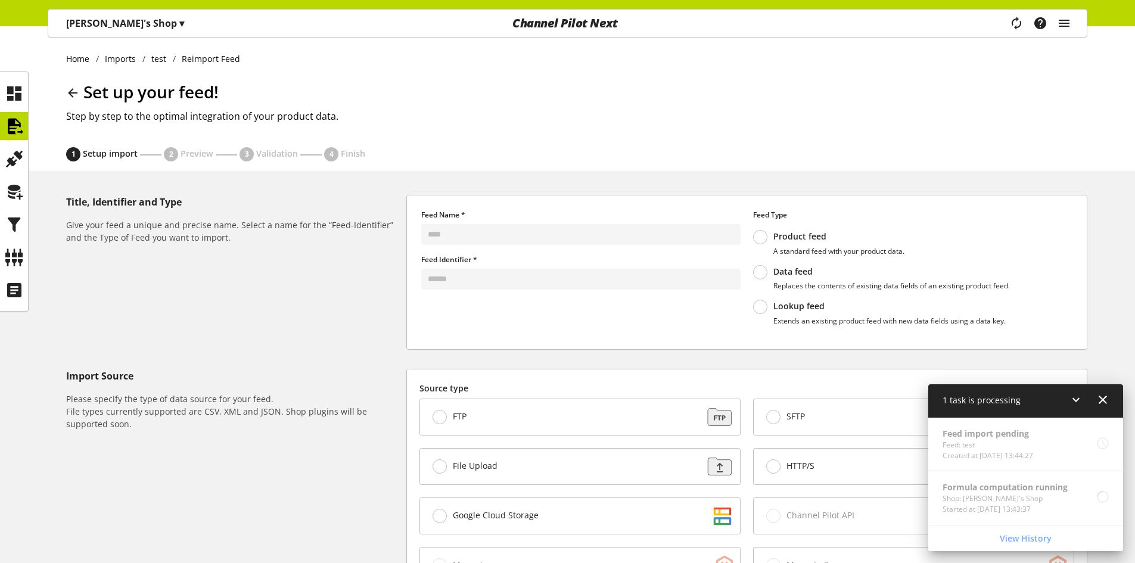
click at [1057, 450] on div "Feed import pending Feed: test Created at Aug 15, 2025, 13:44:27" at bounding box center [1025, 445] width 195 height 54
click at [13, 129] on icon at bounding box center [14, 126] width 19 height 24
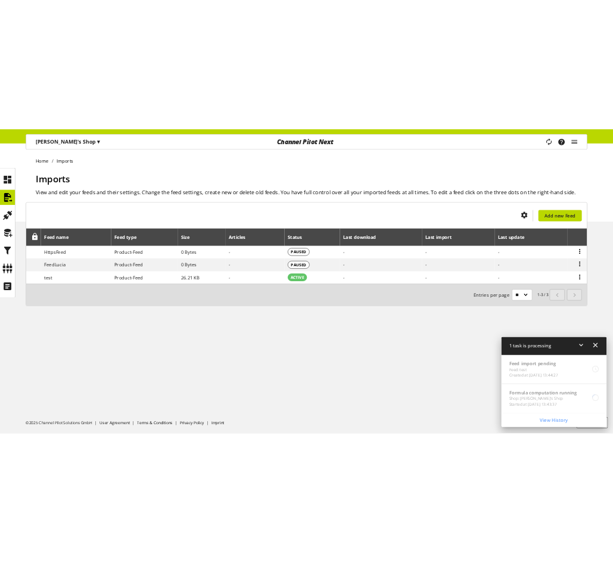
scroll to position [39, 0]
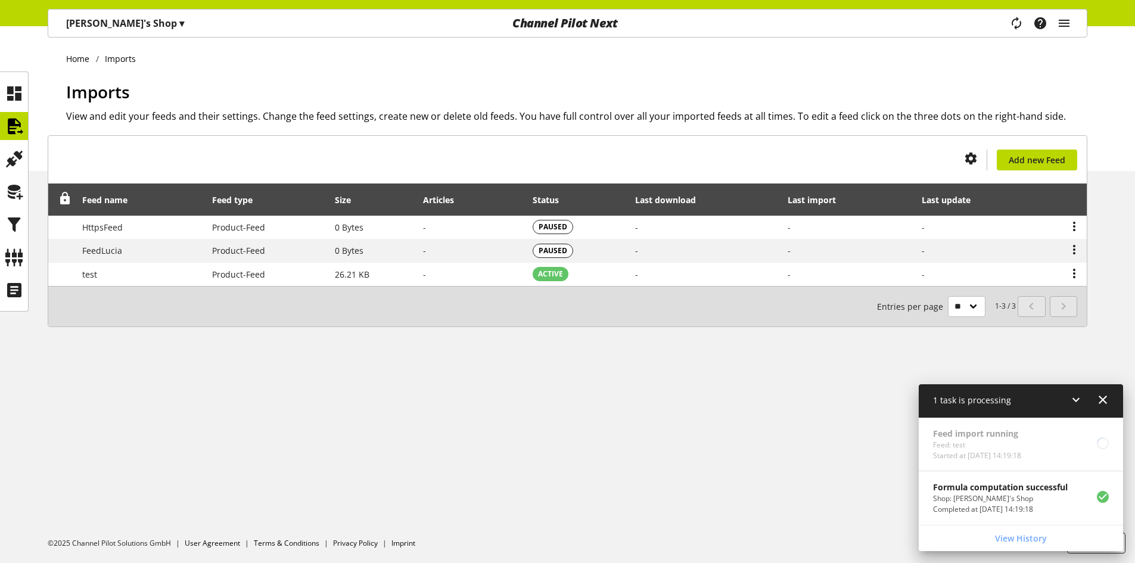
click at [31, 254] on div "You don't have permission to create an import feed. Add new Feed Feed name Feed…" at bounding box center [567, 245] width 1135 height 220
click at [20, 254] on icon at bounding box center [14, 257] width 19 height 24
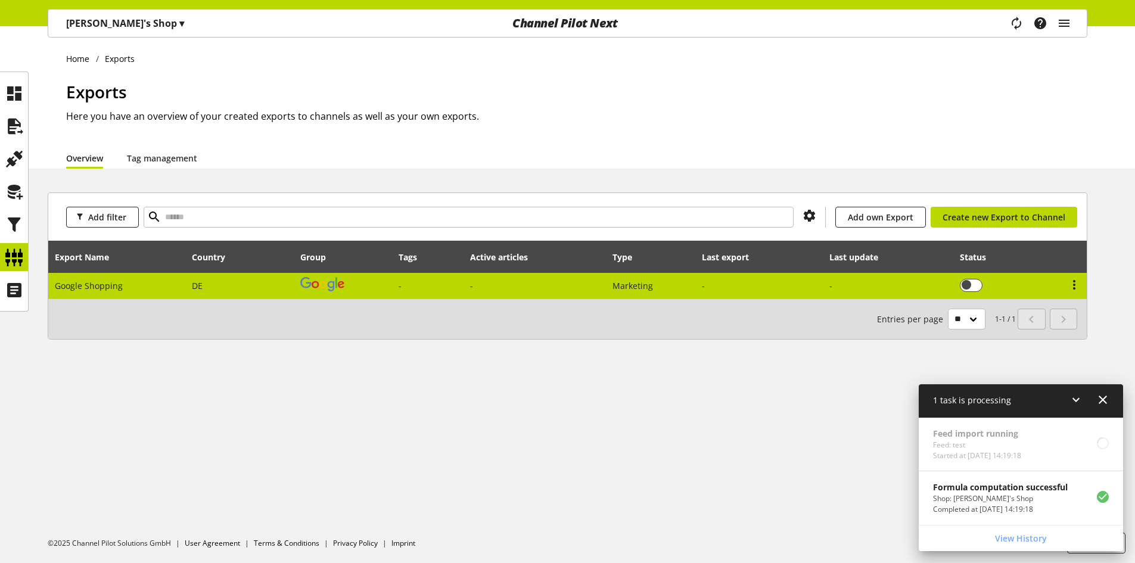
click at [241, 289] on td "DE" at bounding box center [240, 286] width 108 height 26
select select "********"
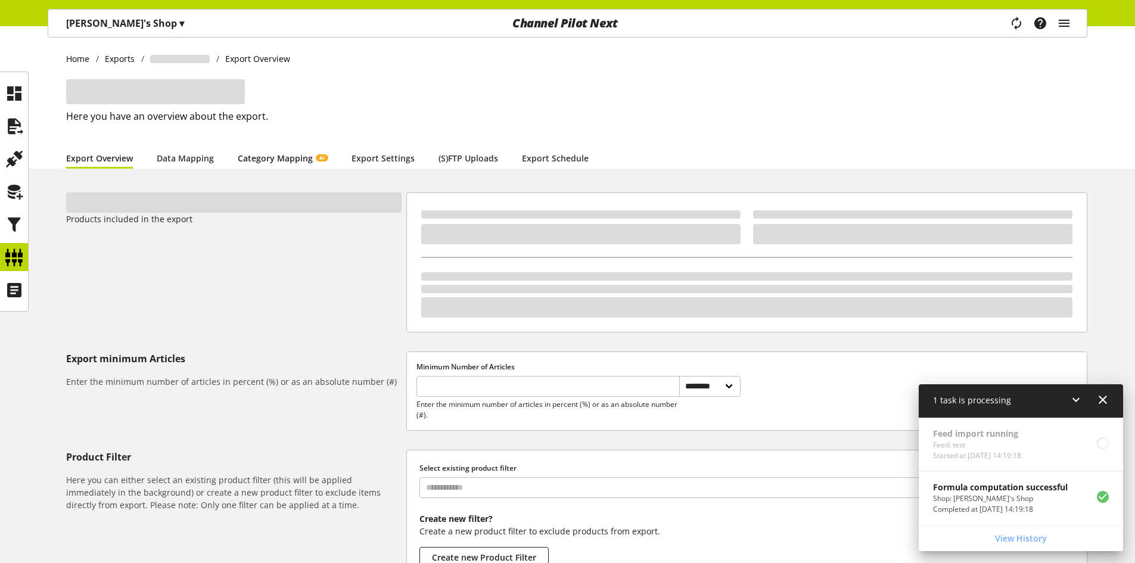
click at [270, 162] on link "Category Mapping AI" at bounding box center [283, 158] width 90 height 13
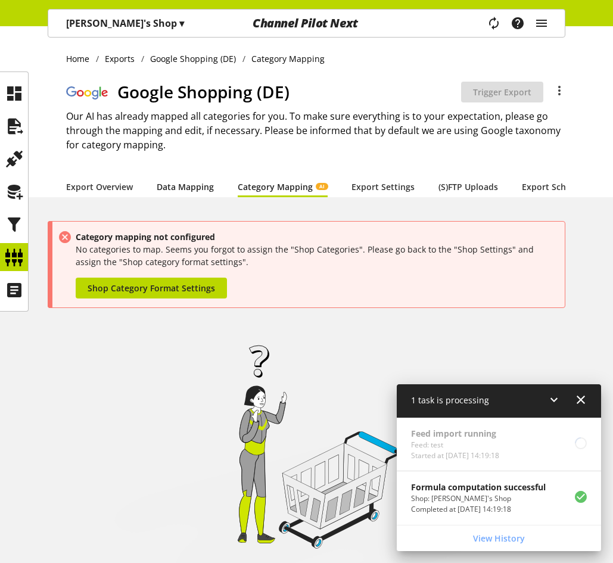
click at [160, 183] on link "Data Mapping" at bounding box center [185, 186] width 57 height 13
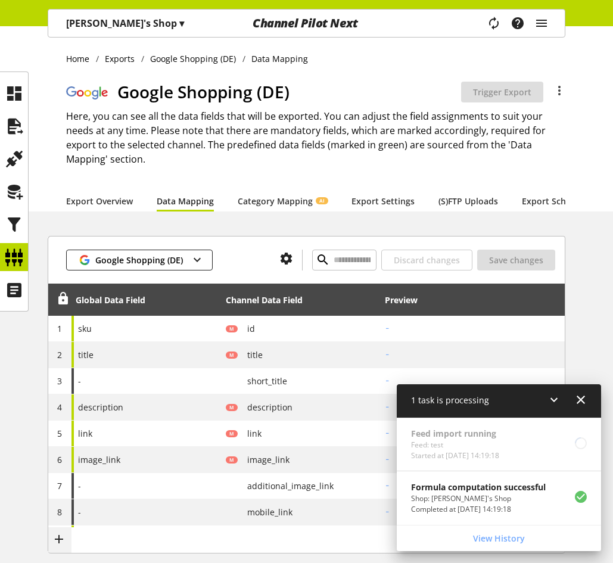
scroll to position [99, 0]
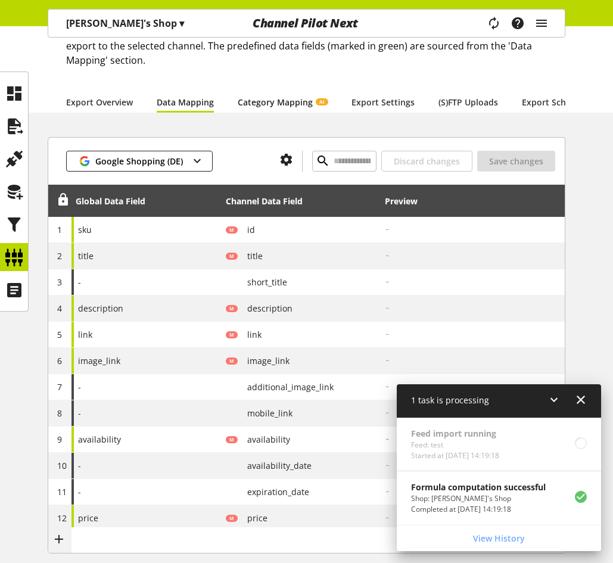
click at [292, 103] on link "Category Mapping AI" at bounding box center [283, 102] width 90 height 13
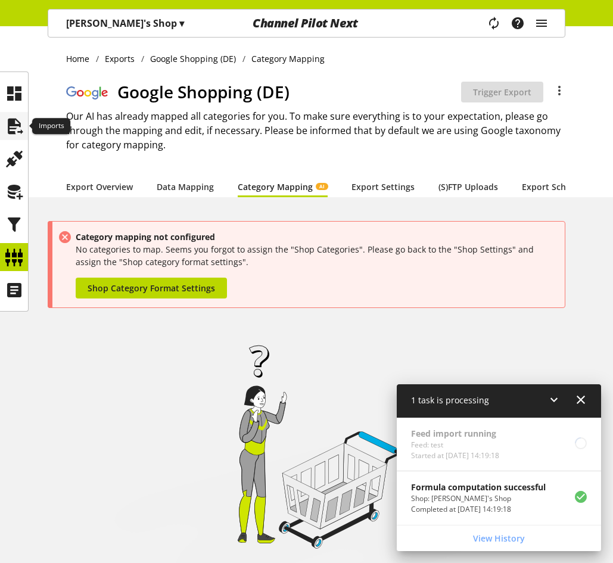
drag, startPoint x: 4, startPoint y: 125, endPoint x: 17, endPoint y: 122, distance: 13.0
click at [5, 125] on icon at bounding box center [14, 126] width 19 height 24
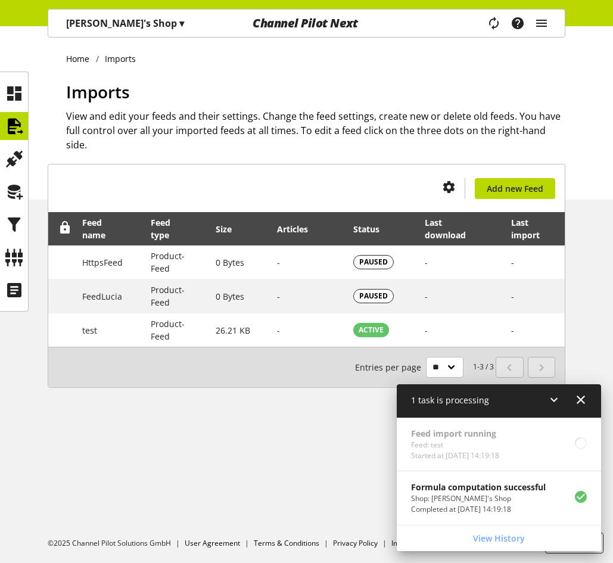
scroll to position [37, 0]
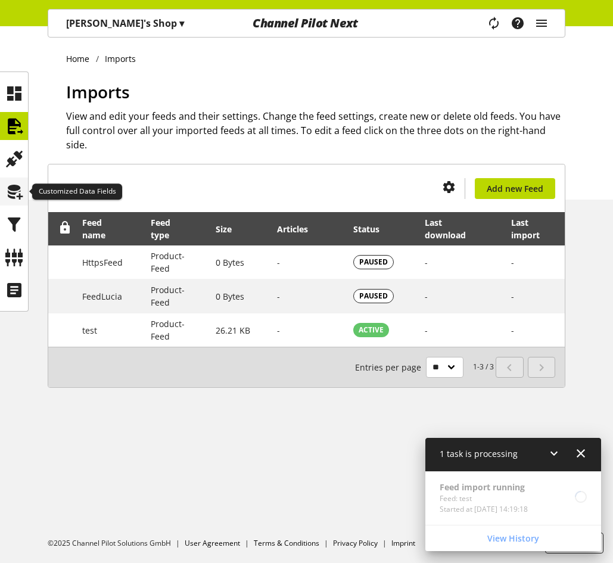
click at [5, 192] on icon at bounding box center [14, 192] width 19 height 24
click at [11, 225] on icon at bounding box center [14, 225] width 19 height 24
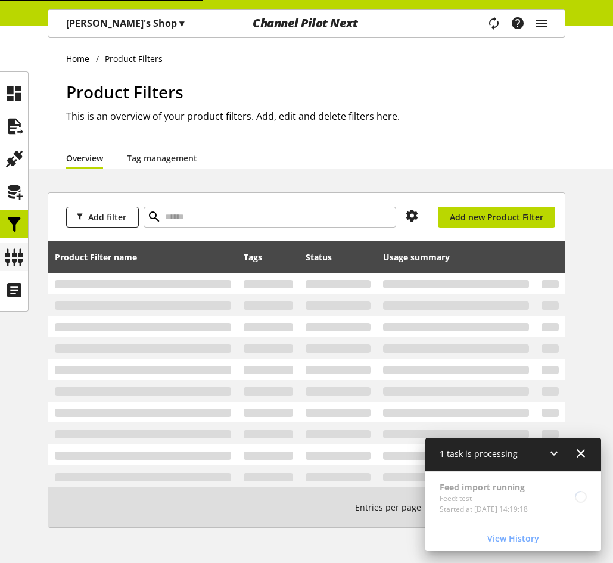
click at [13, 247] on icon at bounding box center [14, 257] width 19 height 24
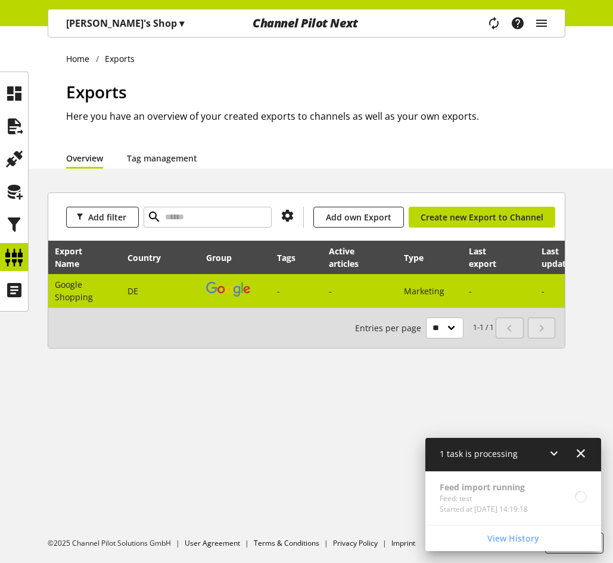
click at [125, 284] on td "DE" at bounding box center [160, 290] width 79 height 33
select select "********"
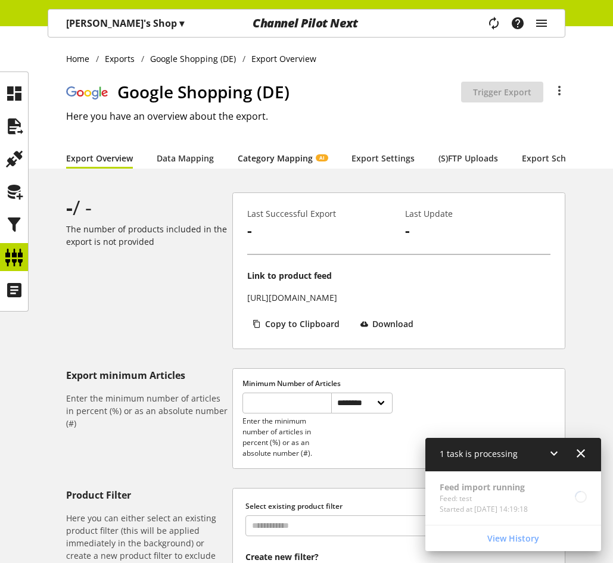
click at [295, 161] on link "Category Mapping AI" at bounding box center [283, 158] width 90 height 13
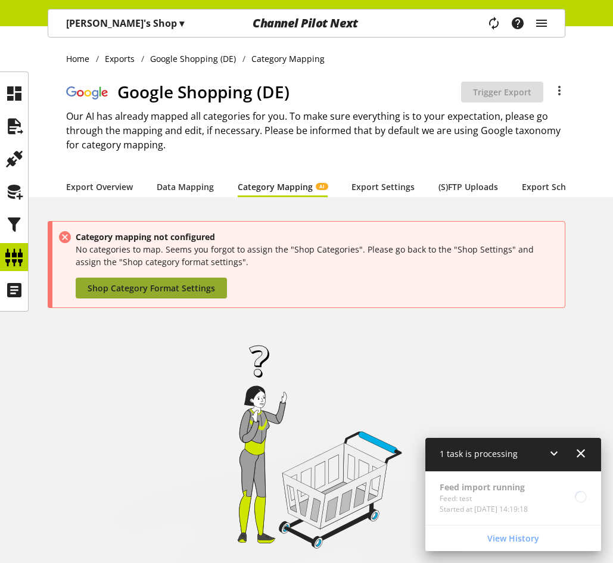
click at [167, 294] on span "Shop Category Format Settings" at bounding box center [151, 288] width 127 height 13
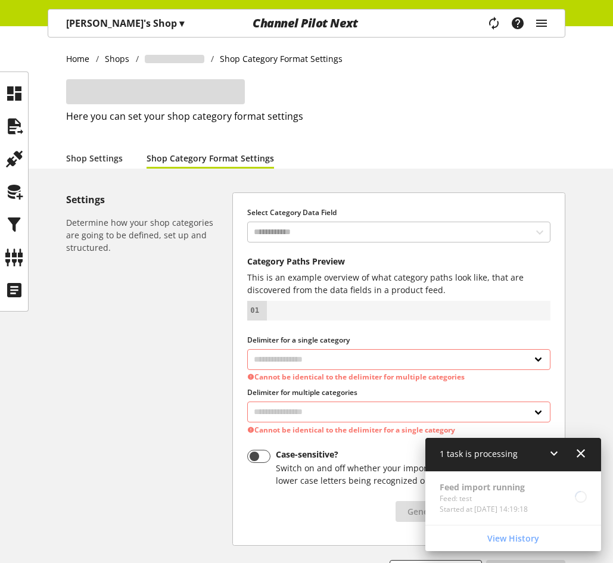
select select "*"
select select
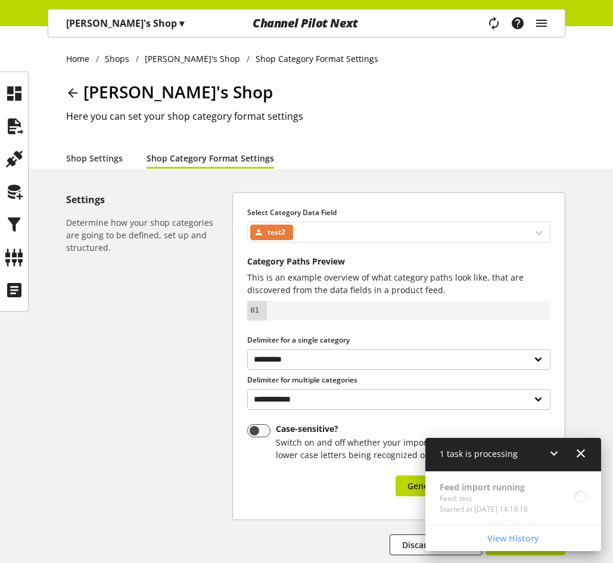
click at [341, 222] on div "test2" at bounding box center [398, 232] width 303 height 21
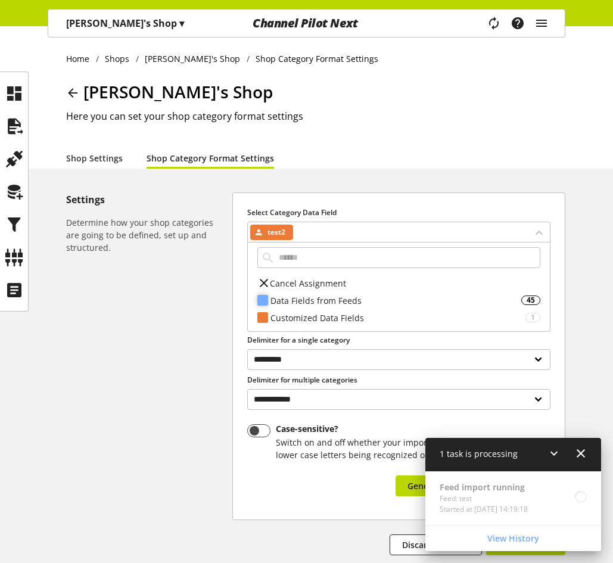
click at [320, 294] on div "Data Fields from Feeds" at bounding box center [395, 300] width 251 height 13
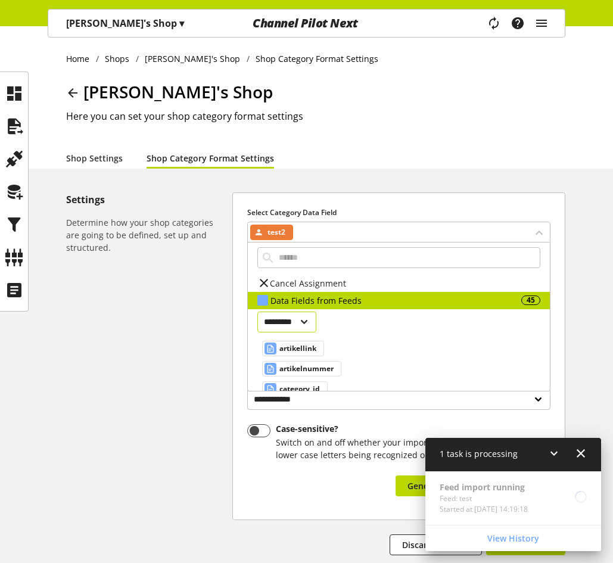
click at [309, 312] on select "********* ********* ****" at bounding box center [286, 322] width 59 height 21
select select "***"
click at [257, 312] on select "********* ********* ****" at bounding box center [286, 322] width 59 height 21
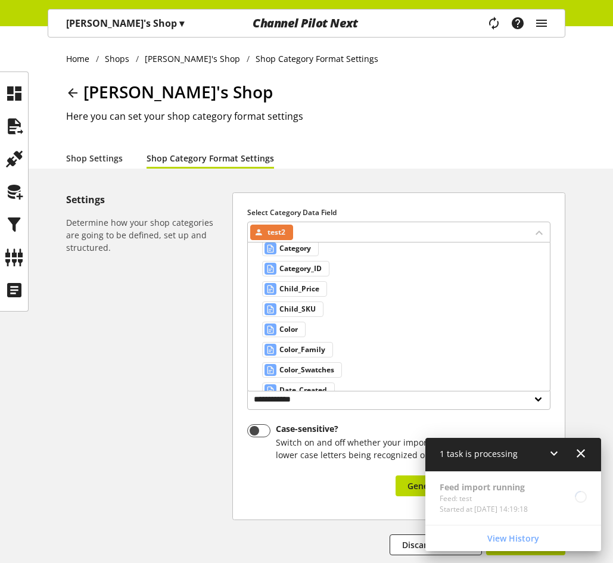
scroll to position [119, 0]
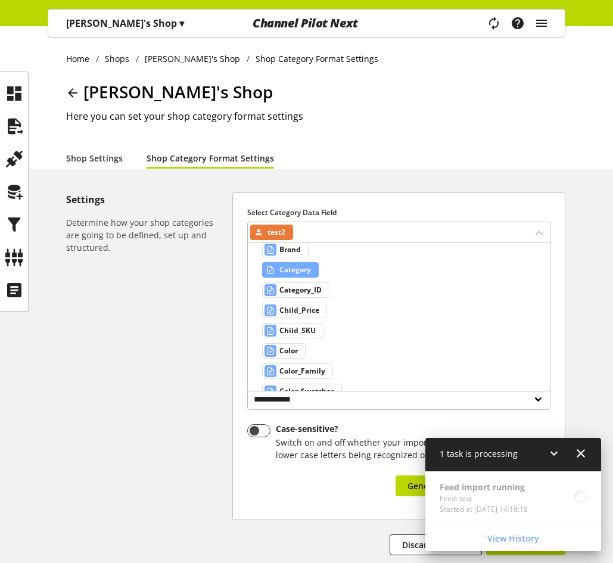
click at [303, 271] on span "Category" at bounding box center [295, 270] width 32 height 14
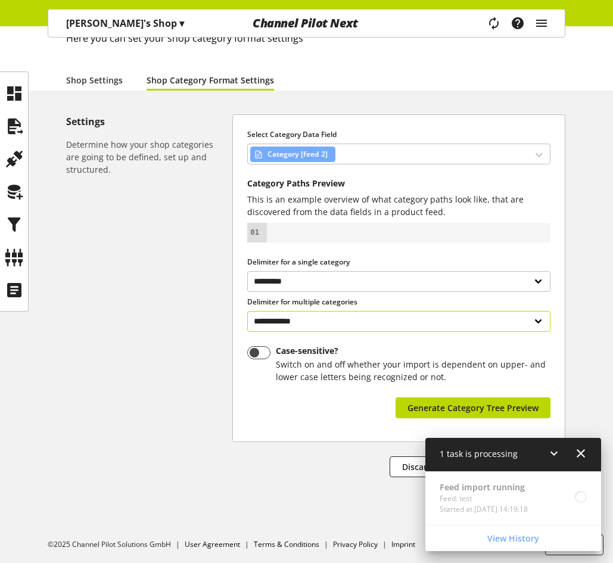
scroll to position [80, 0]
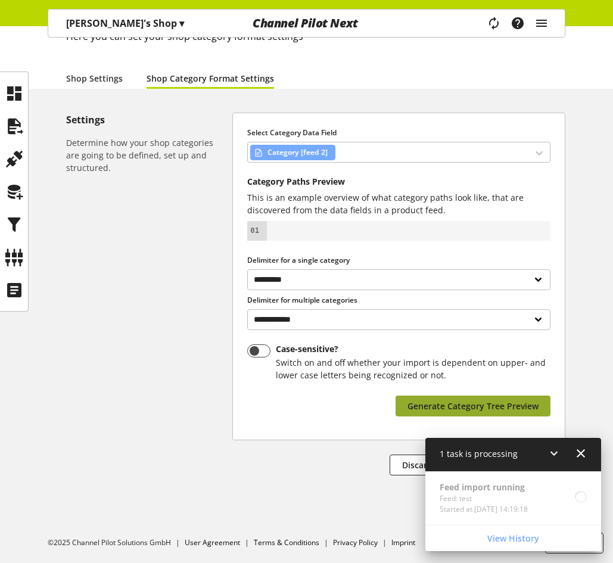
click at [425, 398] on button "Generate Category Tree Preview" at bounding box center [473, 406] width 155 height 21
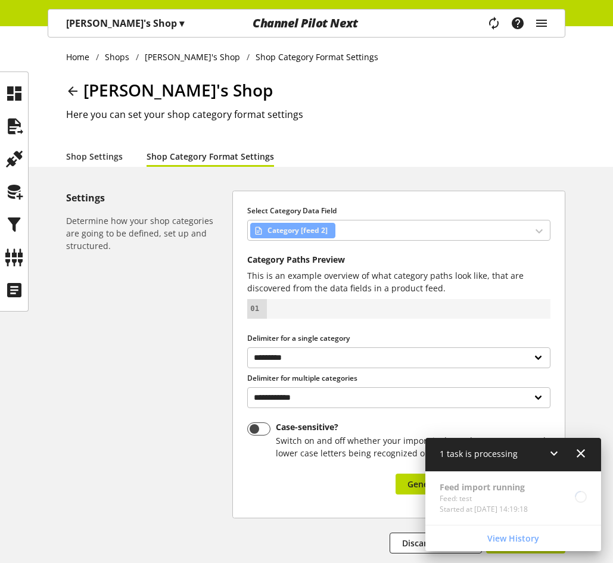
scroll to position [0, 0]
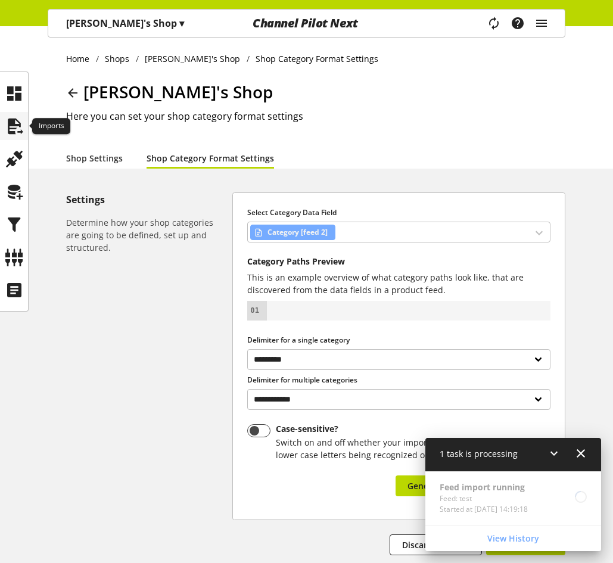
click at [18, 132] on icon at bounding box center [14, 126] width 19 height 24
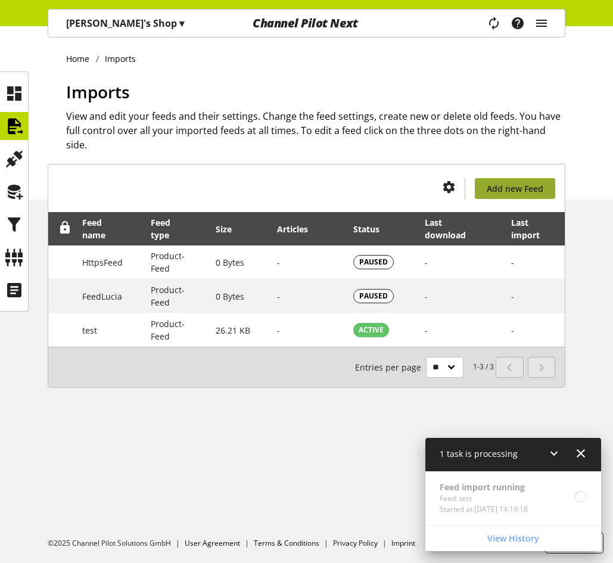
click at [518, 182] on span "Add new Feed" at bounding box center [515, 188] width 57 height 13
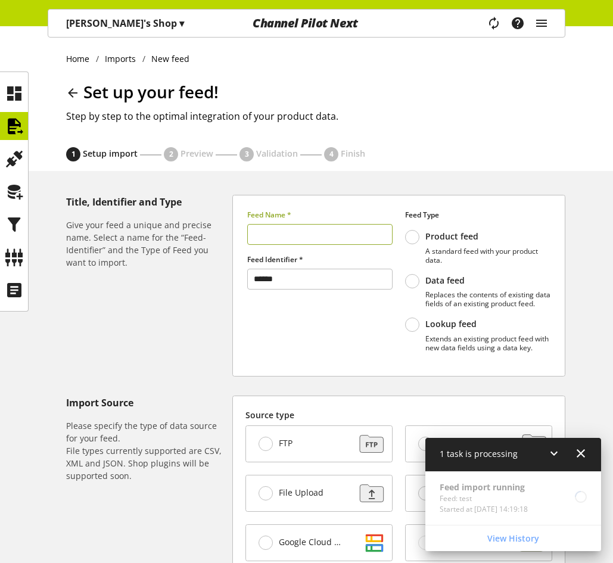
click at [287, 231] on input "text" at bounding box center [319, 234] width 145 height 21
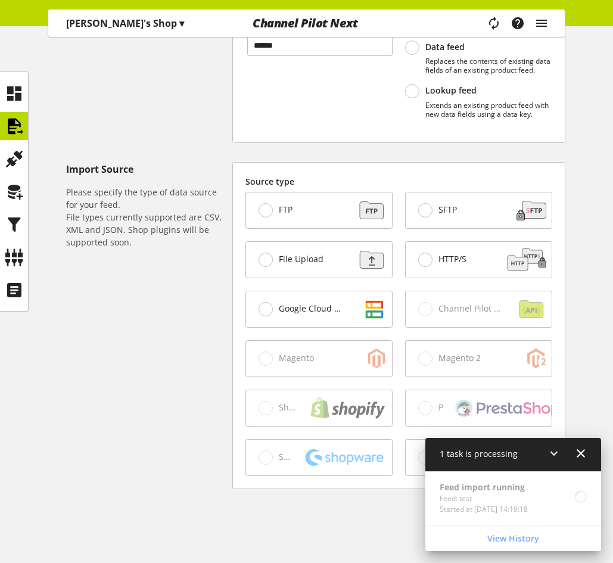
scroll to position [277, 0]
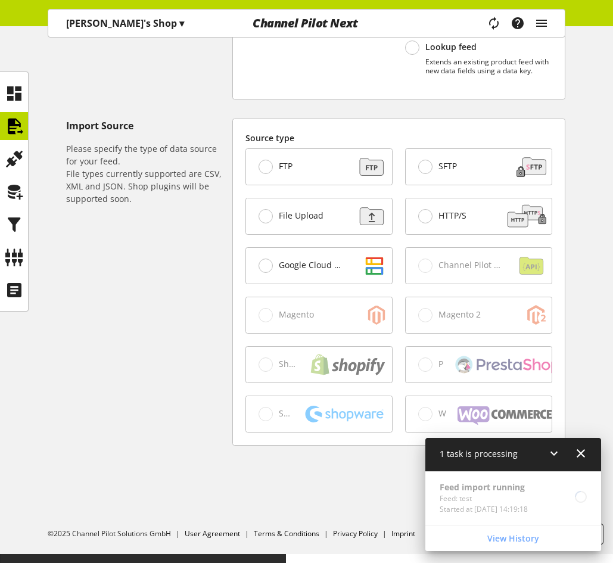
type input "******"
click at [317, 223] on label "File Upload" at bounding box center [291, 216] width 65 height 14
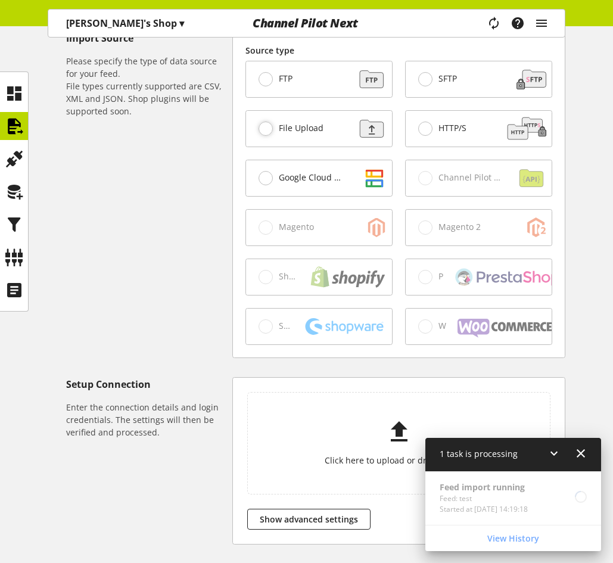
scroll to position [456, 0]
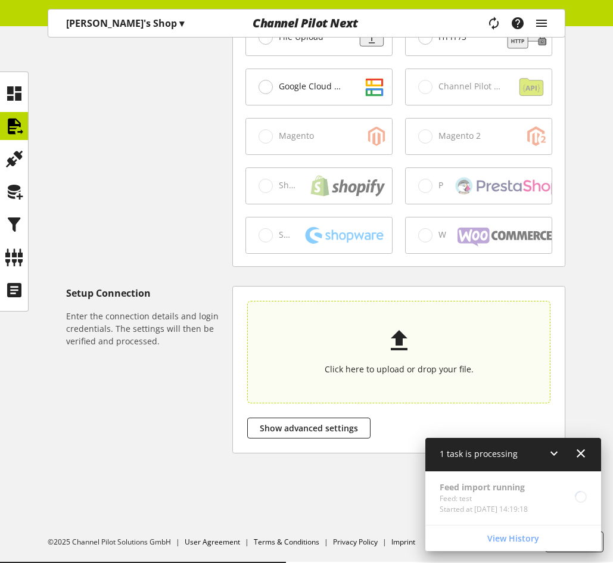
click at [358, 331] on section "Click here to upload or drop your file." at bounding box center [399, 351] width 298 height 97
click at [358, 331] on input "Click here to upload or drop your file." at bounding box center [398, 352] width 303 height 102
type input "**********"
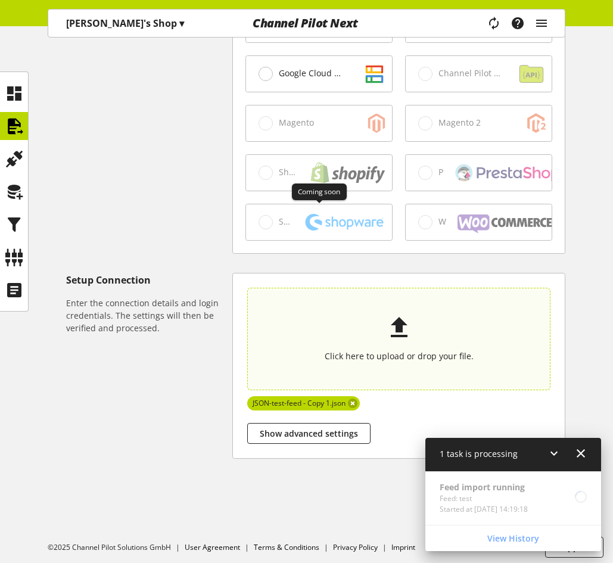
scroll to position [482, 0]
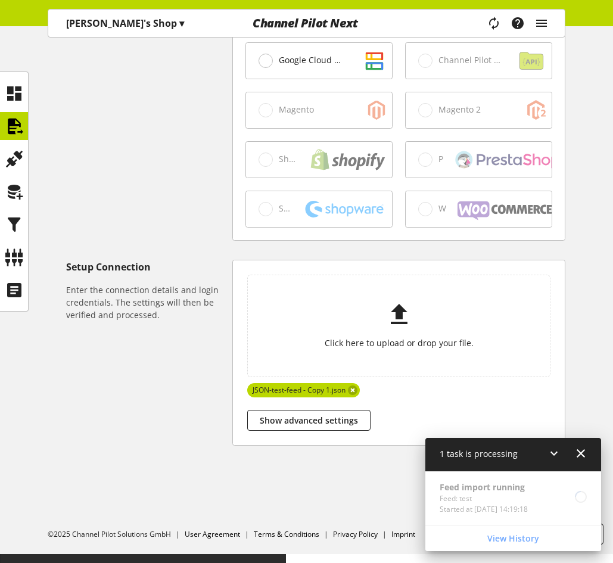
click at [547, 460] on icon at bounding box center [554, 453] width 14 height 21
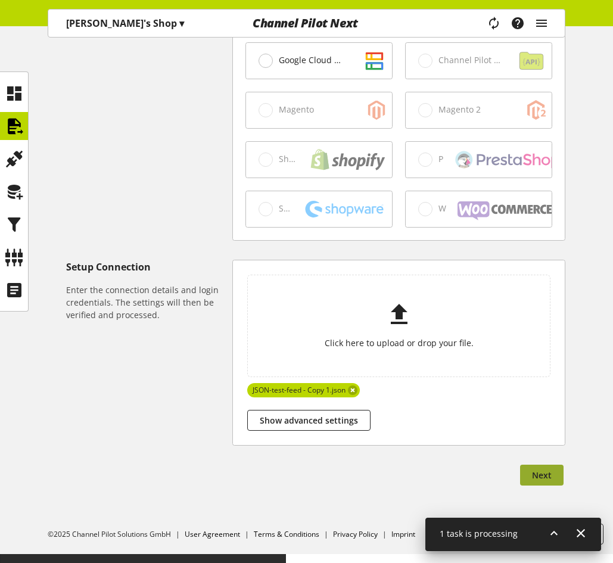
click at [544, 481] on span "Next" at bounding box center [542, 475] width 20 height 13
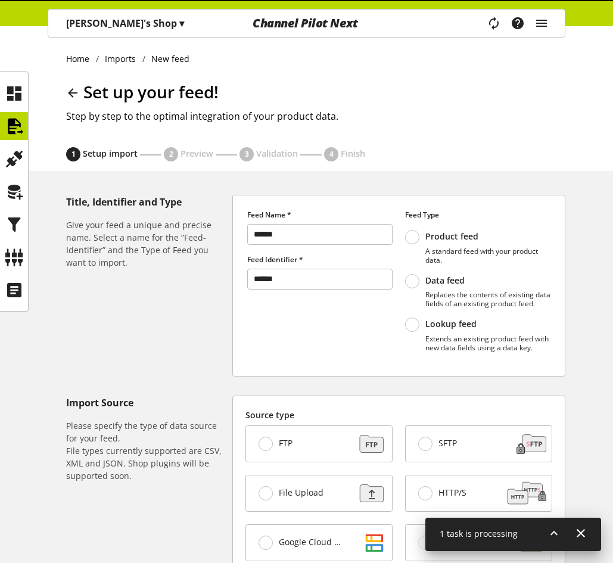
select select "*****"
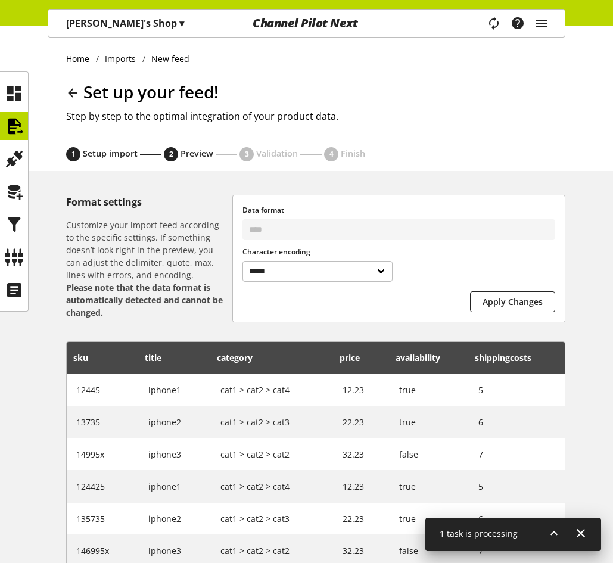
click at [554, 530] on icon at bounding box center [554, 532] width 14 height 21
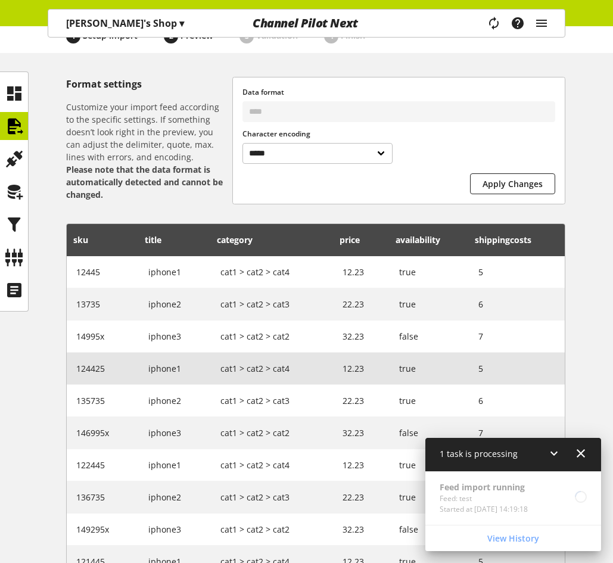
scroll to position [245, 0]
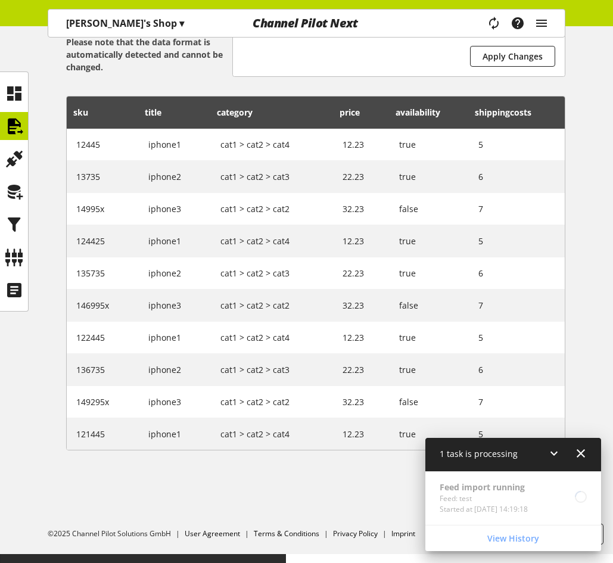
click at [550, 452] on icon at bounding box center [554, 453] width 14 height 21
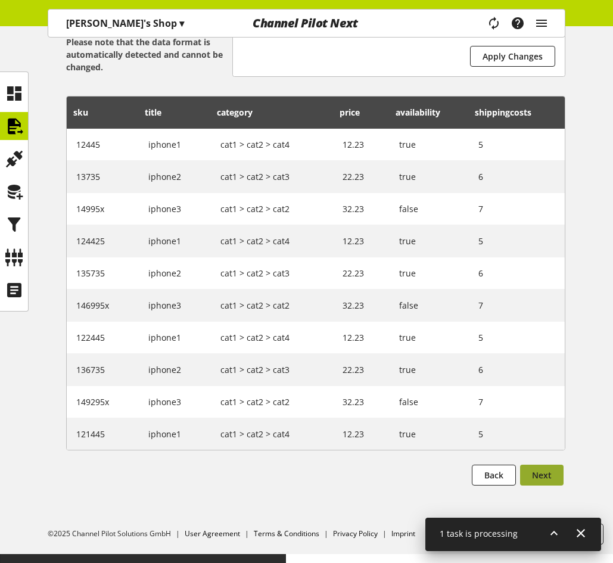
click at [530, 481] on button "Next" at bounding box center [541, 475] width 43 height 21
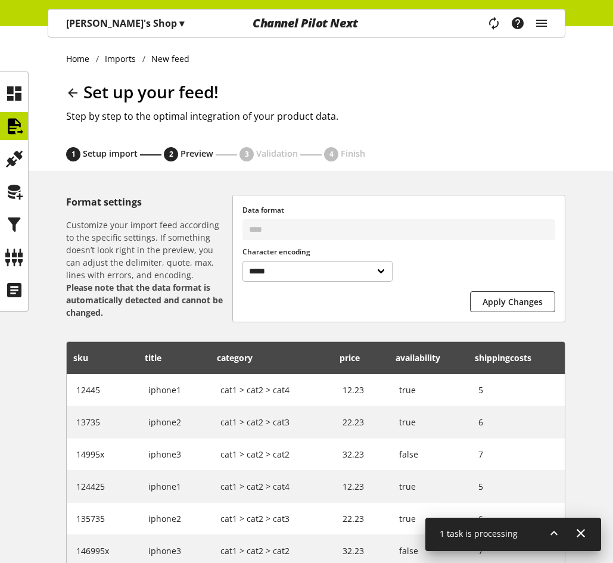
select select
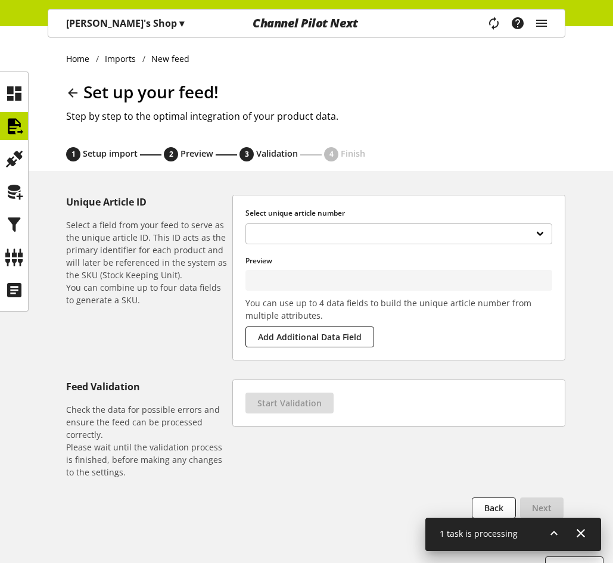
click at [376, 222] on div "**********" at bounding box center [398, 233] width 319 height 33
drag, startPoint x: 376, startPoint y: 235, endPoint x: 370, endPoint y: 241, distance: 8.4
click at [376, 235] on select "**********" at bounding box center [398, 233] width 307 height 21
type input "*****"
click at [300, 390] on div "Start Validation" at bounding box center [399, 403] width 332 height 46
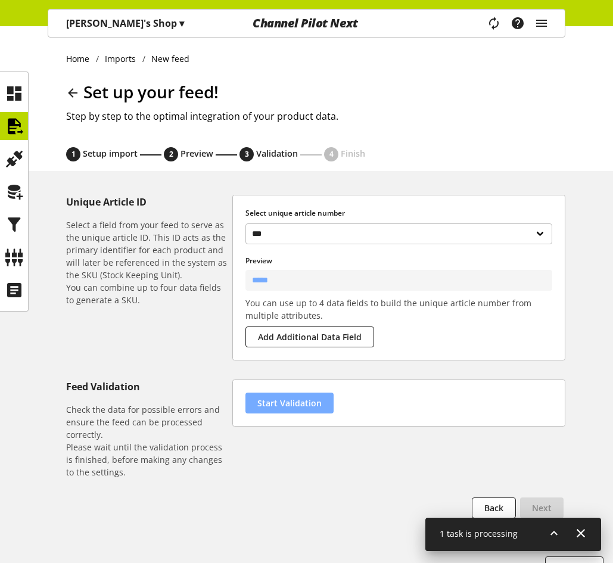
click at [299, 400] on span "Start Validation" at bounding box center [289, 403] width 64 height 13
select select "********"
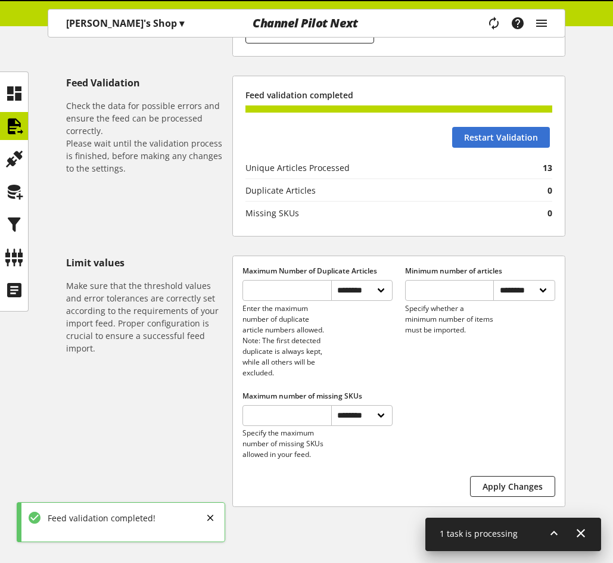
scroll to position [378, 0]
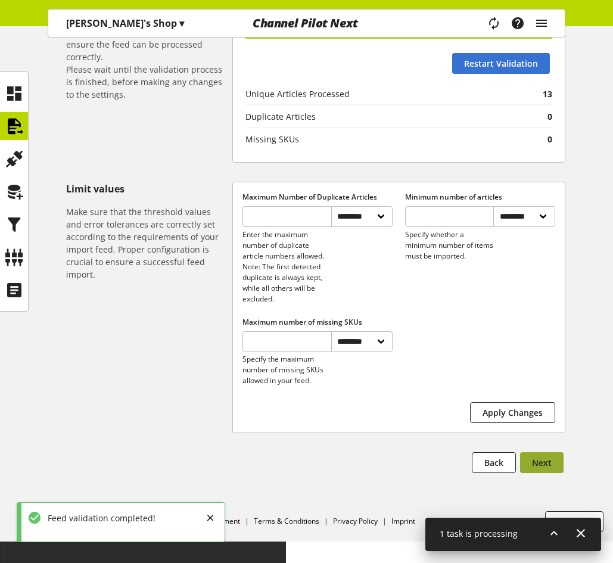
click at [540, 469] on span "Next" at bounding box center [542, 462] width 20 height 13
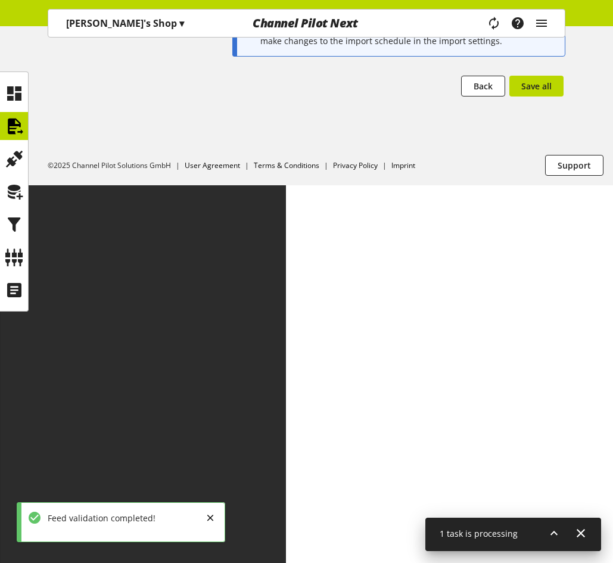
scroll to position [0, 0]
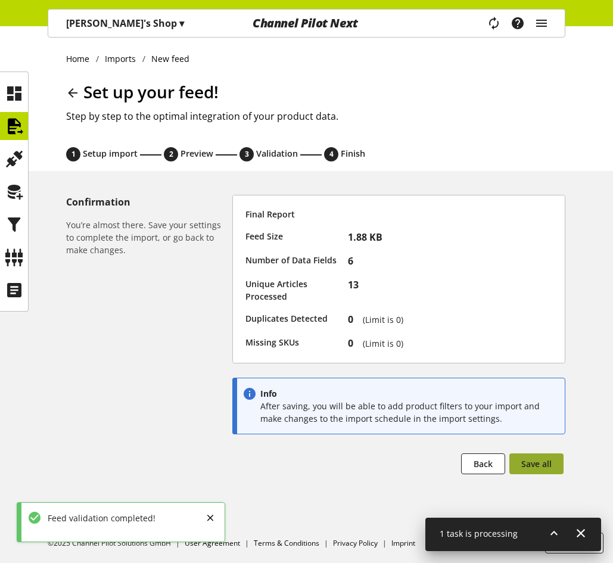
click at [541, 465] on span "Save all" at bounding box center [536, 463] width 30 height 13
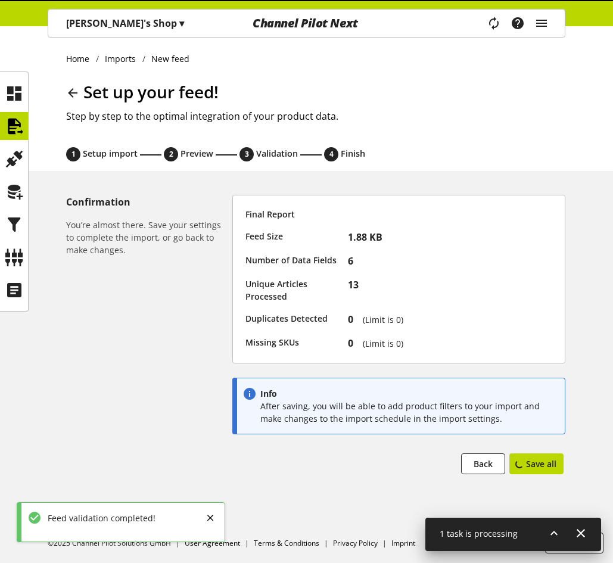
click at [555, 532] on icon at bounding box center [554, 532] width 14 height 21
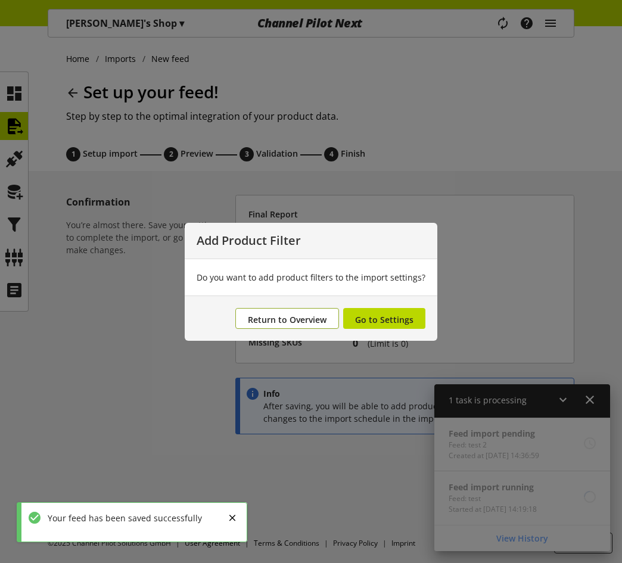
click at [296, 319] on span "Return to Overview" at bounding box center [287, 319] width 79 height 11
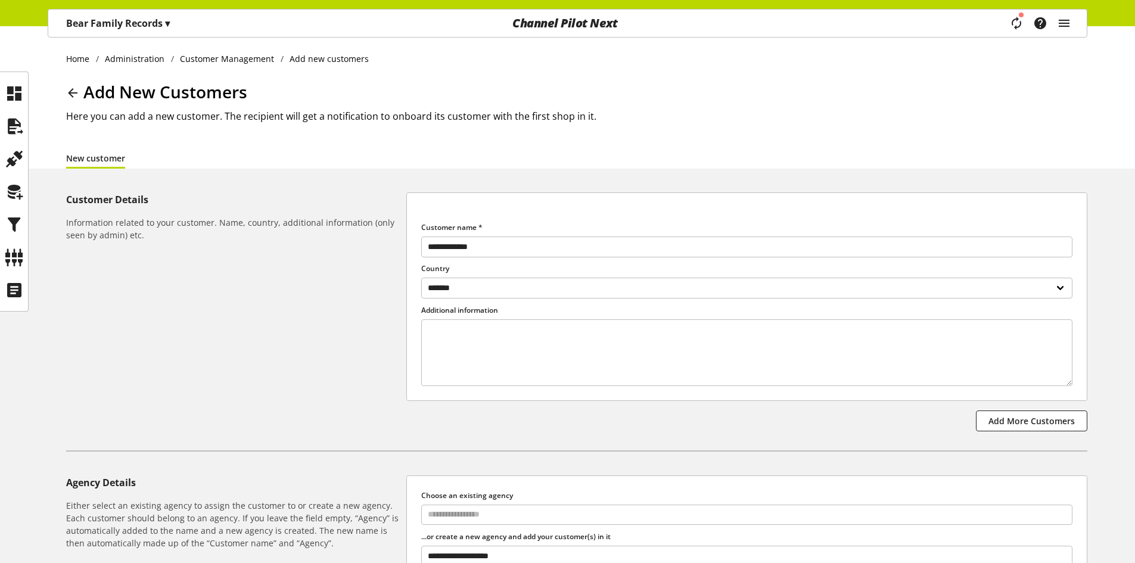
scroll to position [37, 0]
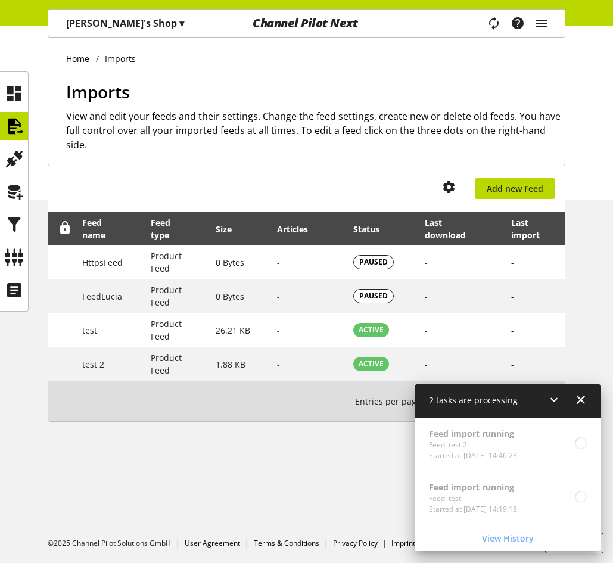
scroll to position [39, 0]
click at [13, 255] on icon at bounding box center [14, 257] width 19 height 24
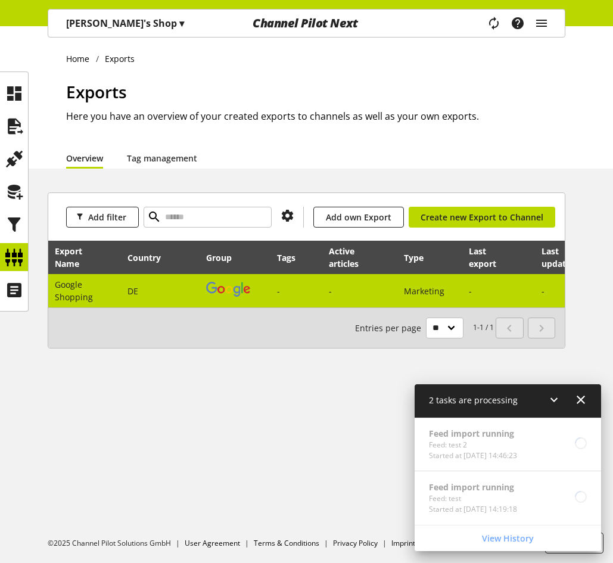
click at [169, 296] on td "DE" at bounding box center [160, 290] width 79 height 33
select select "********"
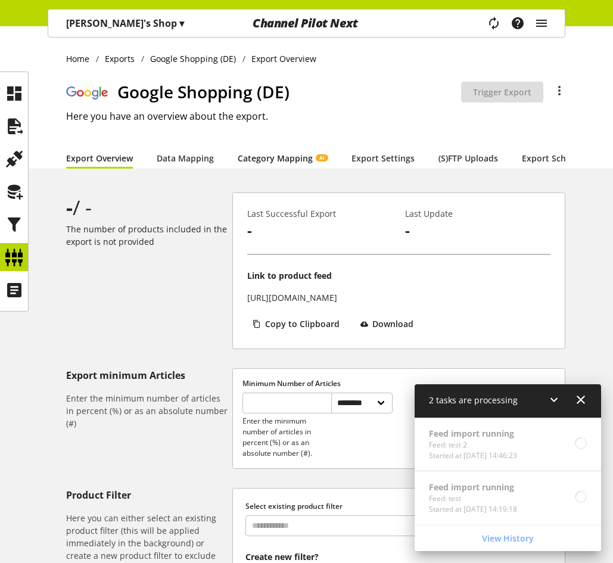
click at [250, 155] on link "Category Mapping AI" at bounding box center [283, 158] width 90 height 13
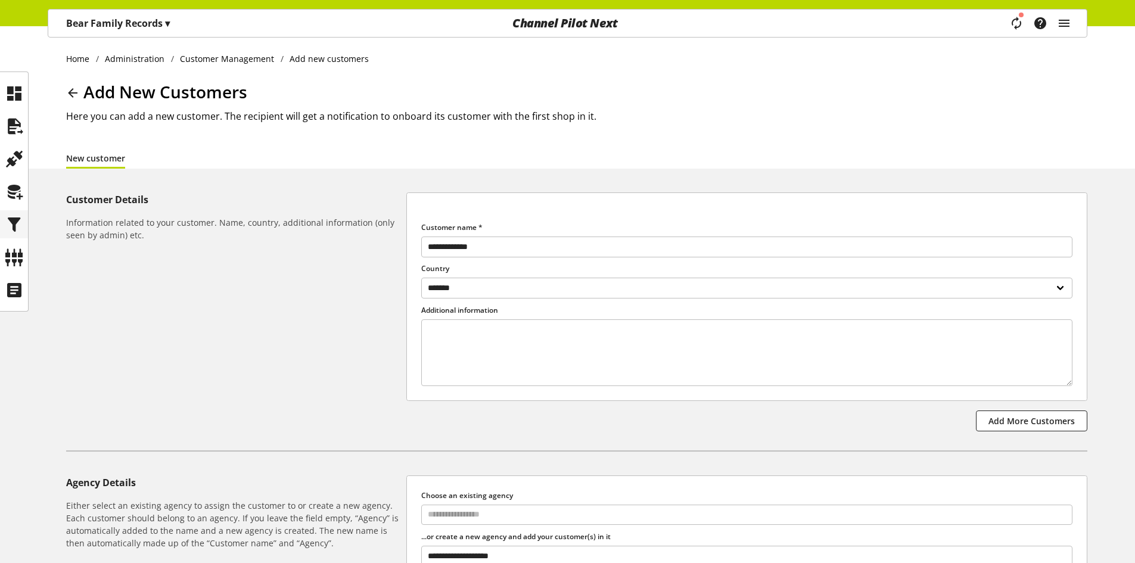
scroll to position [37, 0]
click at [15, 252] on icon at bounding box center [14, 257] width 19 height 24
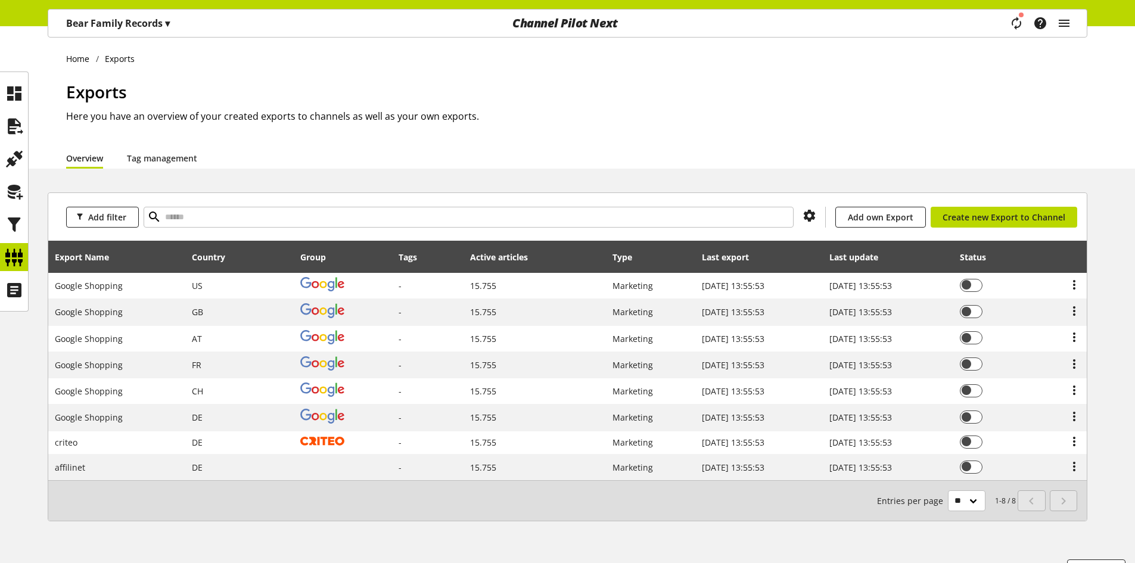
click at [170, 20] on span "▾" at bounding box center [167, 23] width 5 height 13
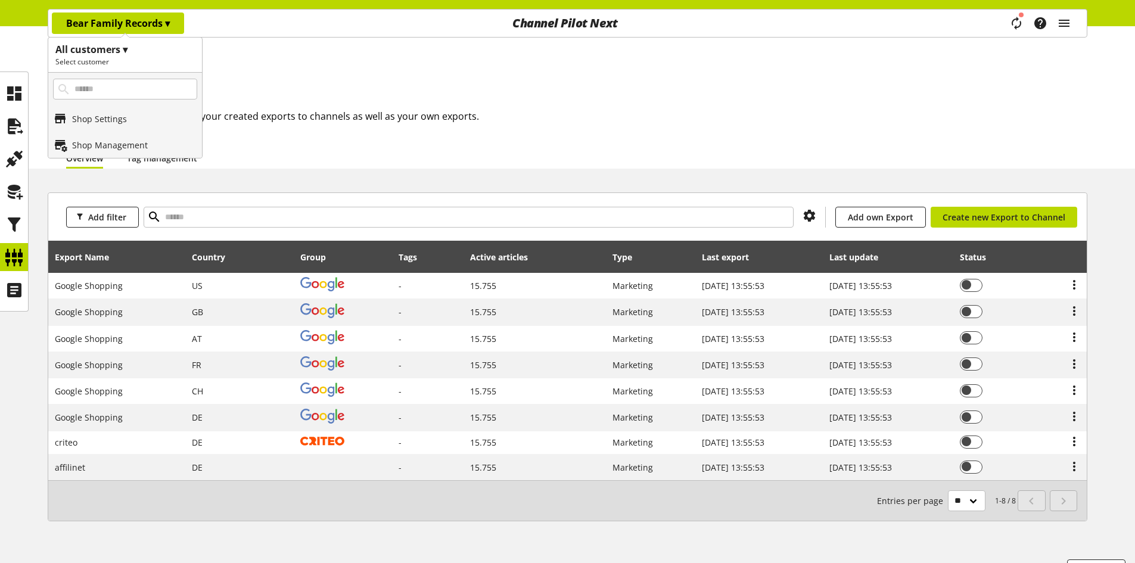
click at [96, 56] on h1 "All customers ▾" at bounding box center [124, 49] width 139 height 14
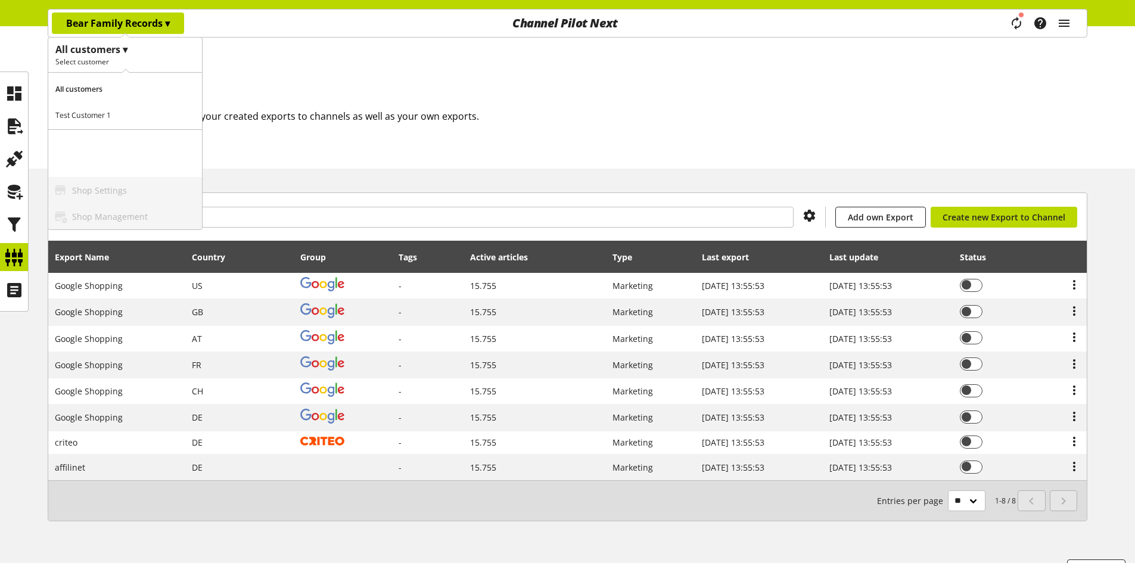
click at [105, 114] on p "Test Customer 1" at bounding box center [125, 116] width 154 height 26
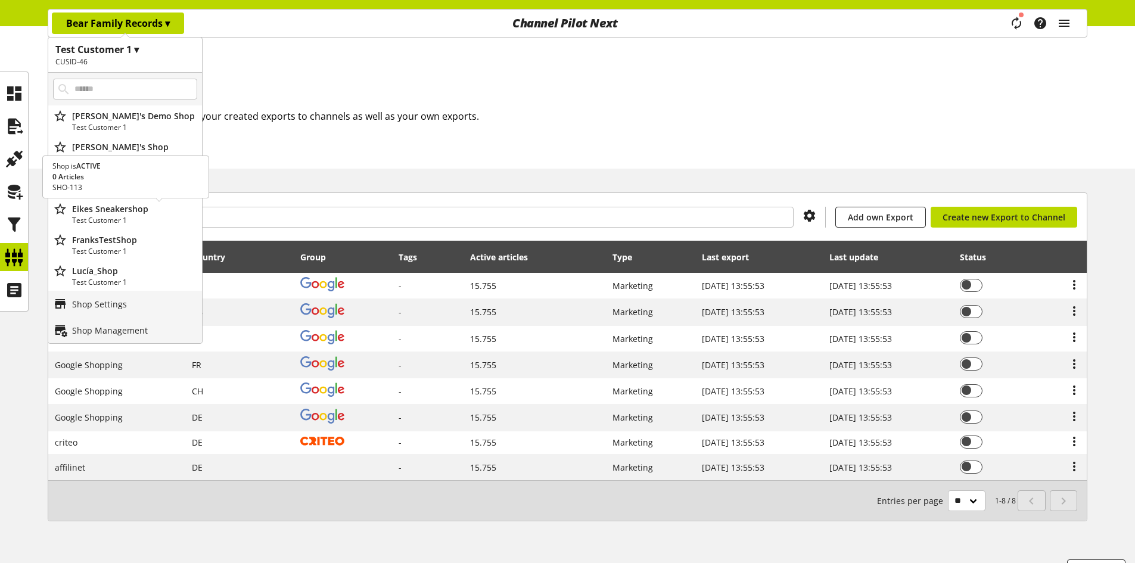
click at [128, 213] on p "Eikes Sneakershop" at bounding box center [134, 209] width 125 height 13
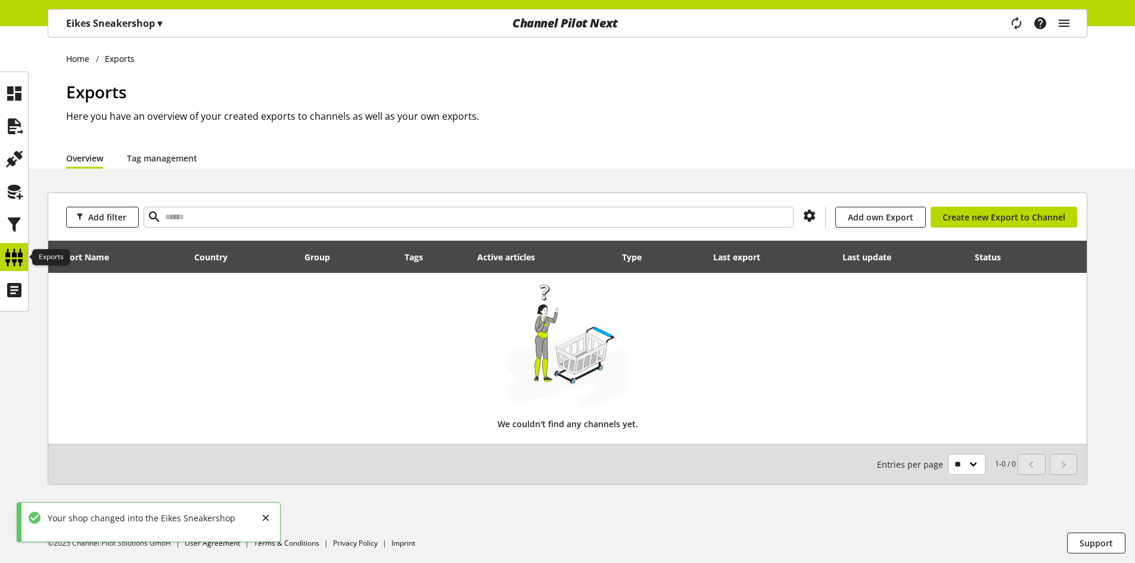
click at [8, 265] on icon at bounding box center [14, 257] width 19 height 24
click at [10, 253] on icon at bounding box center [14, 257] width 19 height 24
click at [166, 24] on div "Eikes Sneakershop ▾" at bounding box center [114, 23] width 124 height 21
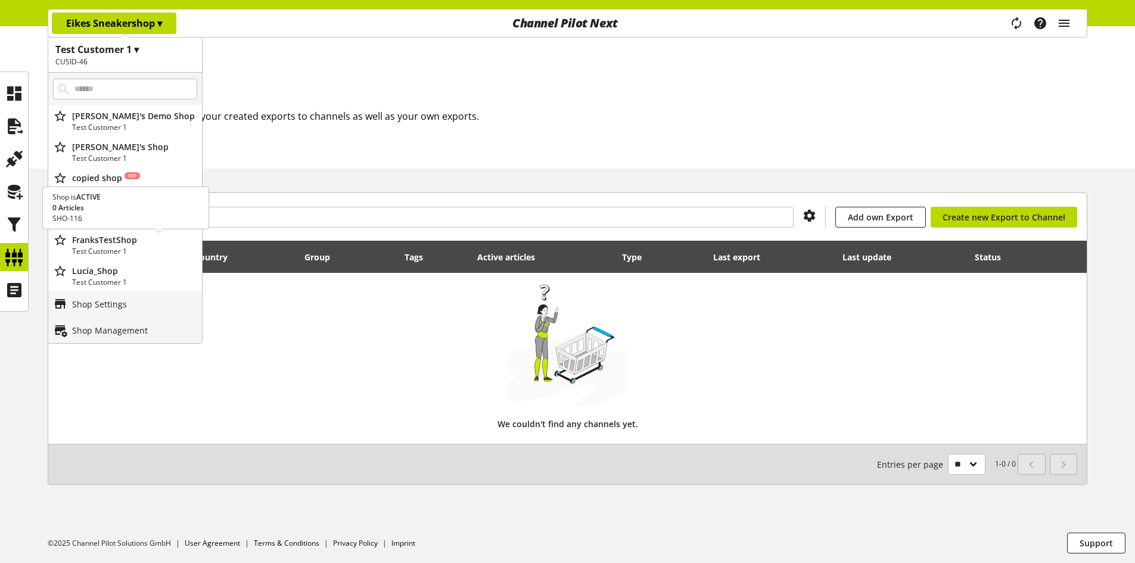
click at [130, 239] on p "FranksTestShop" at bounding box center [134, 239] width 125 height 13
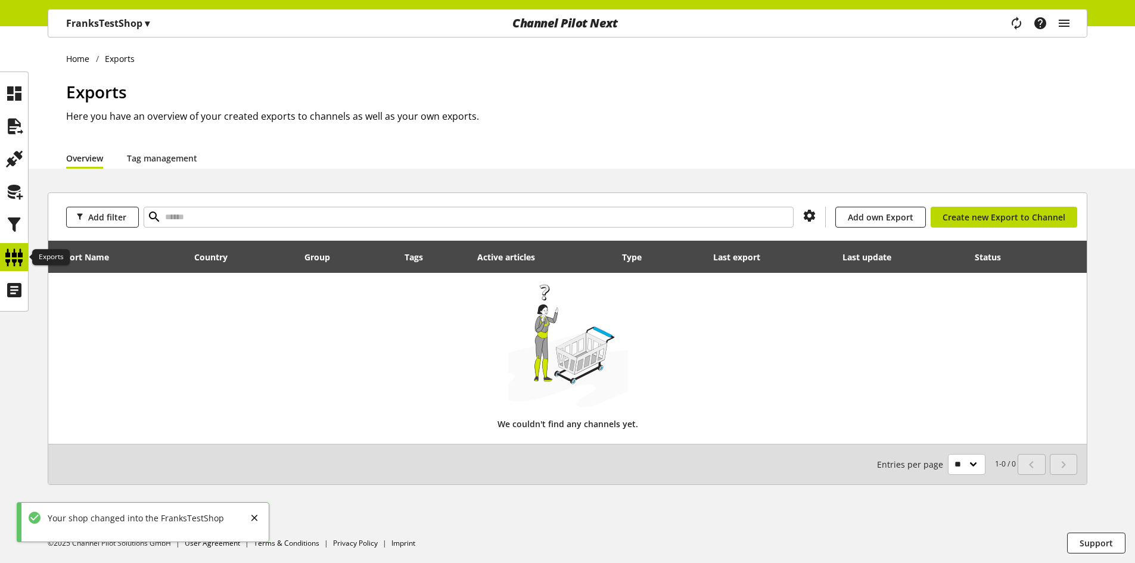
click at [14, 260] on icon at bounding box center [14, 257] width 19 height 24
click at [142, 21] on p "FranksTestShop ▾" at bounding box center [107, 23] width 83 height 14
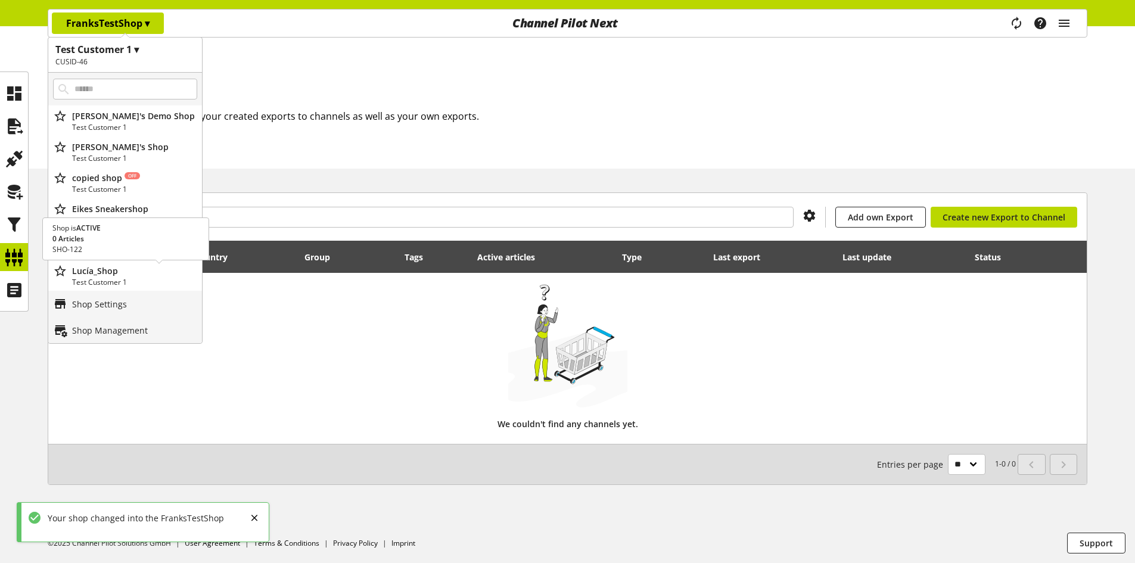
click at [113, 272] on p "Lucía_Shop" at bounding box center [134, 270] width 125 height 13
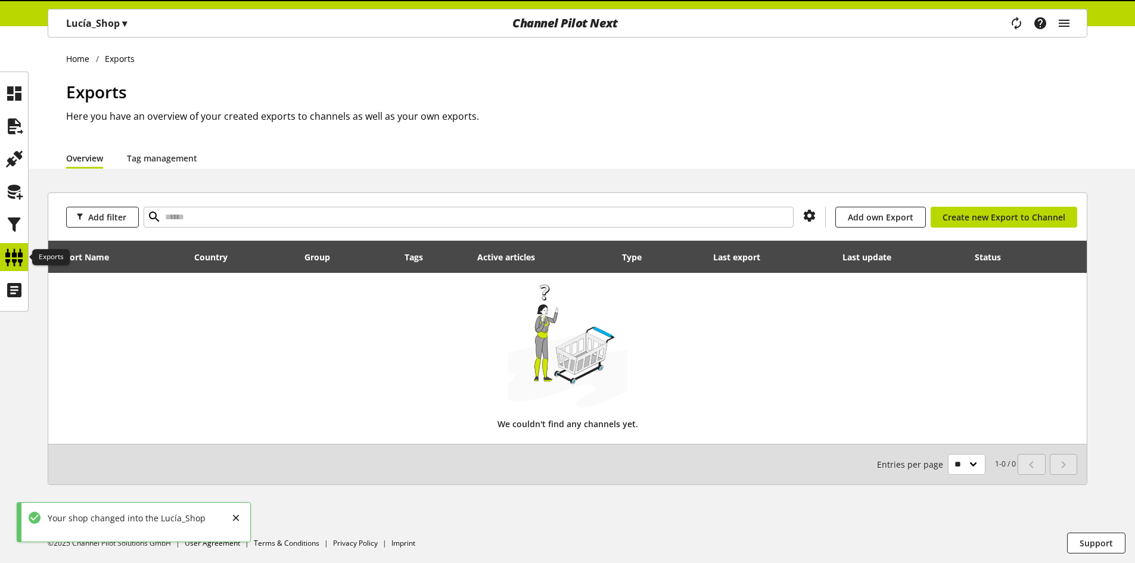
click at [15, 259] on icon at bounding box center [14, 257] width 19 height 24
click at [11, 213] on icon at bounding box center [14, 225] width 19 height 24
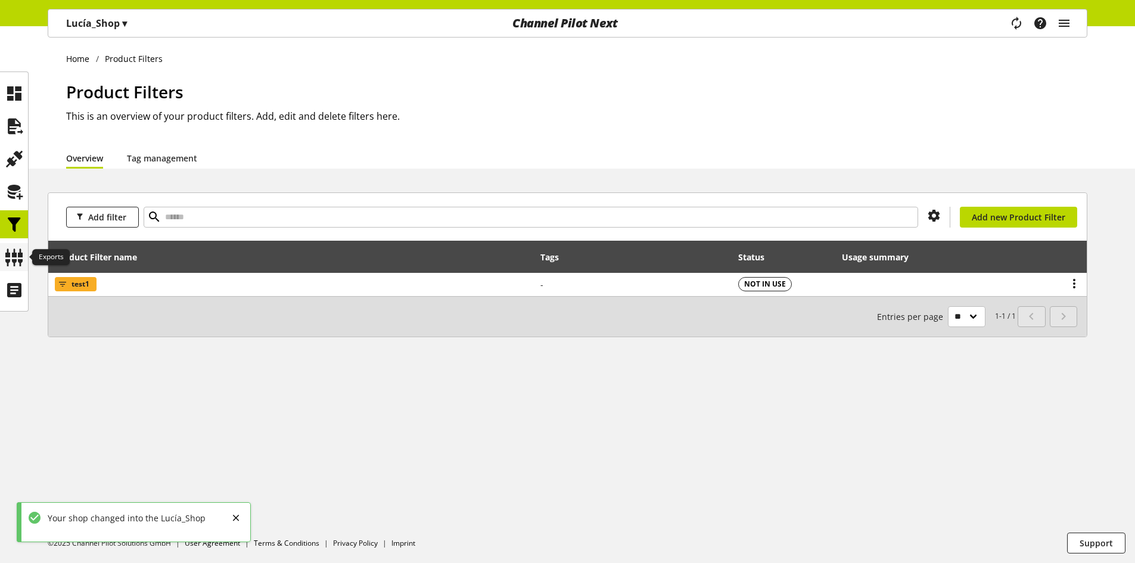
click at [12, 252] on icon at bounding box center [14, 257] width 19 height 24
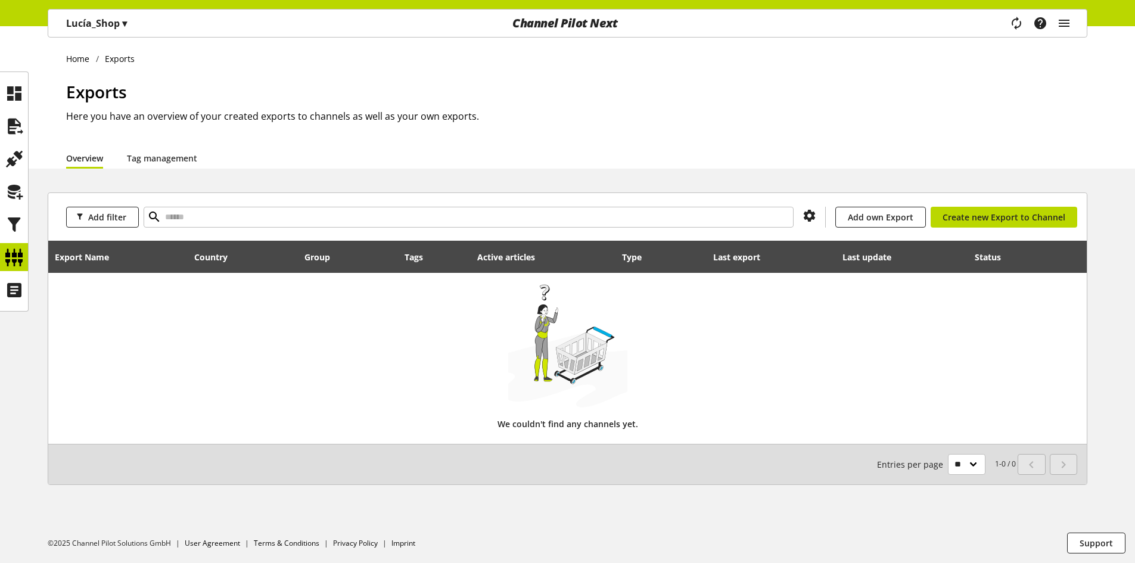
click at [116, 17] on p "Lucía_Shop ▾" at bounding box center [96, 23] width 61 height 14
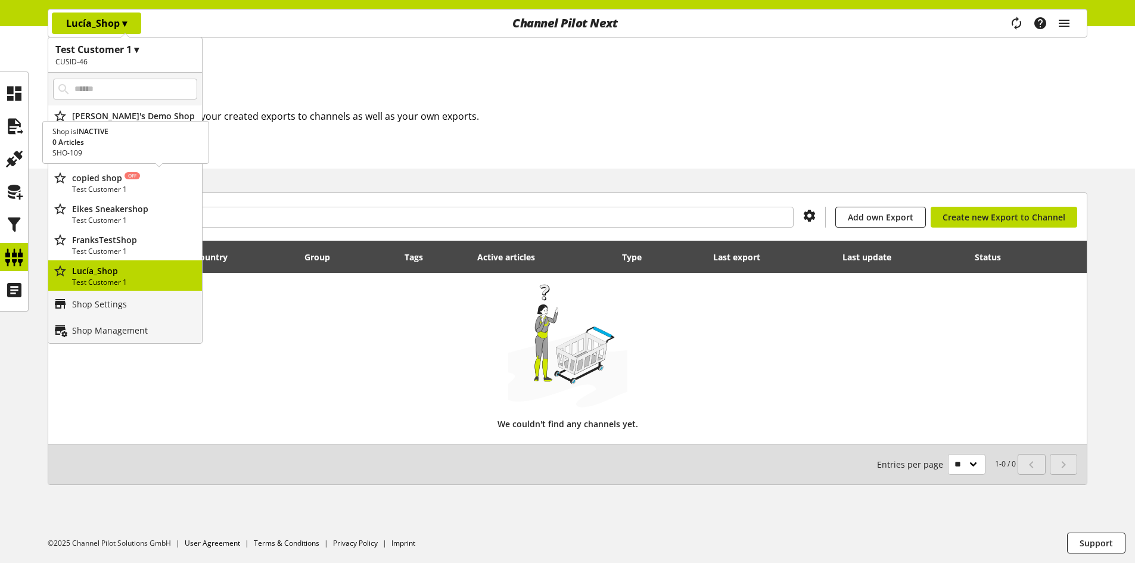
scroll to position [60, 0]
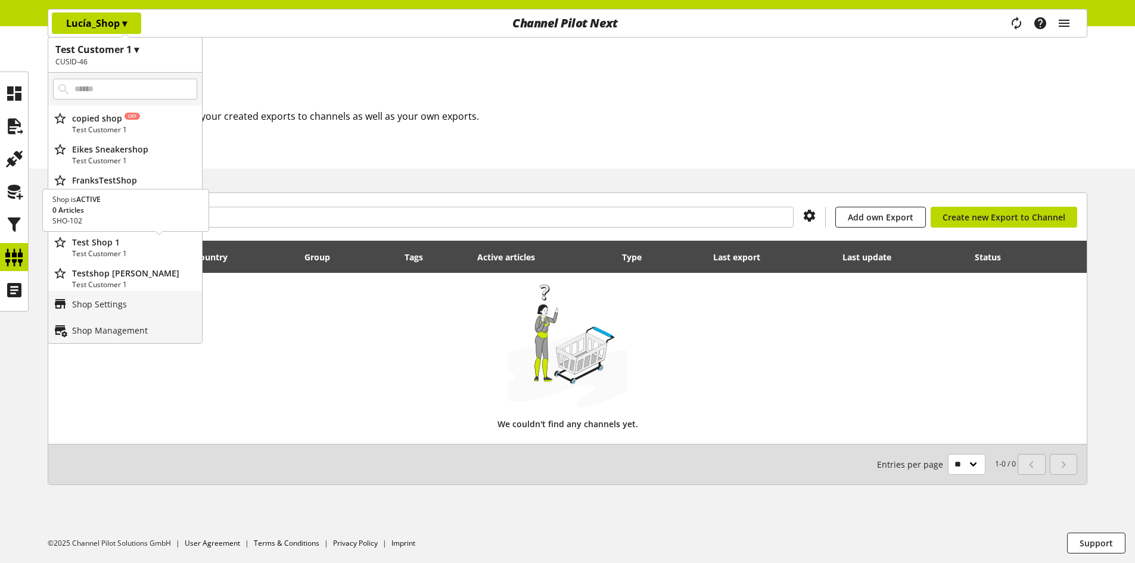
click at [126, 247] on p "Test Shop 1" at bounding box center [134, 242] width 125 height 13
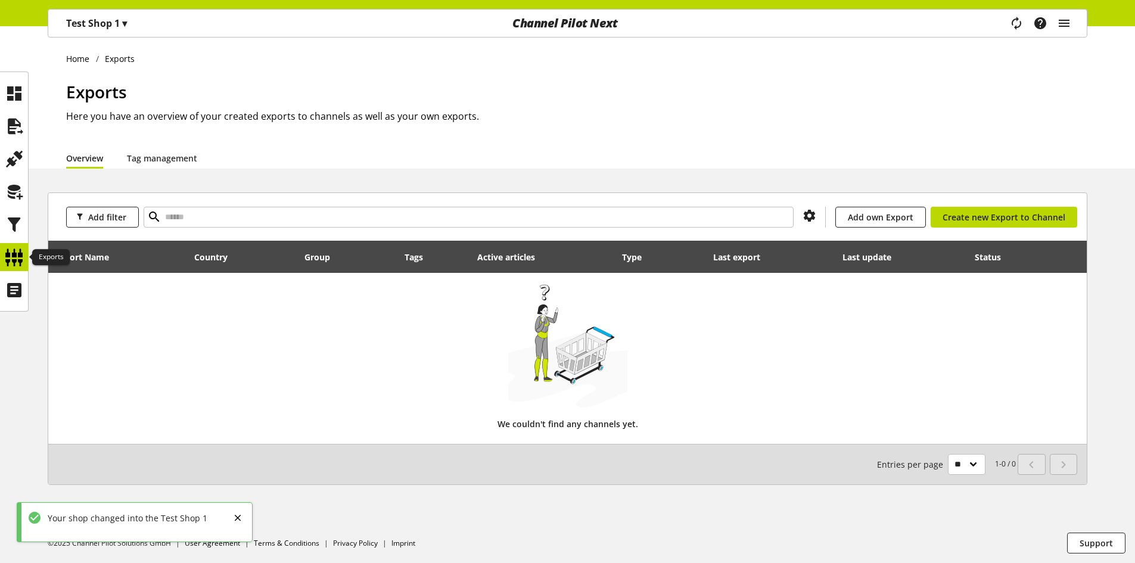
click at [18, 254] on icon at bounding box center [14, 257] width 19 height 24
click at [134, 29] on div "Test Shop 1 ▾" at bounding box center [96, 23] width 89 height 21
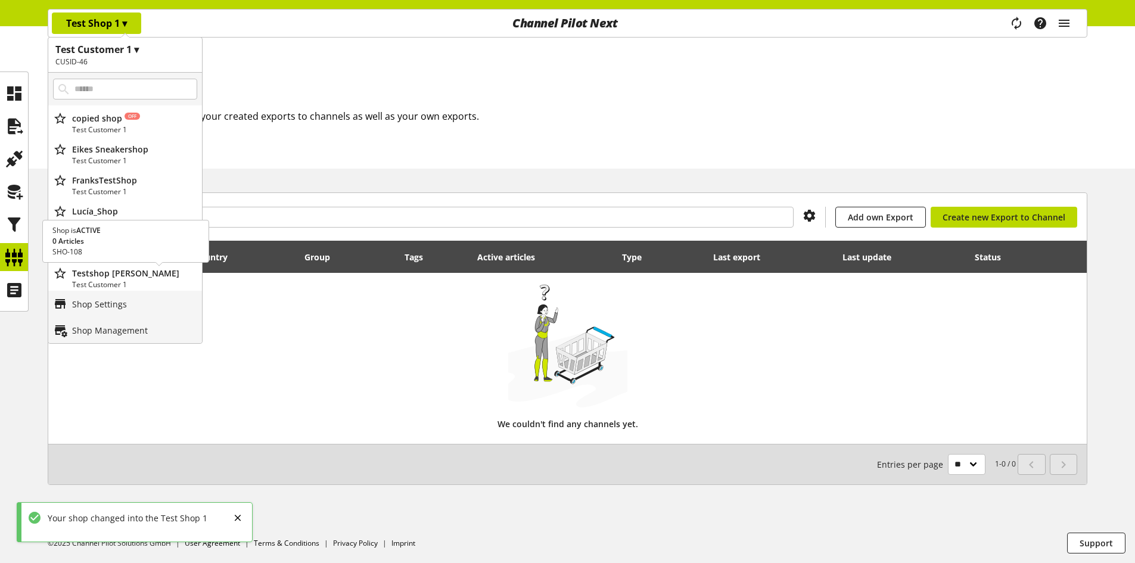
click at [142, 274] on p "Testshop Mathieu" at bounding box center [134, 273] width 125 height 13
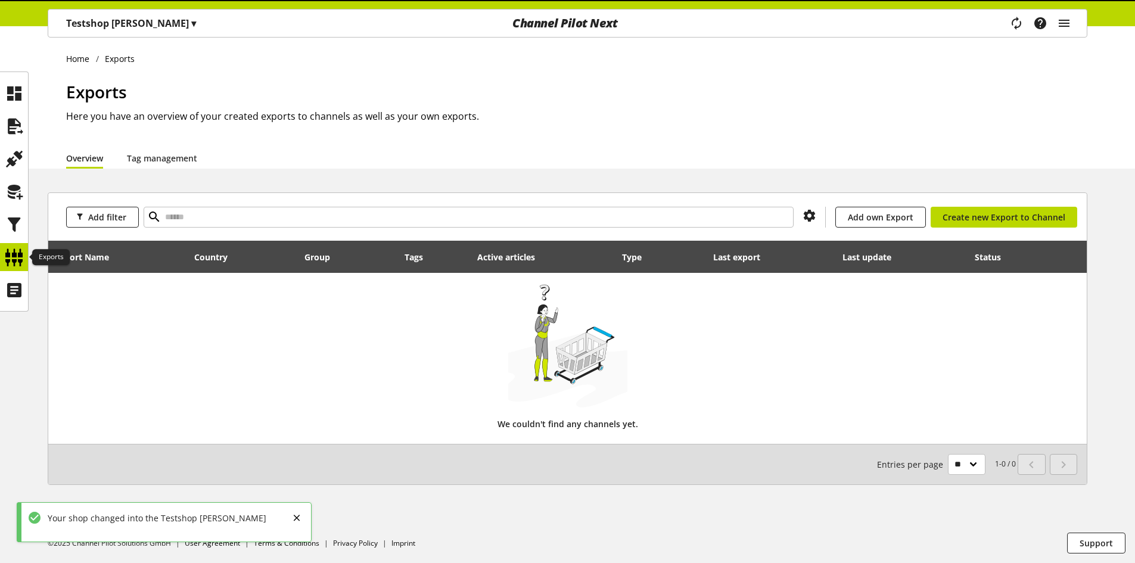
click at [2, 253] on div at bounding box center [14, 257] width 28 height 28
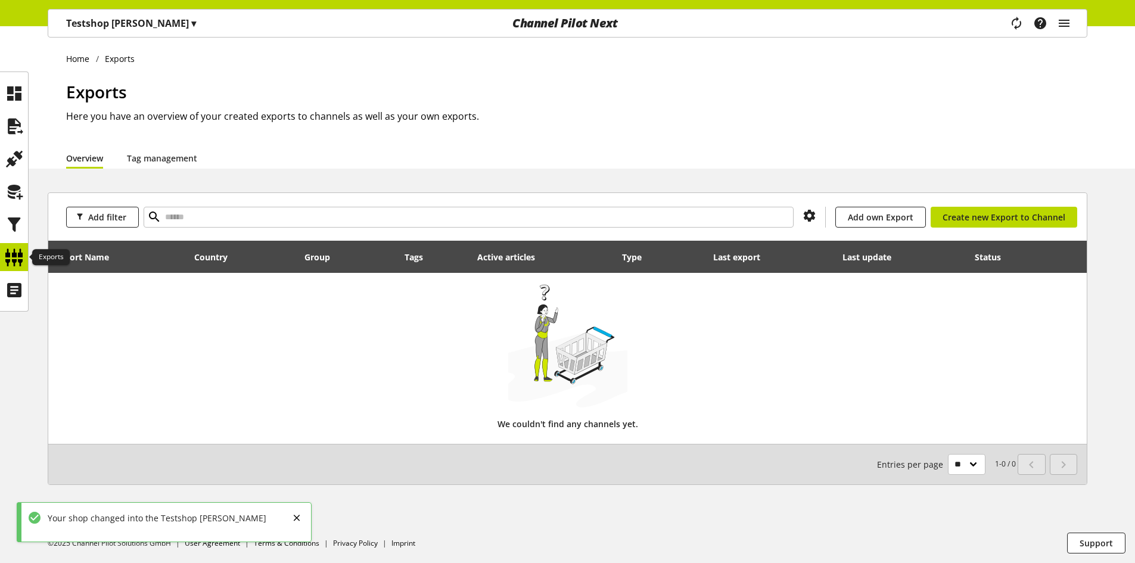
drag, startPoint x: 11, startPoint y: 250, endPoint x: 52, endPoint y: 227, distance: 46.9
click at [11, 250] on icon at bounding box center [14, 257] width 19 height 24
click at [20, 224] on icon at bounding box center [14, 225] width 19 height 24
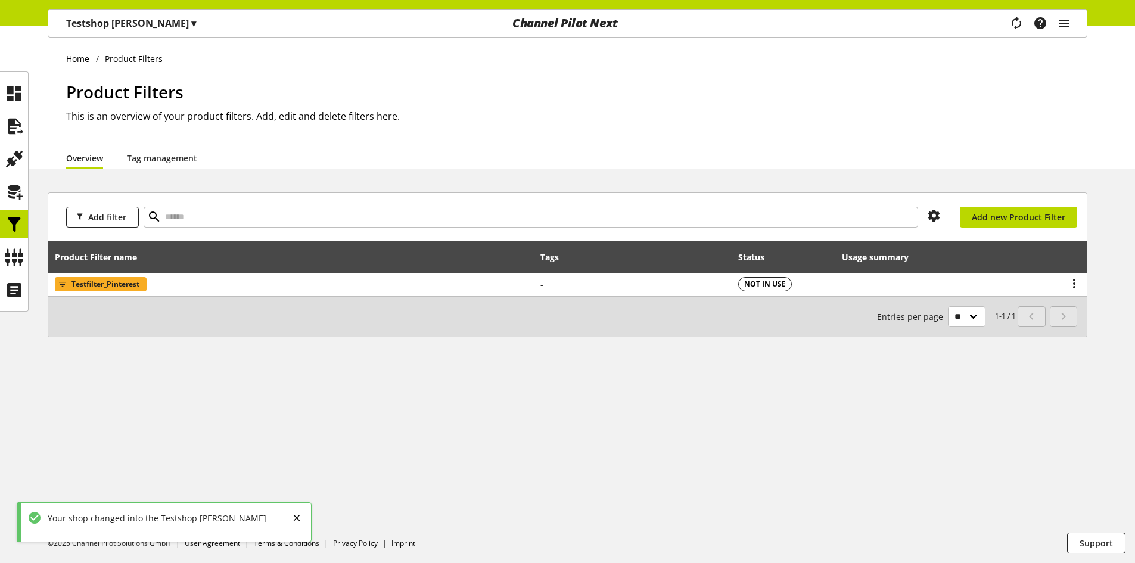
click at [19, 242] on ul at bounding box center [14, 191] width 28 height 225
click at [11, 248] on icon at bounding box center [14, 257] width 19 height 24
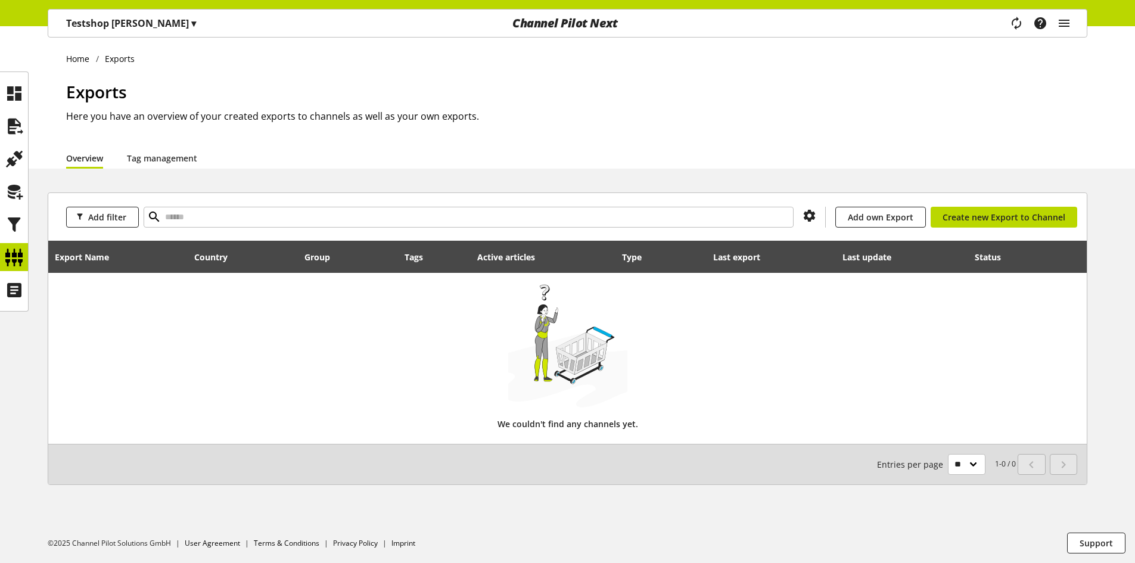
click at [191, 26] on span "▾" at bounding box center [193, 23] width 5 height 13
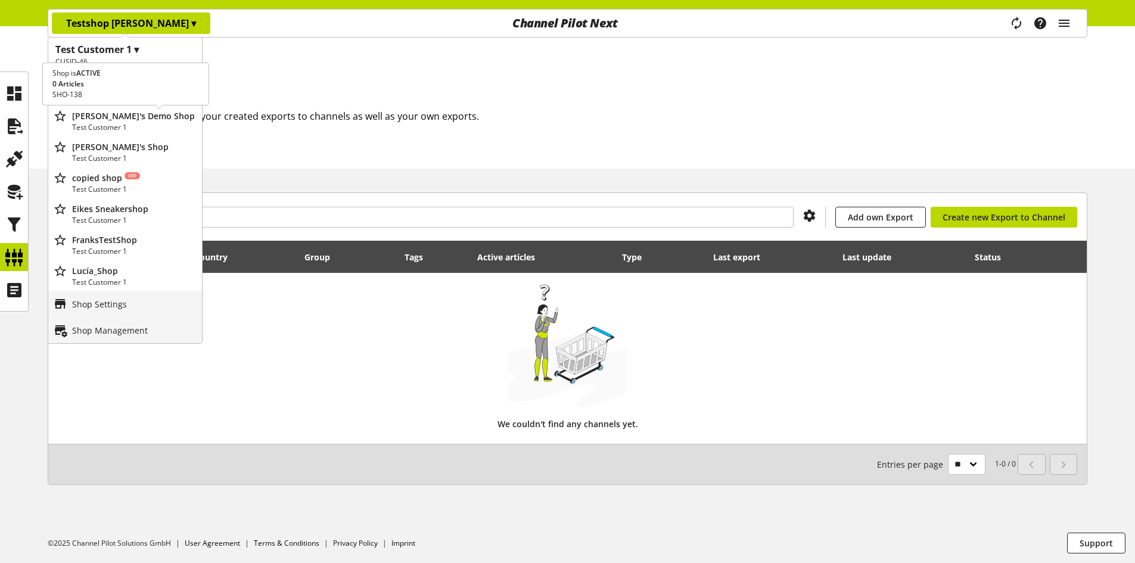
click at [150, 117] on p "Arya's Demo Shop" at bounding box center [134, 116] width 125 height 13
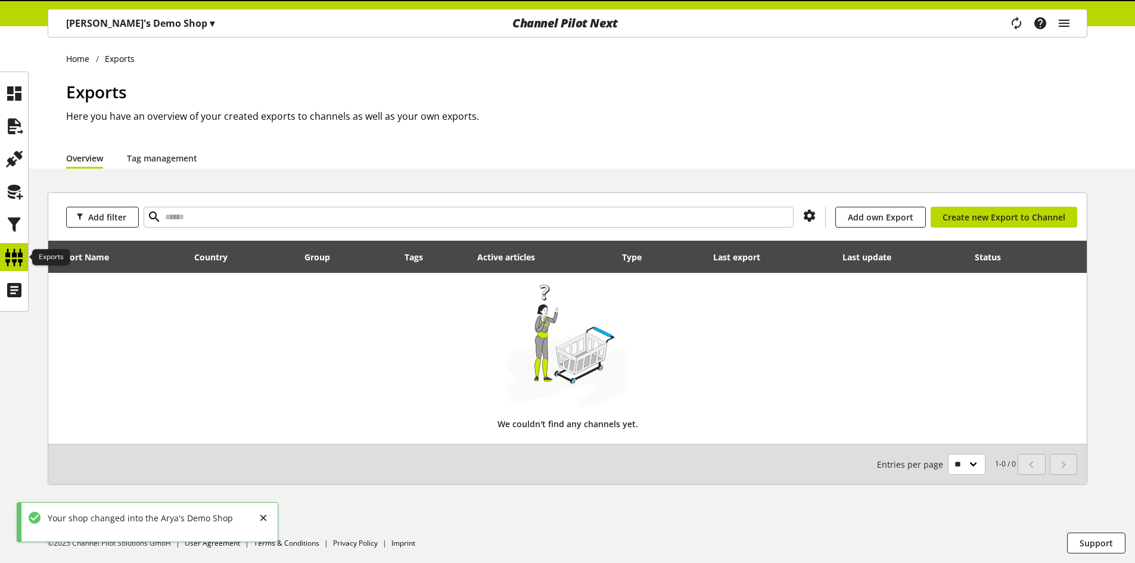
click at [14, 254] on icon at bounding box center [14, 257] width 19 height 24
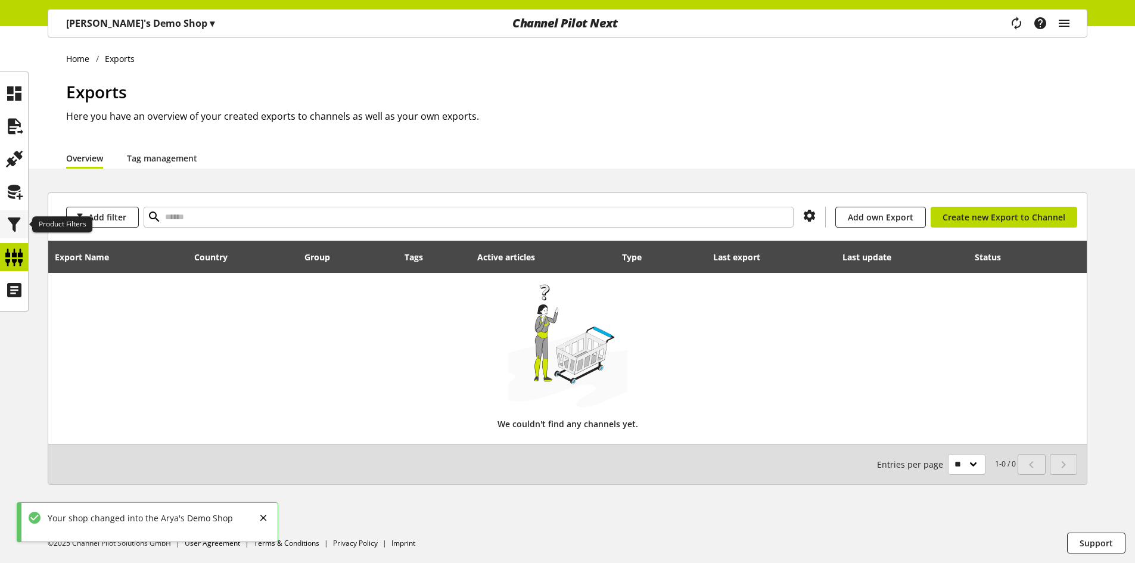
click at [14, 223] on icon at bounding box center [14, 225] width 19 height 24
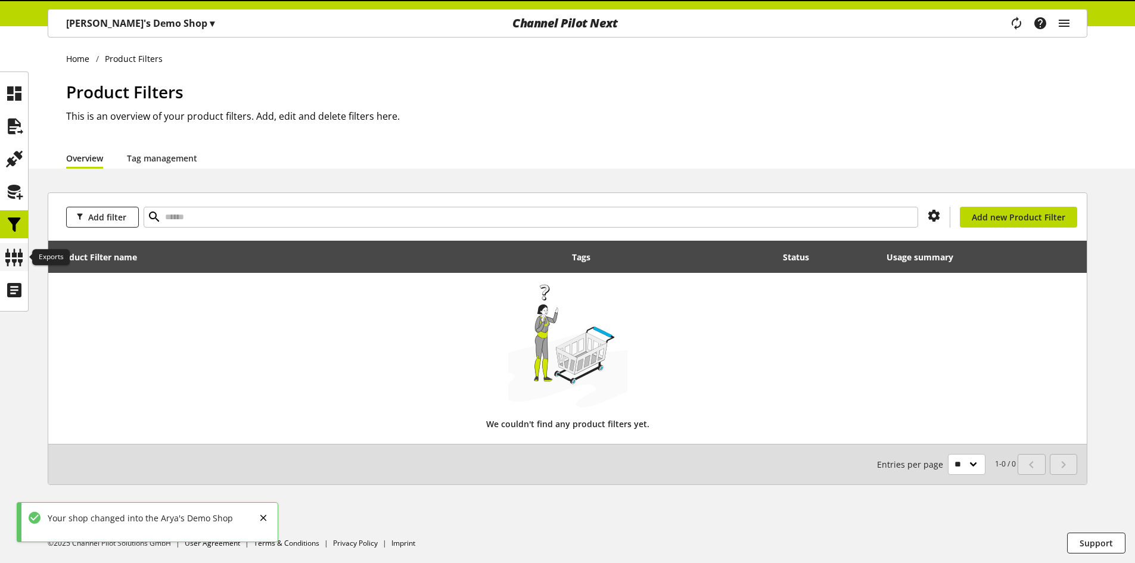
click at [15, 254] on icon at bounding box center [14, 257] width 19 height 24
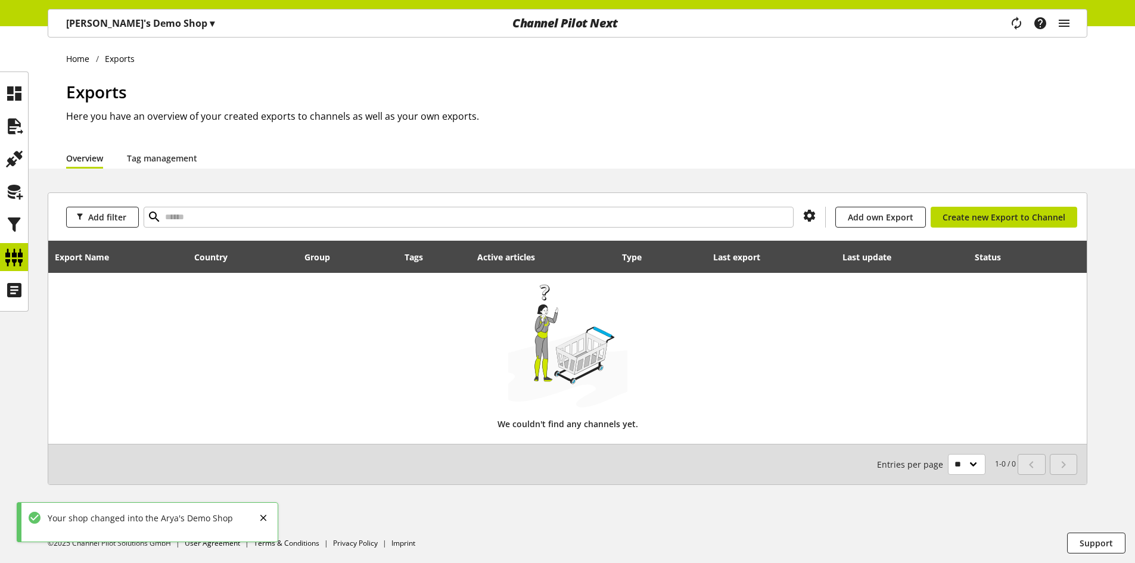
click at [210, 19] on span "▾" at bounding box center [212, 23] width 5 height 13
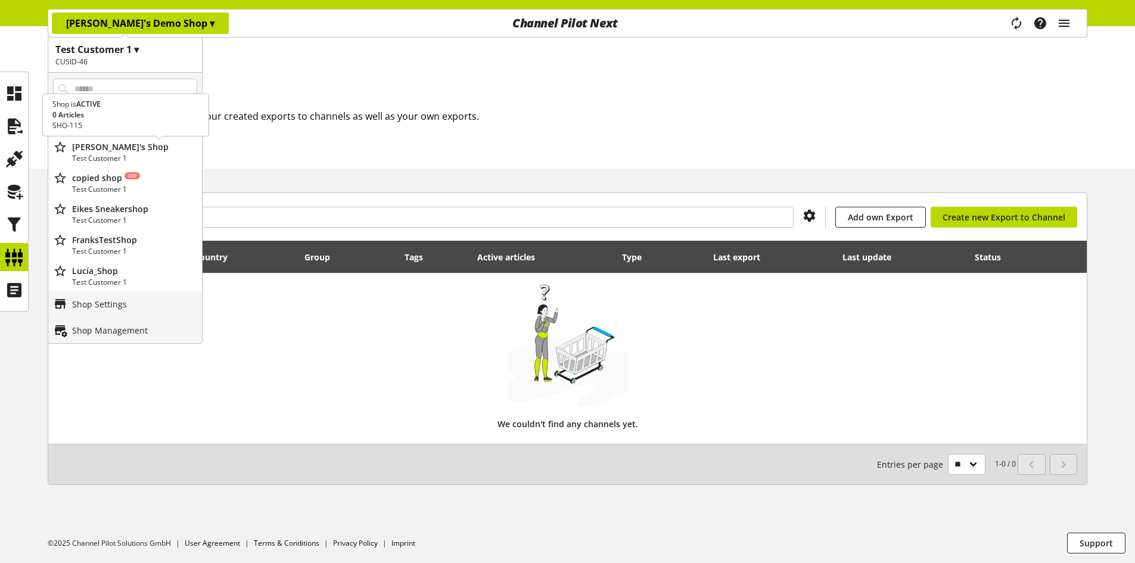
click at [138, 145] on p "[PERSON_NAME]'s Shop" at bounding box center [134, 147] width 125 height 13
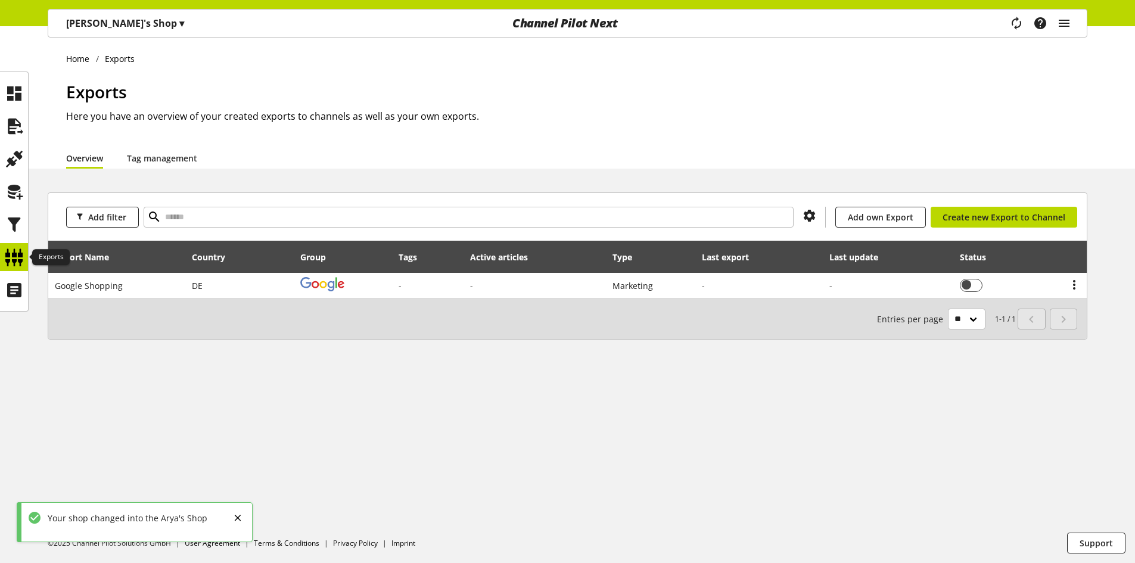
click at [15, 251] on icon at bounding box center [14, 257] width 19 height 24
click at [136, 27] on div "Arya's Shop ▾" at bounding box center [125, 23] width 147 height 21
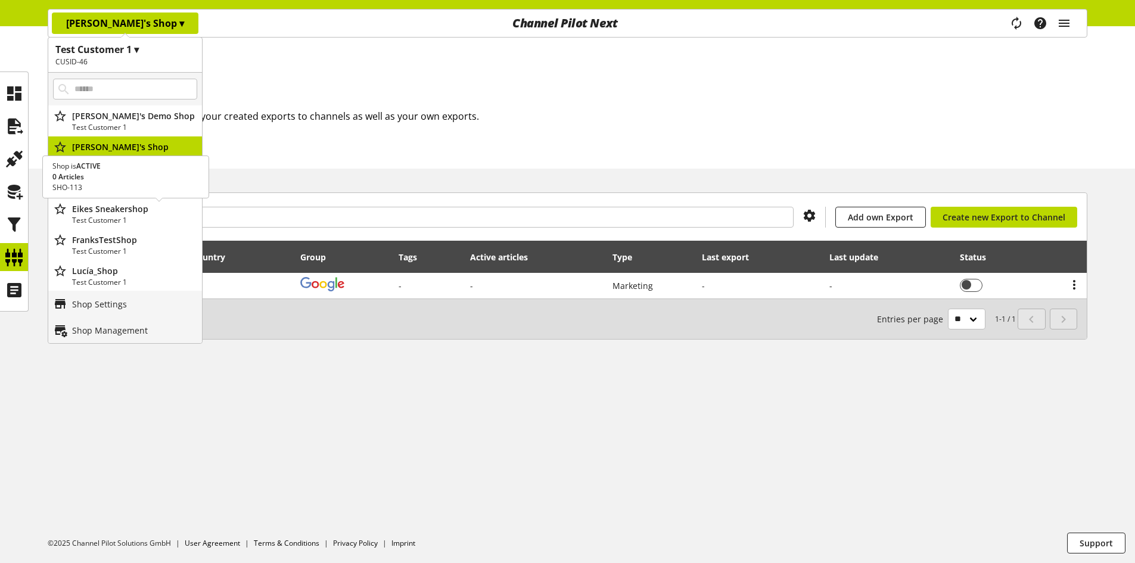
click at [147, 203] on p "Eikes Sneakershop" at bounding box center [134, 209] width 125 height 13
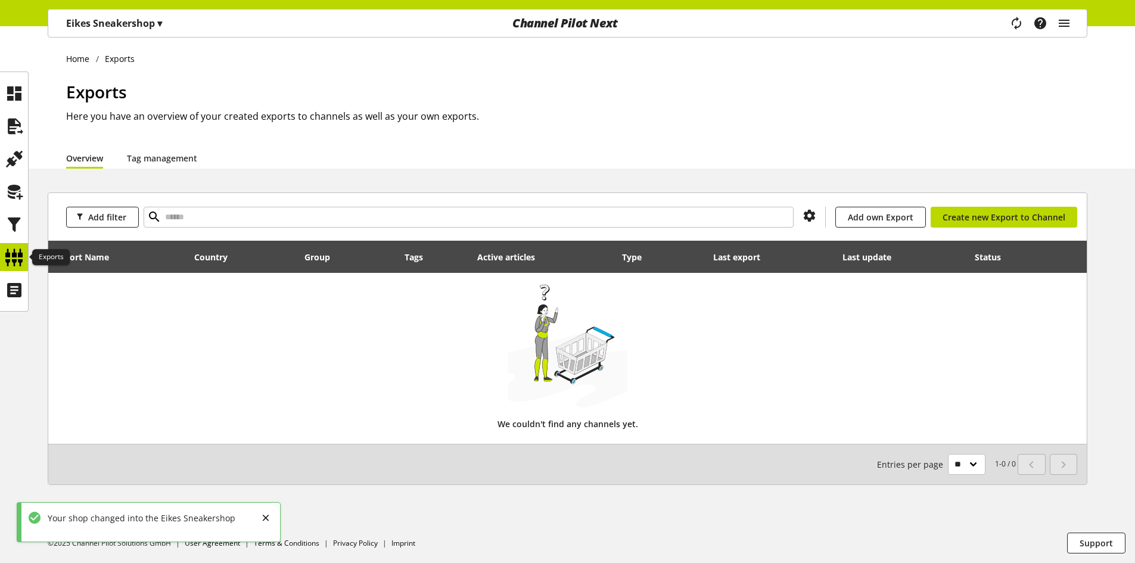
click at [18, 255] on icon at bounding box center [14, 257] width 19 height 24
click at [27, 220] on div at bounding box center [14, 224] width 28 height 28
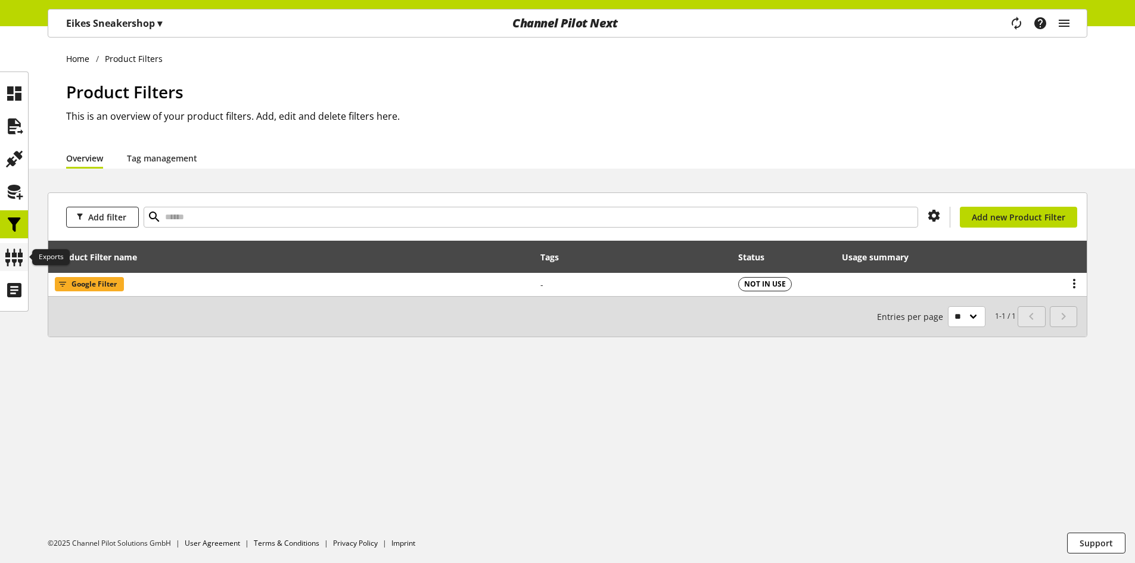
click at [22, 251] on icon at bounding box center [14, 257] width 19 height 24
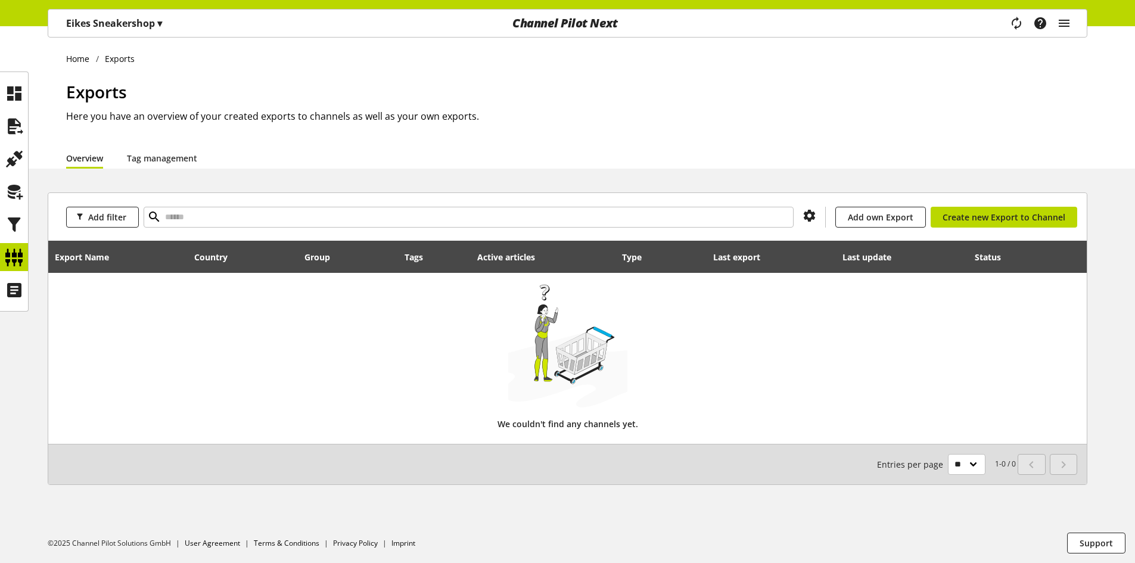
click at [169, 23] on div "Eikes Sneakershop ▾" at bounding box center [114, 23] width 124 height 21
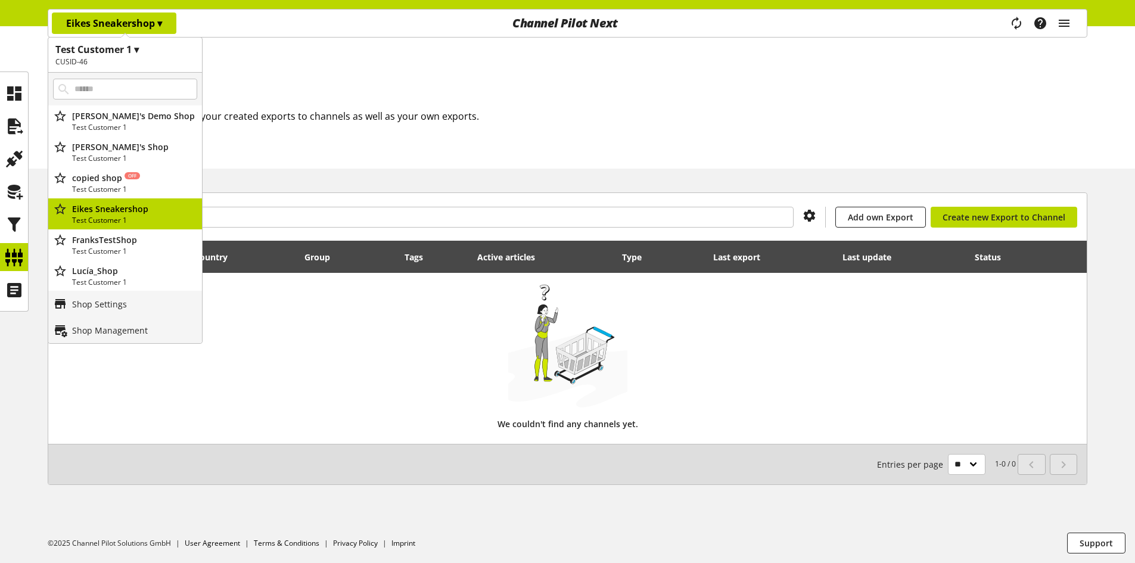
click at [130, 49] on h1 "Test Customer 1 ▾" at bounding box center [124, 49] width 139 height 14
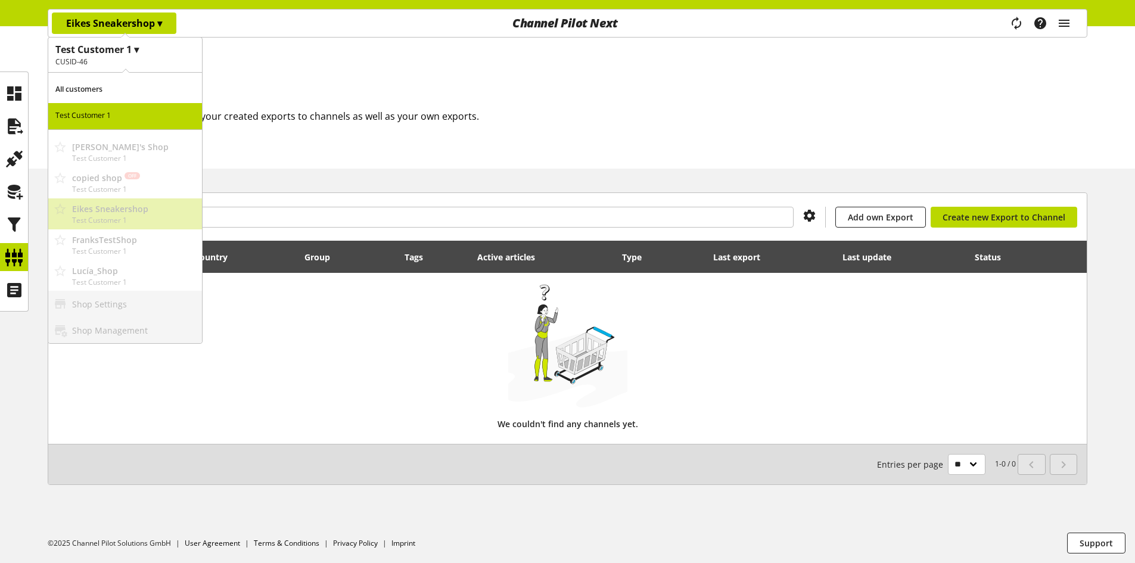
click at [119, 152] on div "Arya's Shop Test Customer 1" at bounding box center [125, 151] width 154 height 31
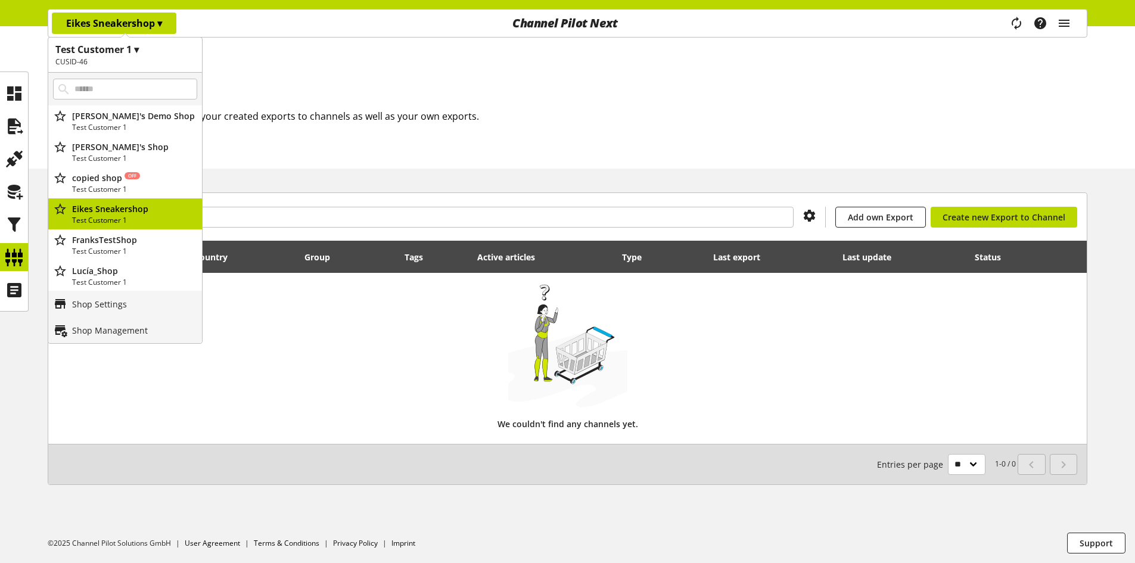
click at [129, 51] on h1 "Test Customer 1 ▾" at bounding box center [124, 49] width 139 height 14
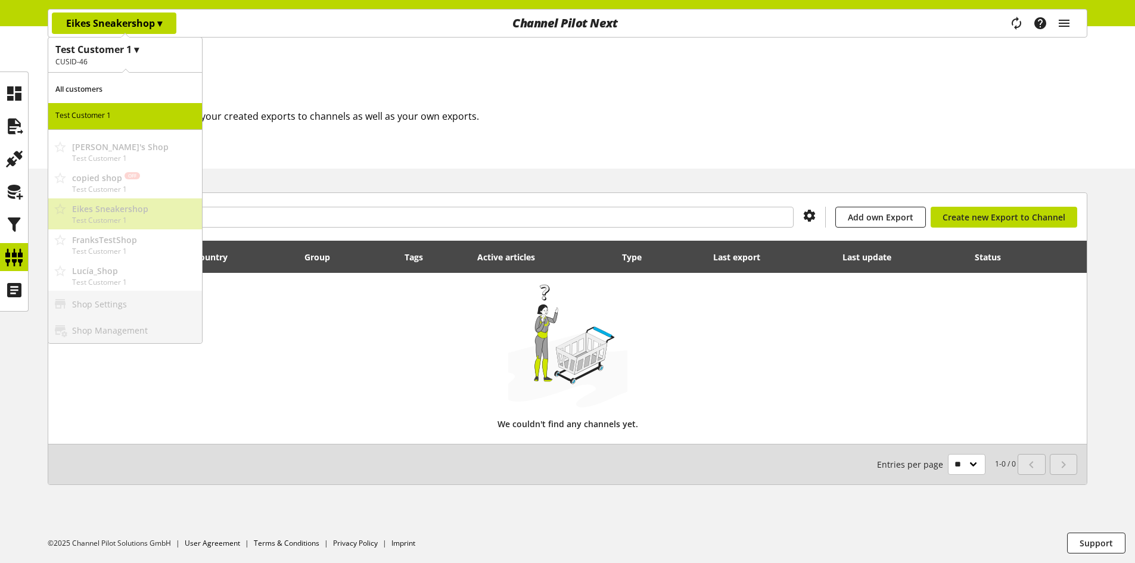
click at [107, 92] on p "All customers" at bounding box center [125, 90] width 154 height 26
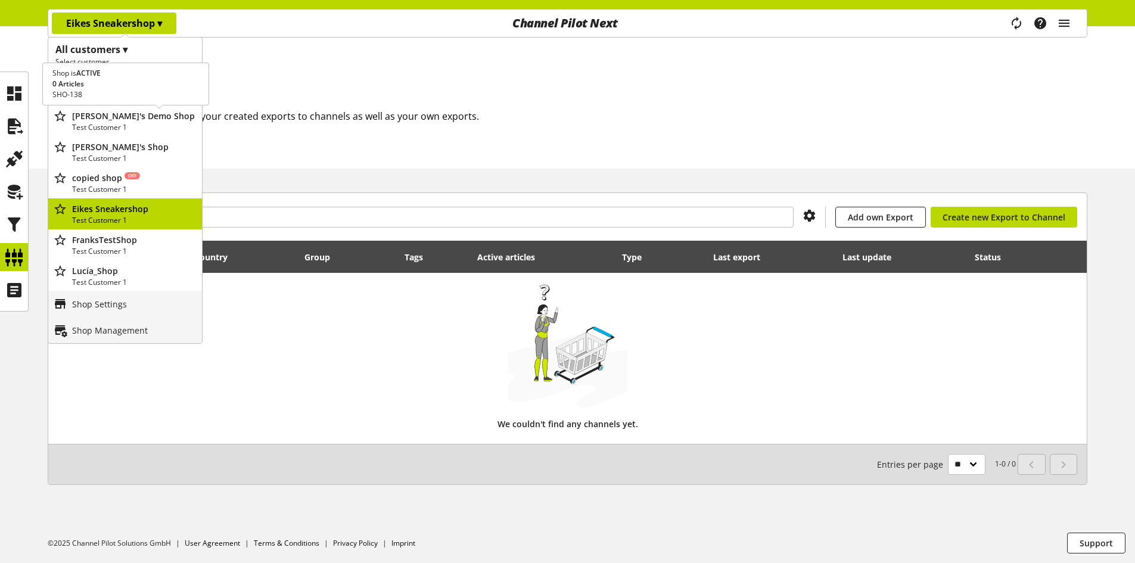
drag, startPoint x: 71, startPoint y: 117, endPoint x: 133, endPoint y: 156, distance: 72.9
click at [133, 156] on div "Arya's Demo Shop Test Customer 1 Shop is ACTIVE 0 Articles SHO-138 Arya's Shop …" at bounding box center [125, 197] width 154 height 185
click at [117, 172] on p "copied shop Off" at bounding box center [134, 178] width 125 height 13
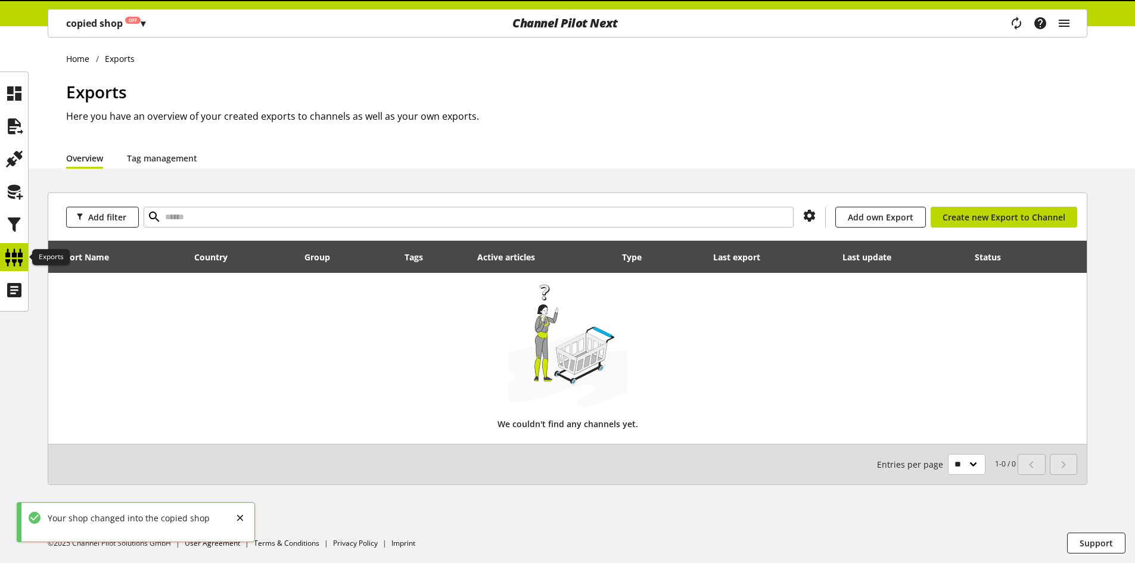
click at [13, 254] on icon at bounding box center [14, 257] width 19 height 24
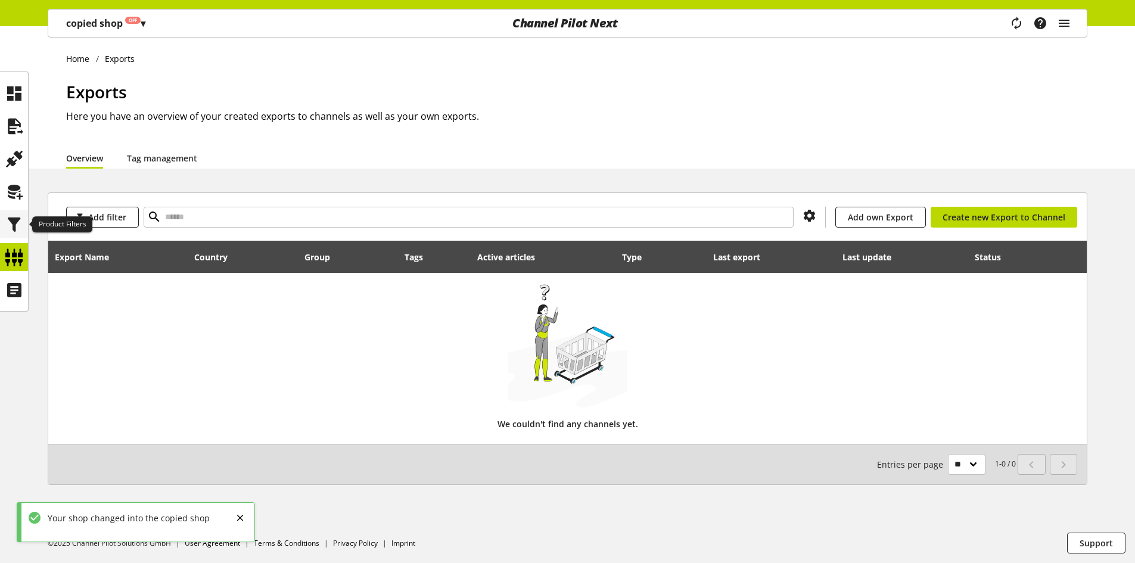
click at [11, 221] on icon at bounding box center [14, 225] width 19 height 24
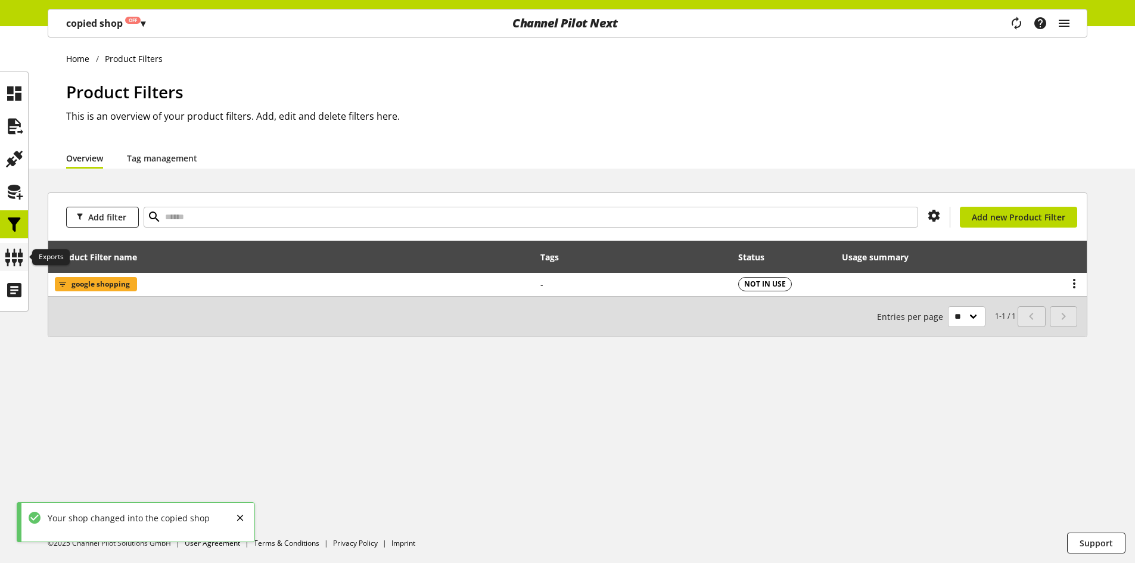
click at [13, 249] on icon at bounding box center [14, 257] width 19 height 24
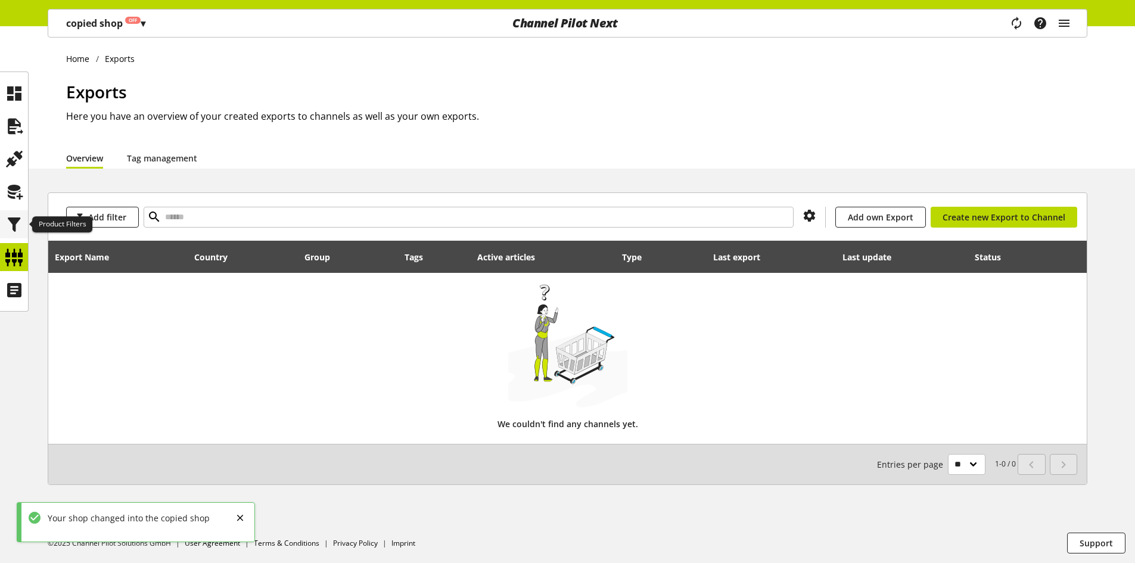
click at [13, 222] on icon at bounding box center [14, 225] width 19 height 24
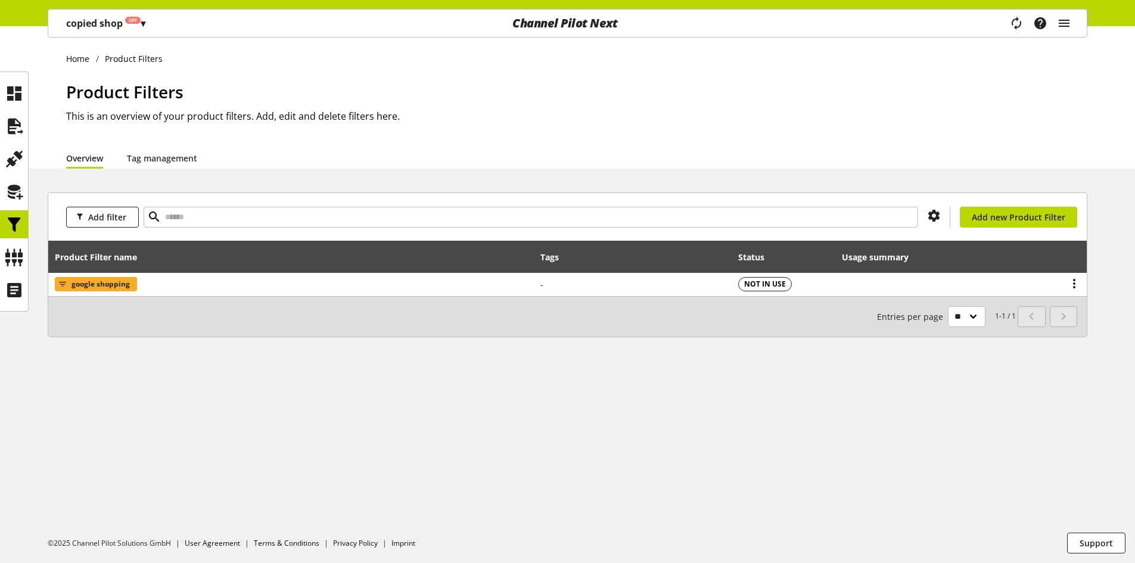
click at [144, 32] on div "copied shop Off ▾" at bounding box center [106, 23] width 108 height 21
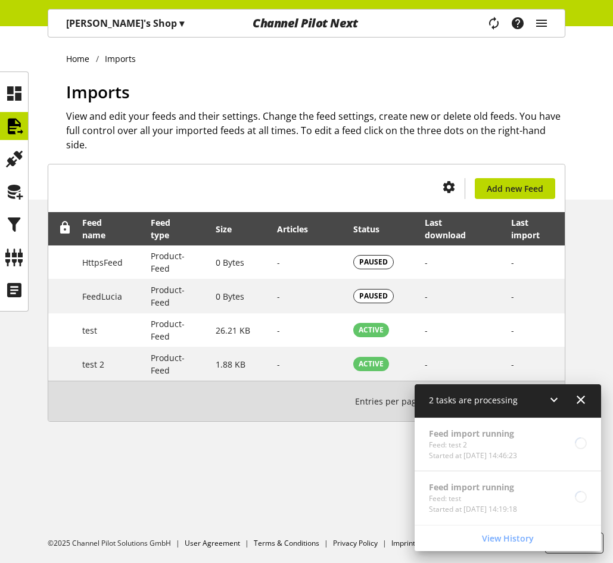
scroll to position [39, 0]
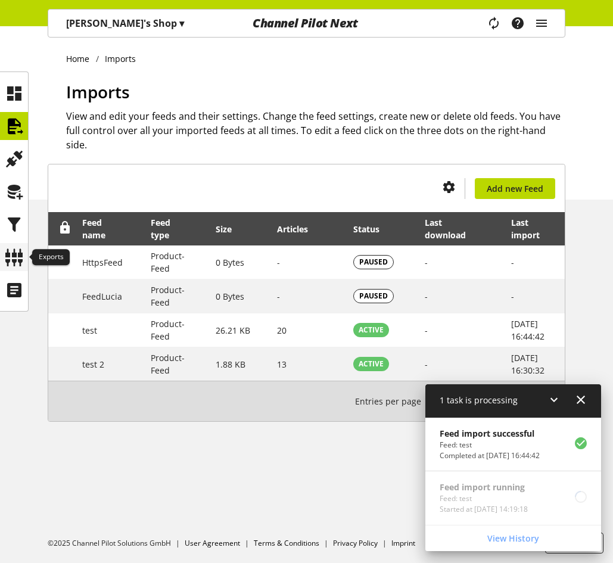
click at [16, 266] on icon at bounding box center [14, 257] width 19 height 24
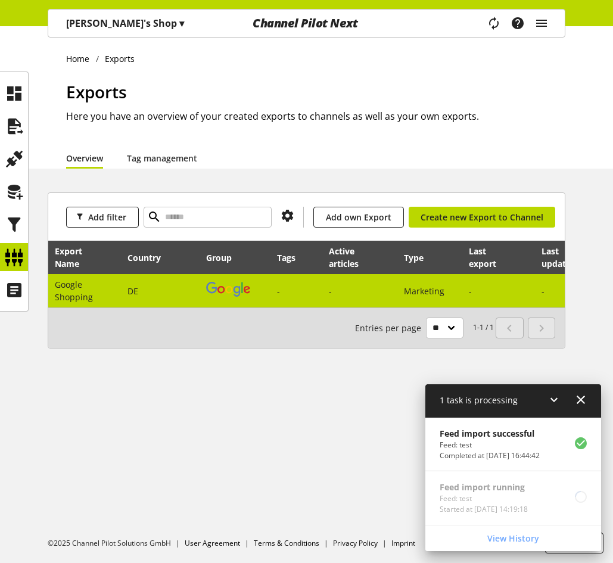
click at [173, 279] on td "DE" at bounding box center [160, 290] width 79 height 33
select select "********"
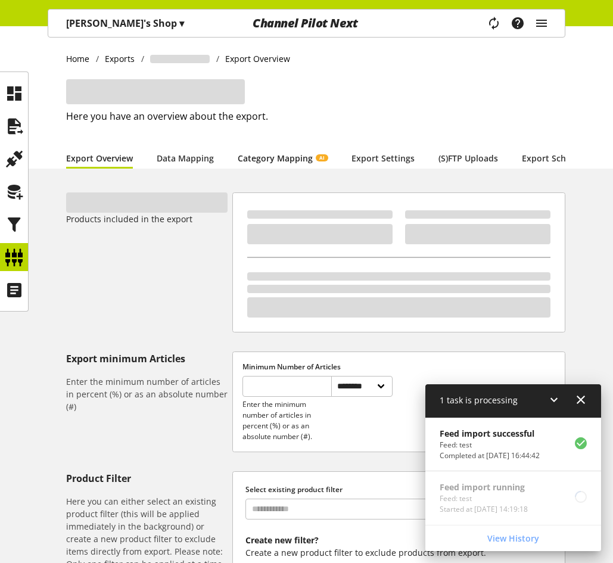
click at [285, 162] on link "Category Mapping AI" at bounding box center [283, 158] width 90 height 13
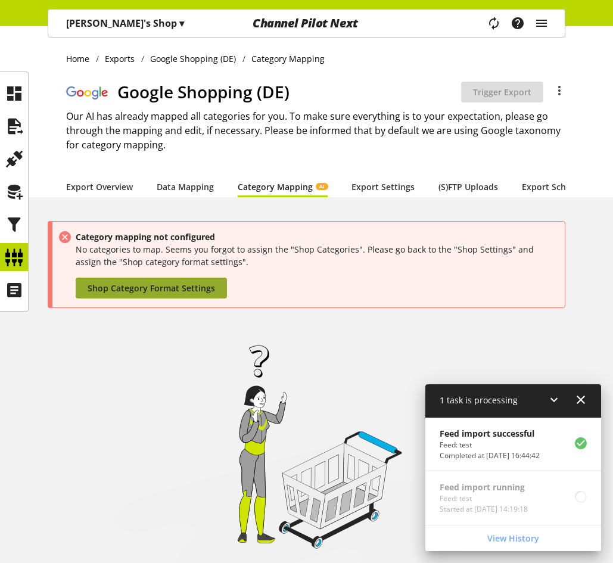
click at [183, 292] on span "Shop Category Format Settings" at bounding box center [151, 288] width 127 height 13
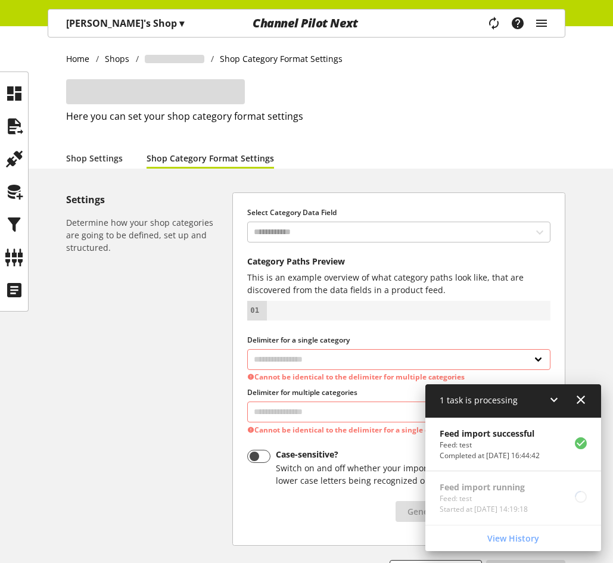
select select "*"
select select
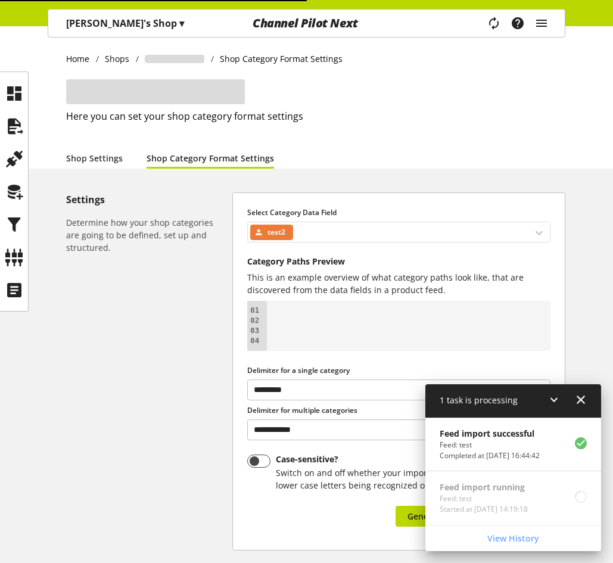
click at [332, 235] on div "test2" at bounding box center [398, 232] width 303 height 21
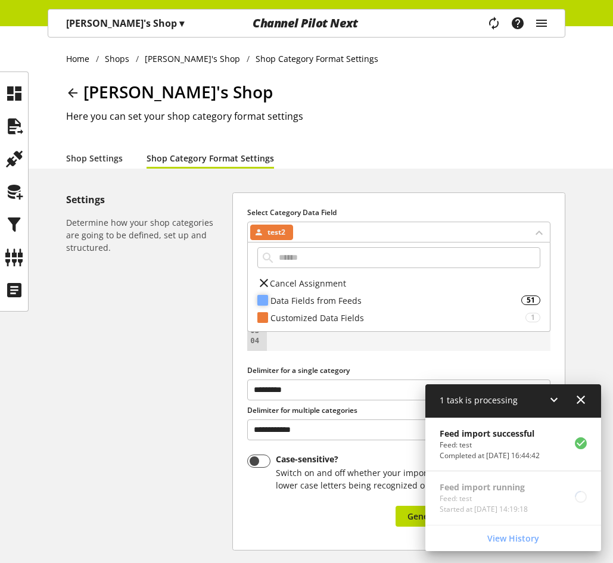
click at [307, 293] on div "Data Fields from Feeds 51" at bounding box center [399, 300] width 302 height 17
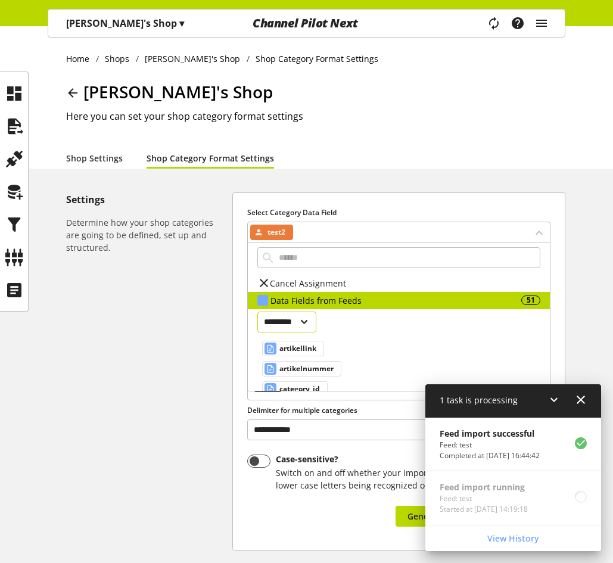
click at [308, 328] on select "********* ********* **** ******" at bounding box center [286, 322] width 59 height 21
select select "***"
click at [257, 312] on select "********* ********* **** ******" at bounding box center [286, 322] width 59 height 21
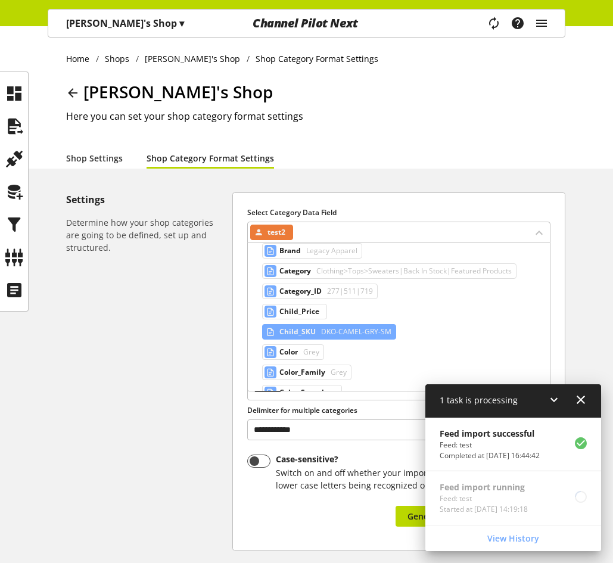
scroll to position [119, 0]
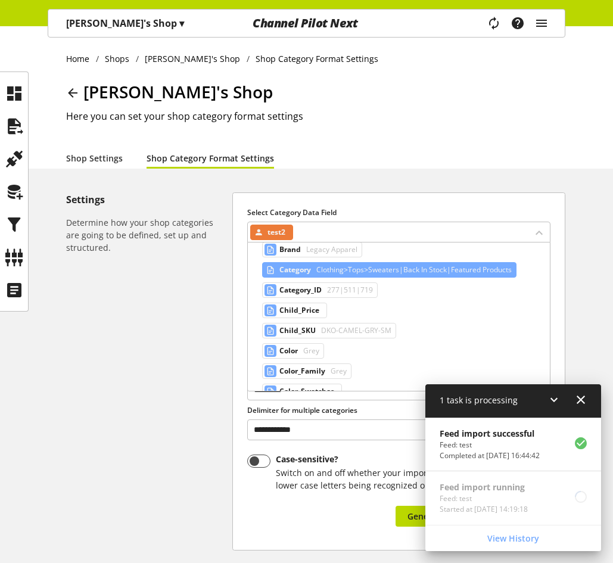
click at [355, 270] on span "Clothing>Tops>Sweaters|Back In Stock|Featured Products" at bounding box center [413, 270] width 198 height 14
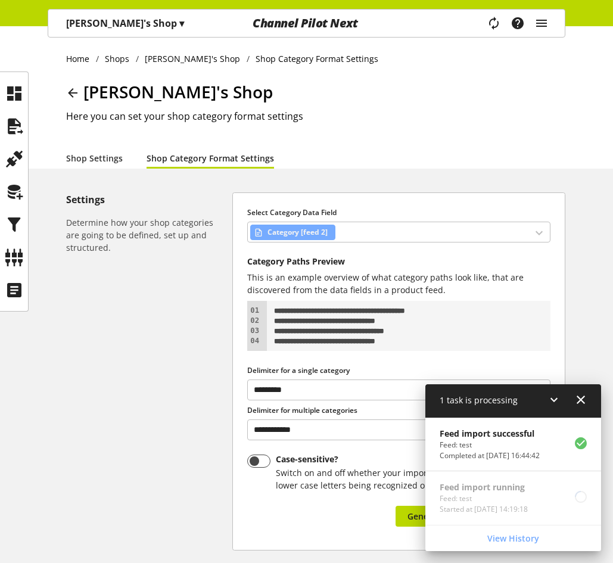
click at [553, 399] on icon at bounding box center [554, 399] width 14 height 21
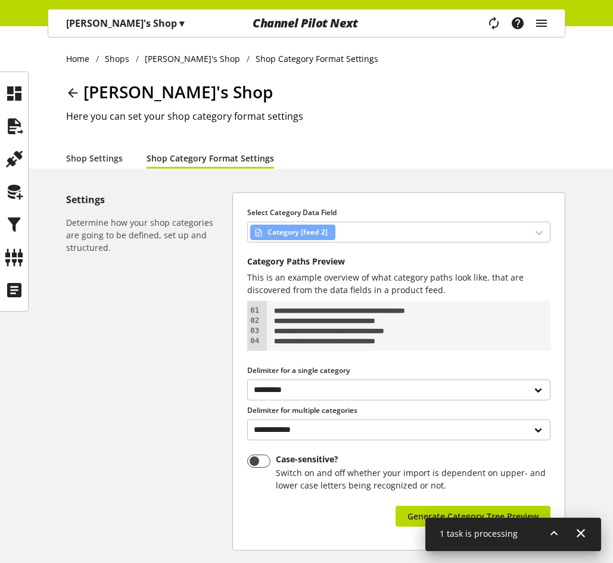
click at [433, 505] on div "**********" at bounding box center [399, 371] width 332 height 357
click at [433, 510] on span "Generate Category Tree Preview" at bounding box center [472, 516] width 131 height 13
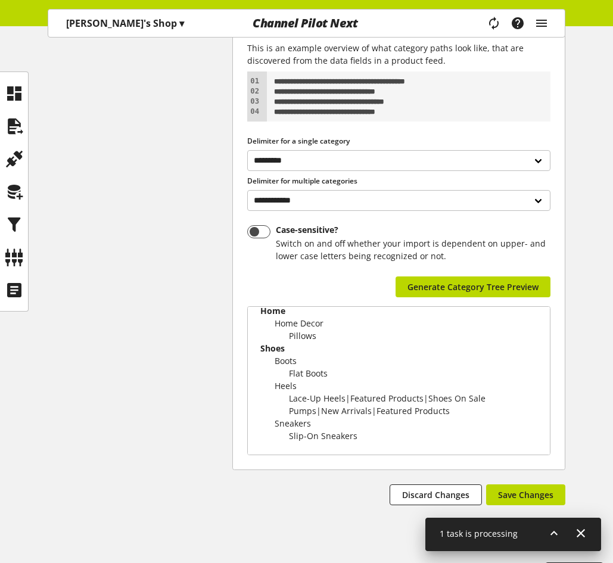
scroll to position [259, 0]
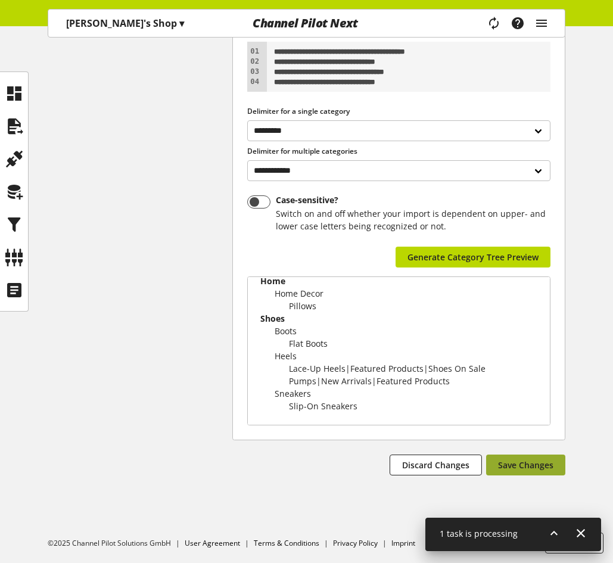
click at [522, 456] on button "Save Changes" at bounding box center [525, 464] width 79 height 21
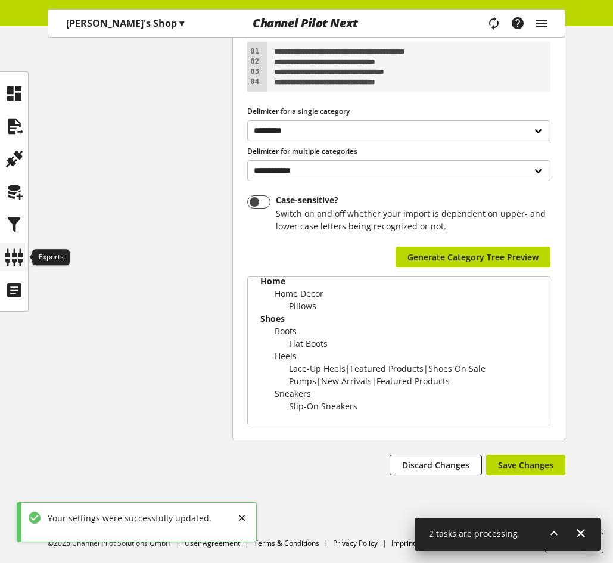
click at [14, 253] on icon at bounding box center [14, 257] width 19 height 24
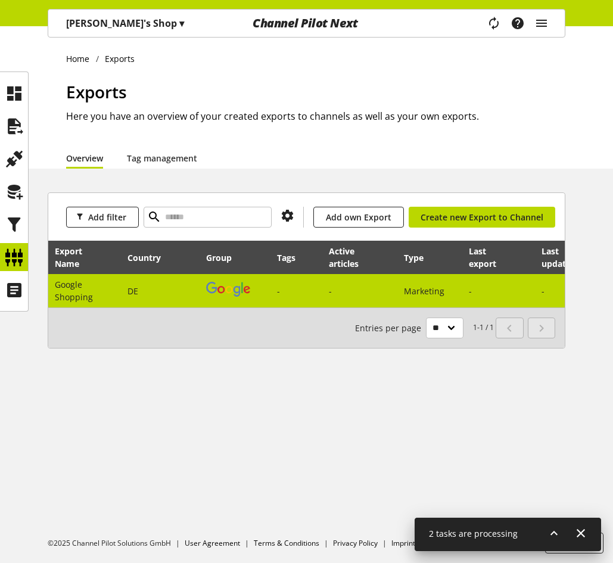
click at [184, 293] on td "DE" at bounding box center [160, 290] width 79 height 33
select select "********"
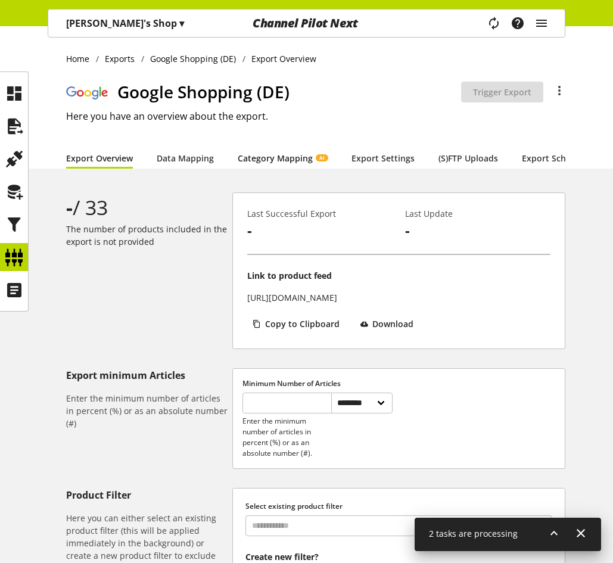
click at [267, 161] on link "Category Mapping AI" at bounding box center [283, 158] width 90 height 13
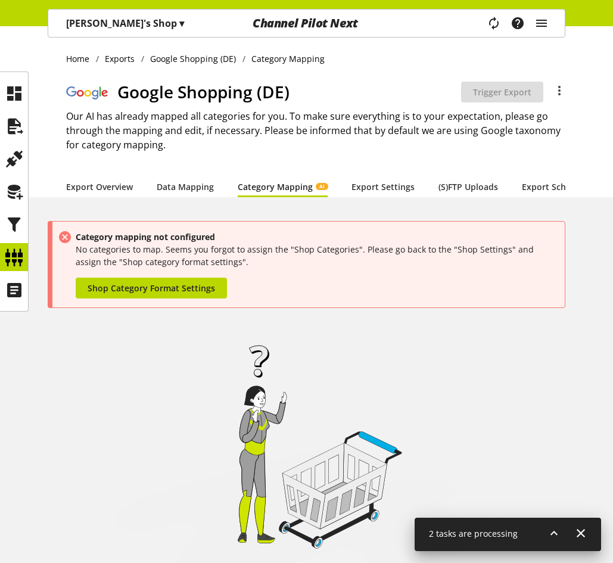
drag, startPoint x: 493, startPoint y: 36, endPoint x: 492, endPoint y: 24, distance: 11.4
click at [493, 36] on div "Task manager Help center [PERSON_NAME] [PERSON_NAME][EMAIL_ADDRESS][PERSON_NAME…" at bounding box center [523, 23] width 84 height 27
drag, startPoint x: 492, startPoint y: 24, endPoint x: 535, endPoint y: 141, distance: 124.6
click at [493, 24] on icon "main navigation" at bounding box center [494, 23] width 14 height 21
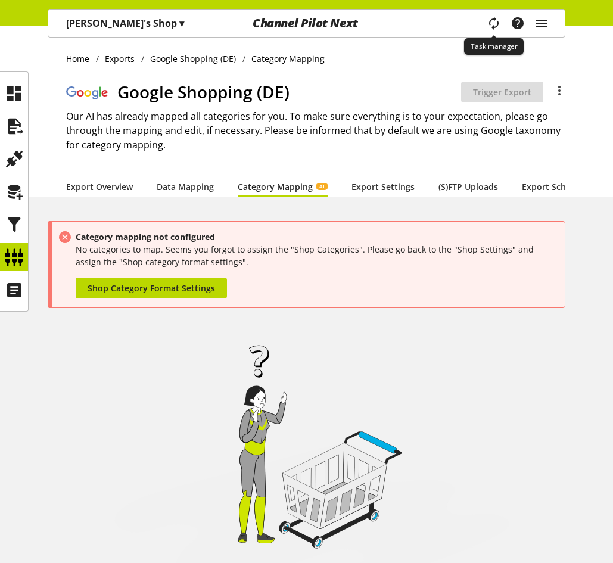
click at [493, 24] on icon "main navigation" at bounding box center [494, 23] width 14 height 21
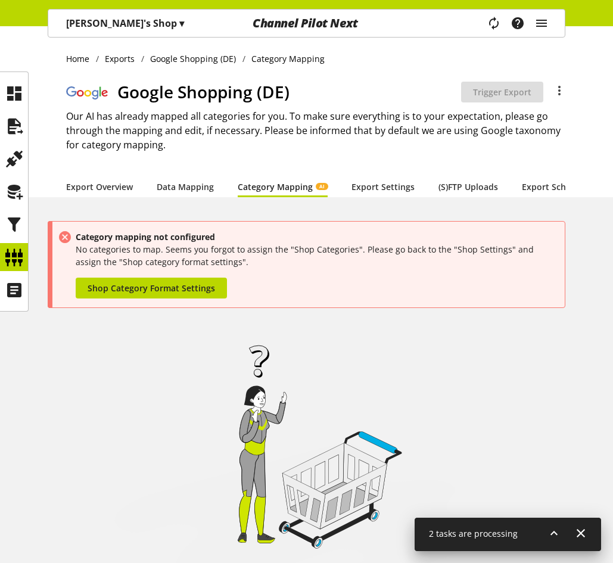
click at [555, 531] on icon at bounding box center [554, 532] width 14 height 21
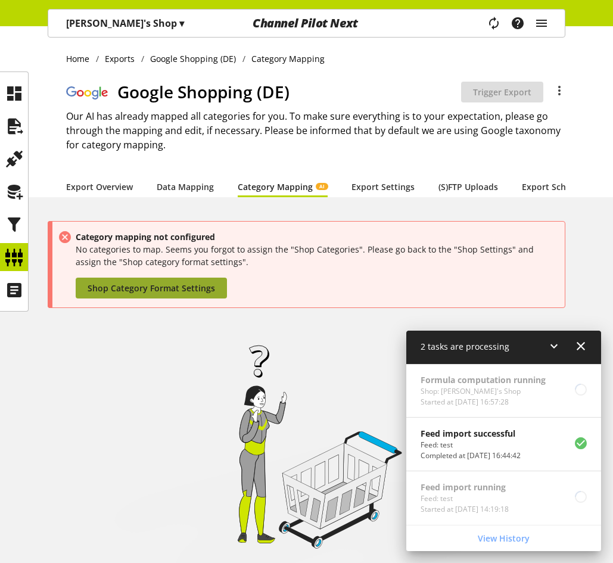
click at [123, 294] on span "Shop Category Format Settings" at bounding box center [151, 288] width 127 height 13
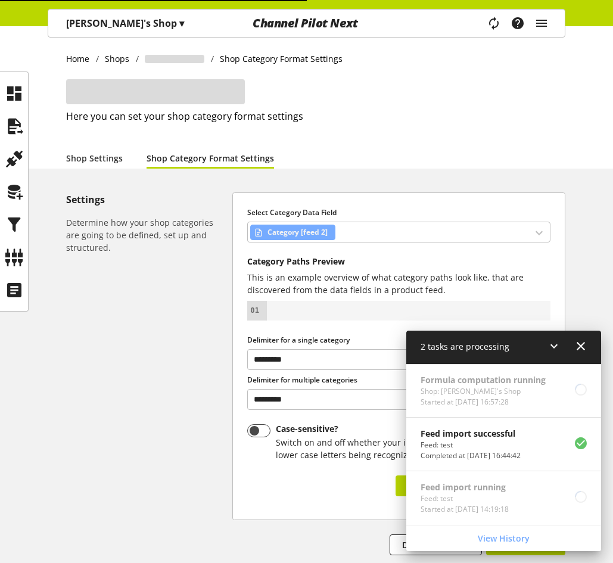
select select "*"
select select
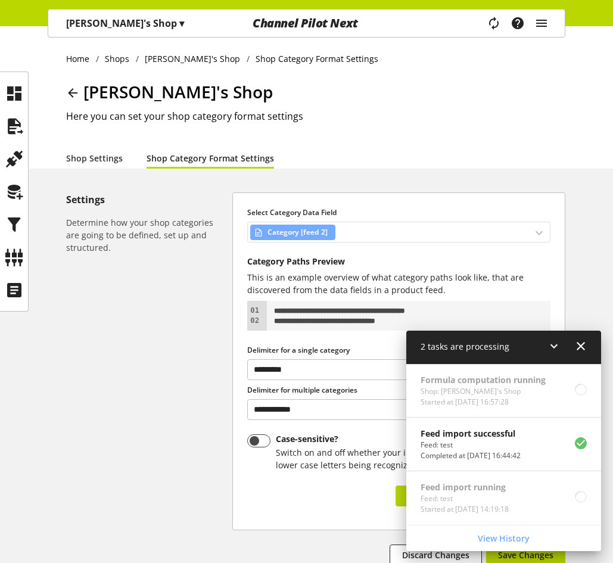
click at [369, 231] on div "Category [feed 2]" at bounding box center [398, 232] width 303 height 21
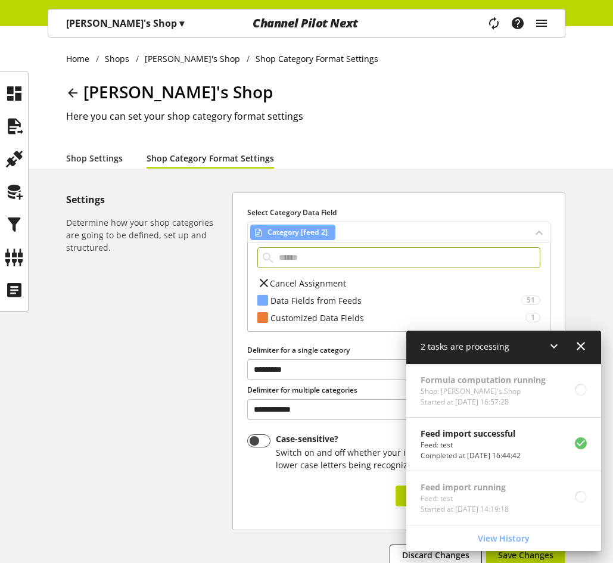
click at [369, 231] on div "Category [feed 2]" at bounding box center [398, 232] width 303 height 21
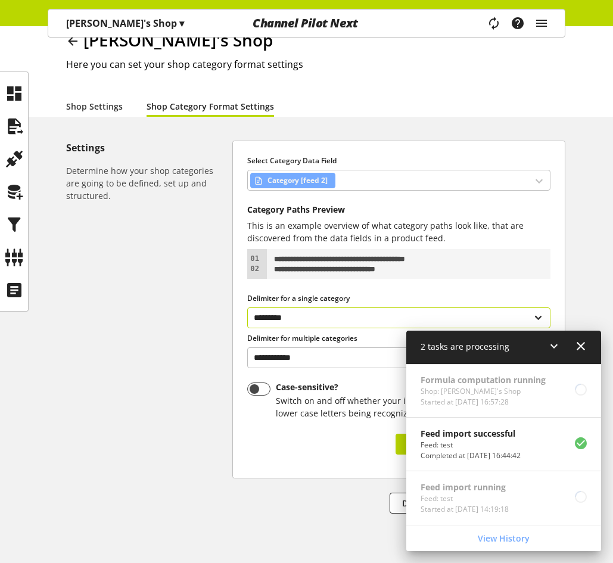
scroll to position [90, 0]
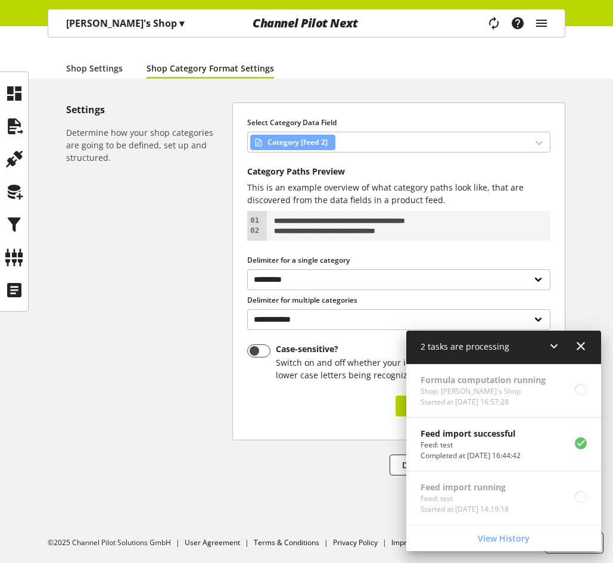
click at [558, 344] on icon at bounding box center [554, 345] width 14 height 21
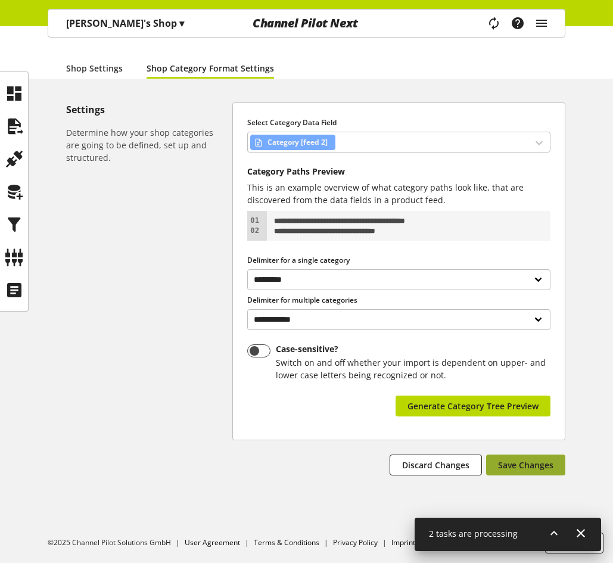
click at [506, 463] on span "Save Changes" at bounding box center [525, 465] width 55 height 13
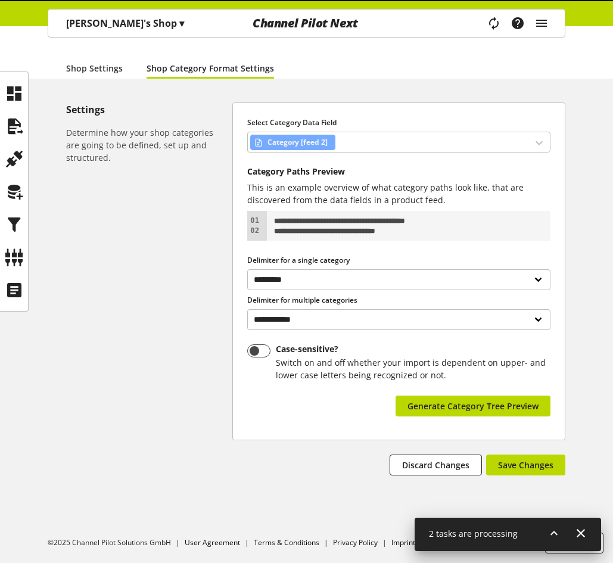
click at [553, 527] on icon at bounding box center [554, 532] width 14 height 21
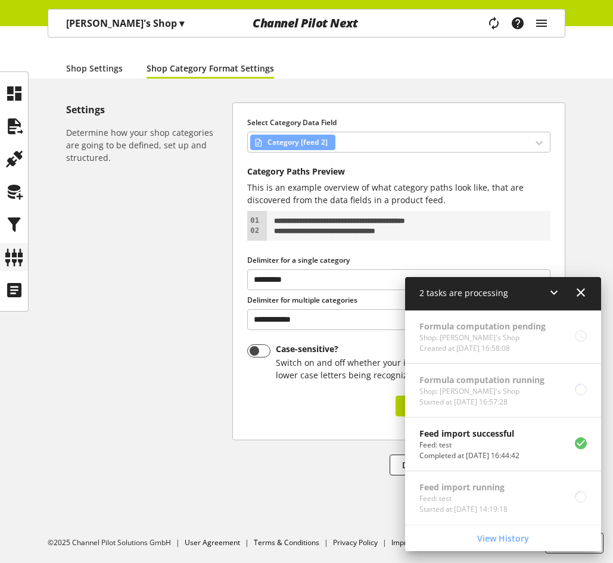
click at [11, 244] on div at bounding box center [14, 257] width 28 height 28
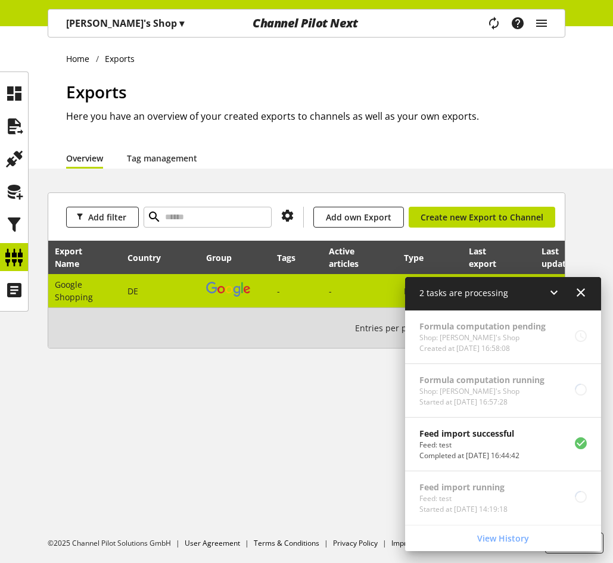
click at [207, 293] on img at bounding box center [228, 289] width 44 height 14
select select "********"
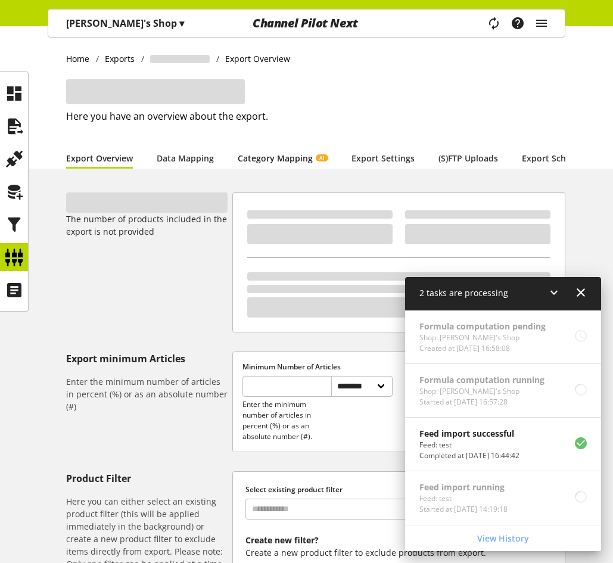
click at [268, 161] on link "Category Mapping AI" at bounding box center [283, 158] width 90 height 13
